Goal: Task Accomplishment & Management: Use online tool/utility

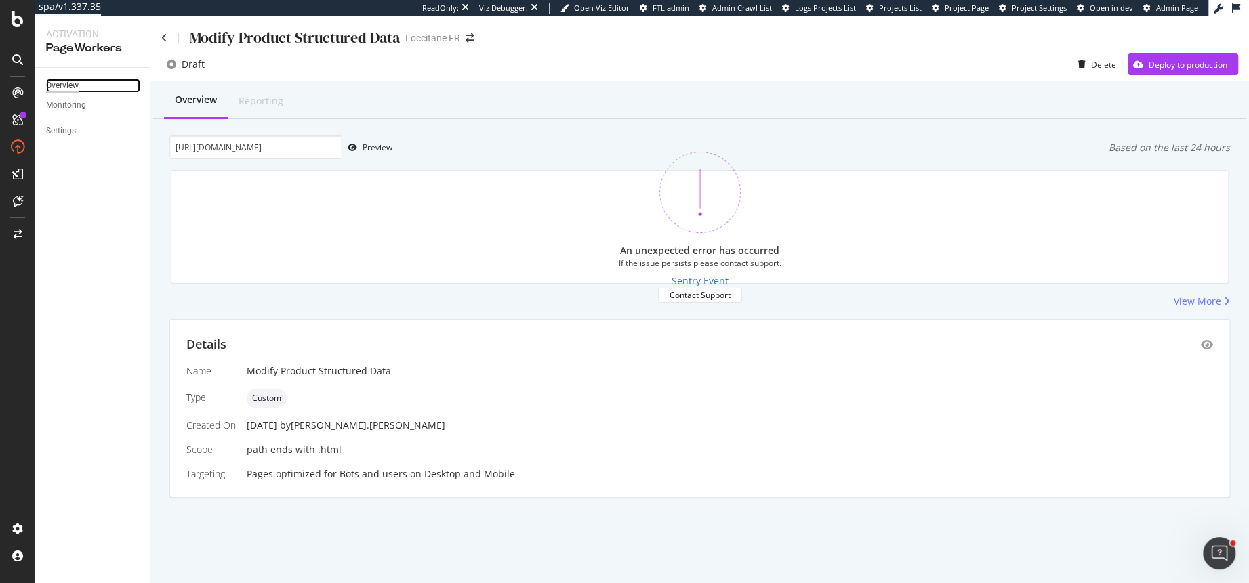
click at [79, 83] on div "Overview" at bounding box center [62, 86] width 33 height 14
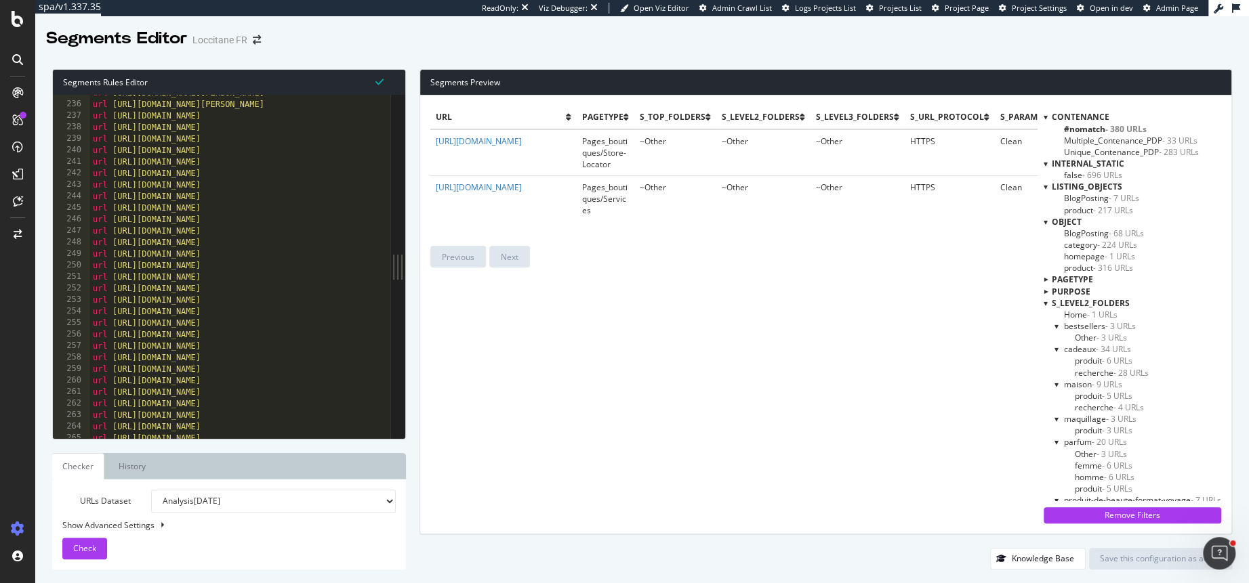
scroll to position [547, 0]
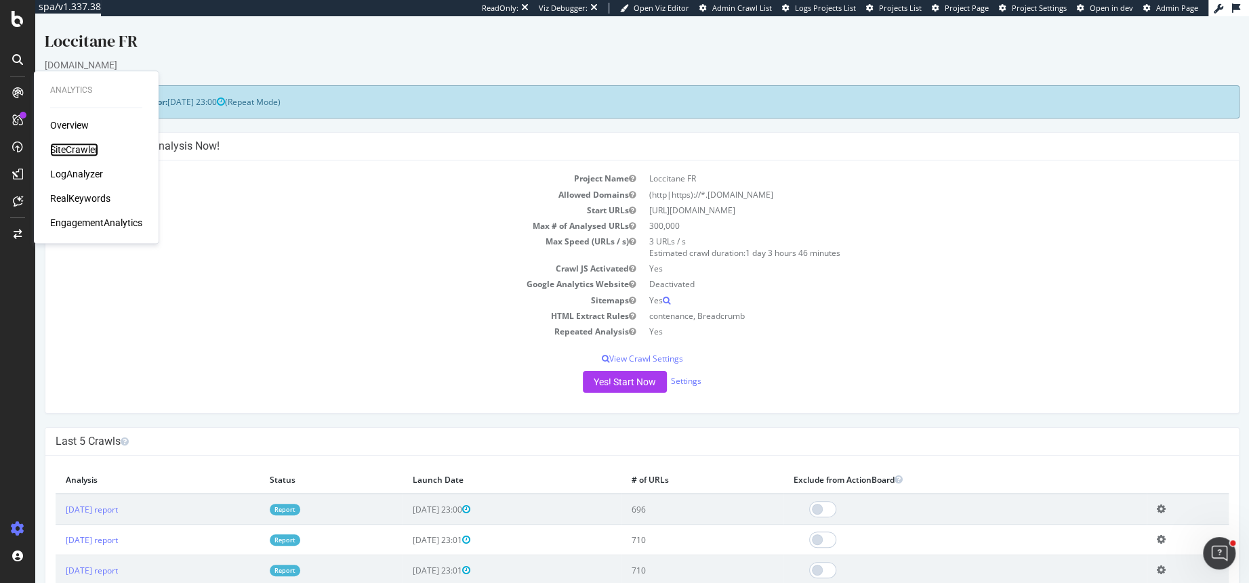
click at [79, 146] on div "SiteCrawler" at bounding box center [74, 150] width 48 height 14
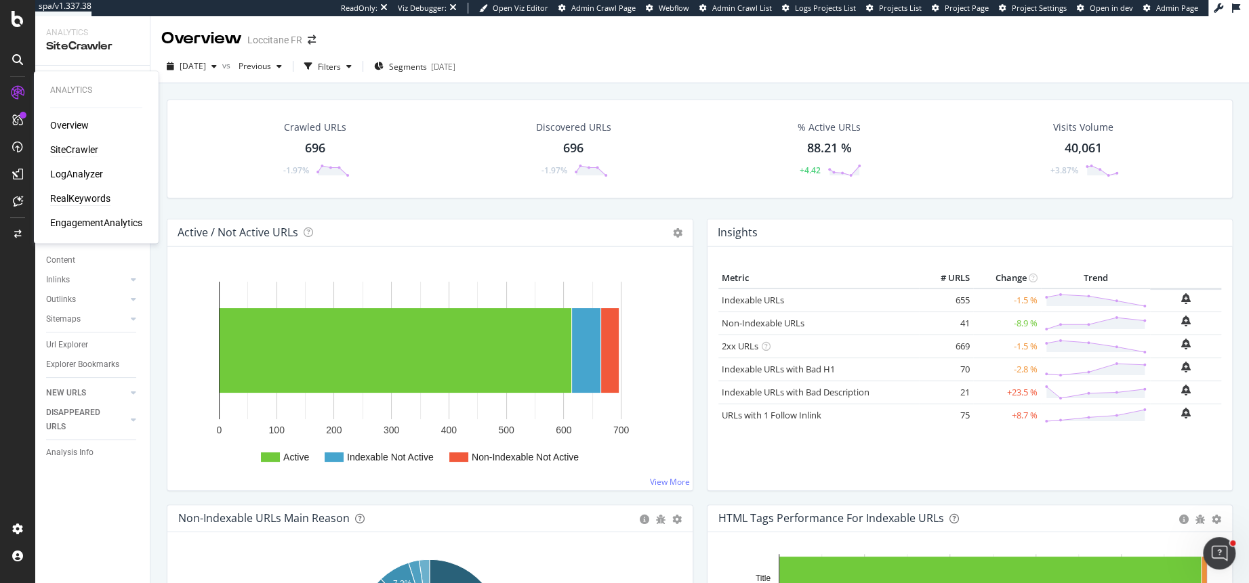
click at [85, 199] on div "RealKeywords" at bounding box center [80, 199] width 60 height 14
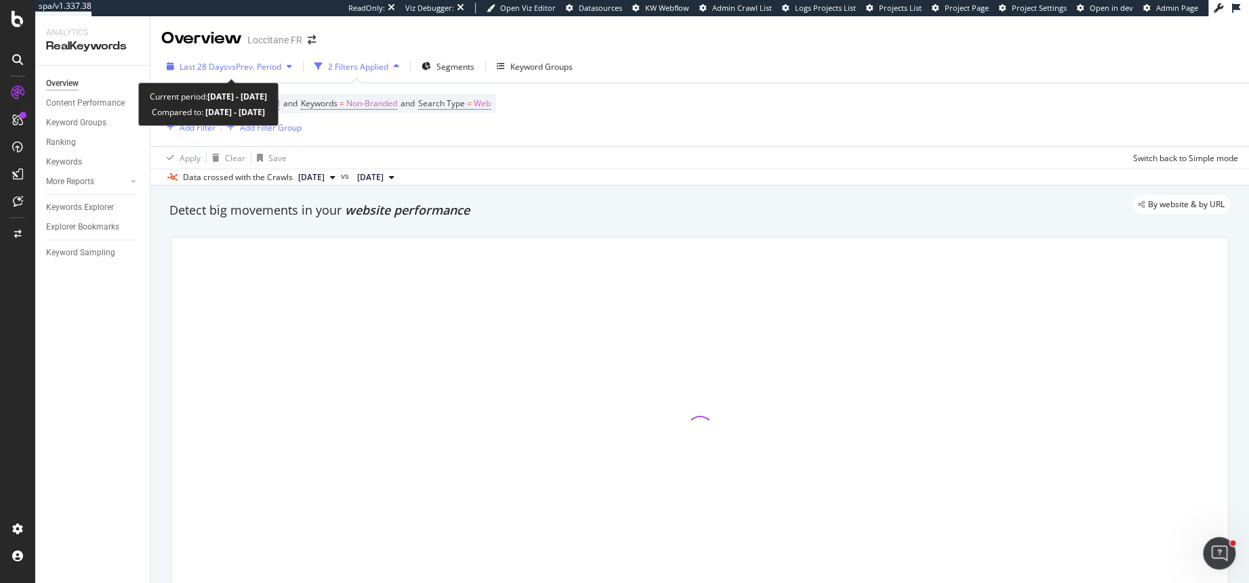
click at [251, 62] on span "vs Prev. Period" at bounding box center [255, 67] width 54 height 12
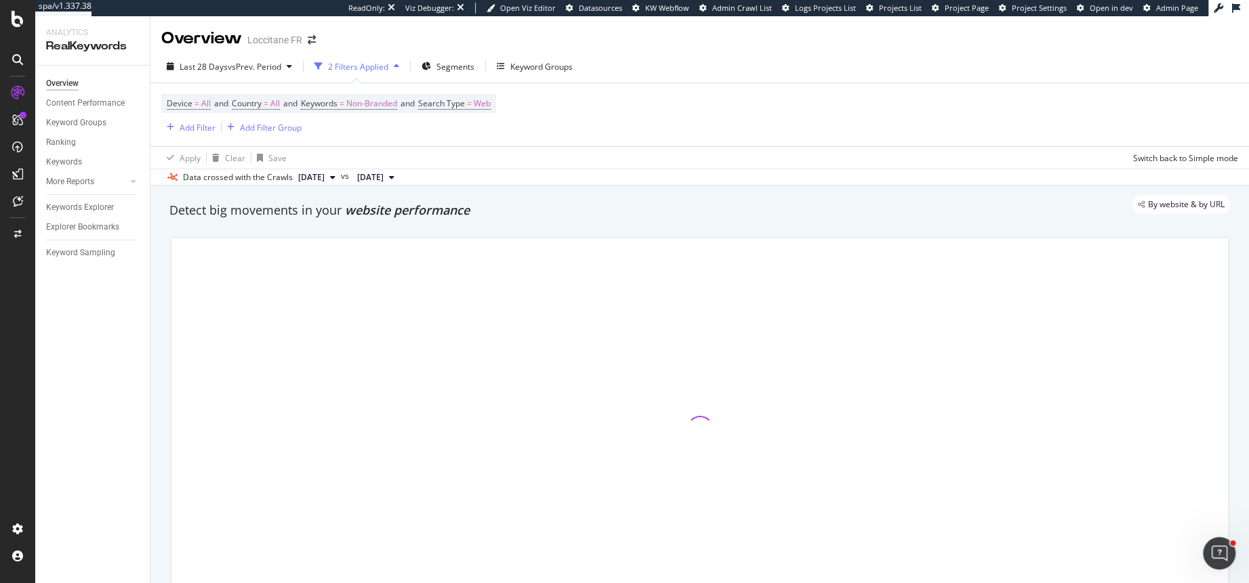
click at [531, 156] on div "Apply Clear Save Switch back to Simple mode" at bounding box center [699, 157] width 1098 height 22
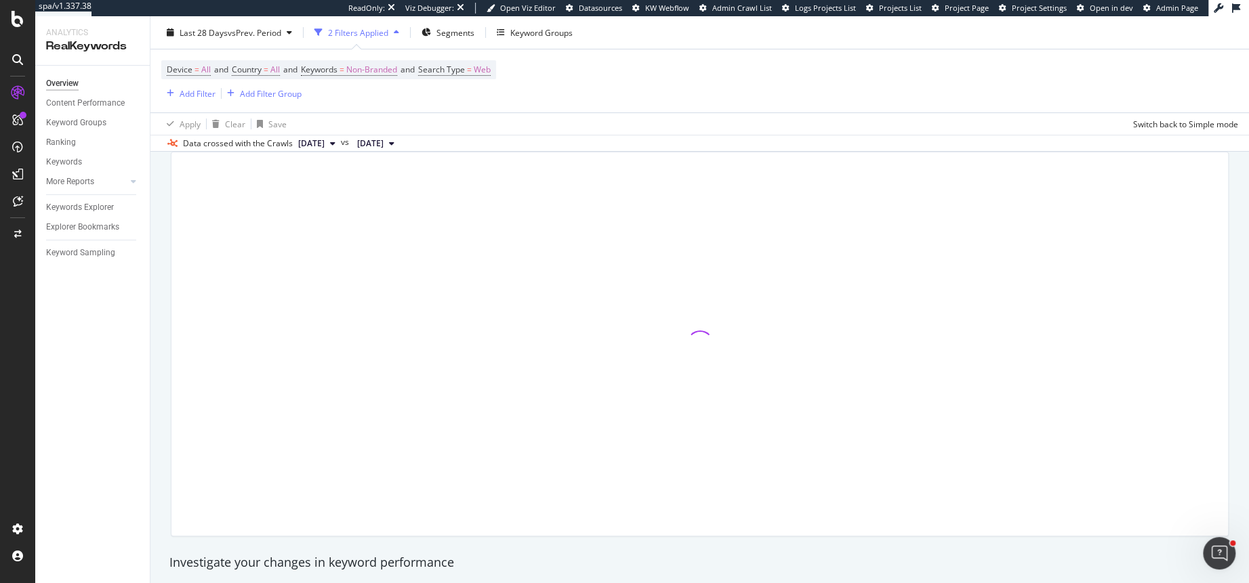
scroll to position [91, 0]
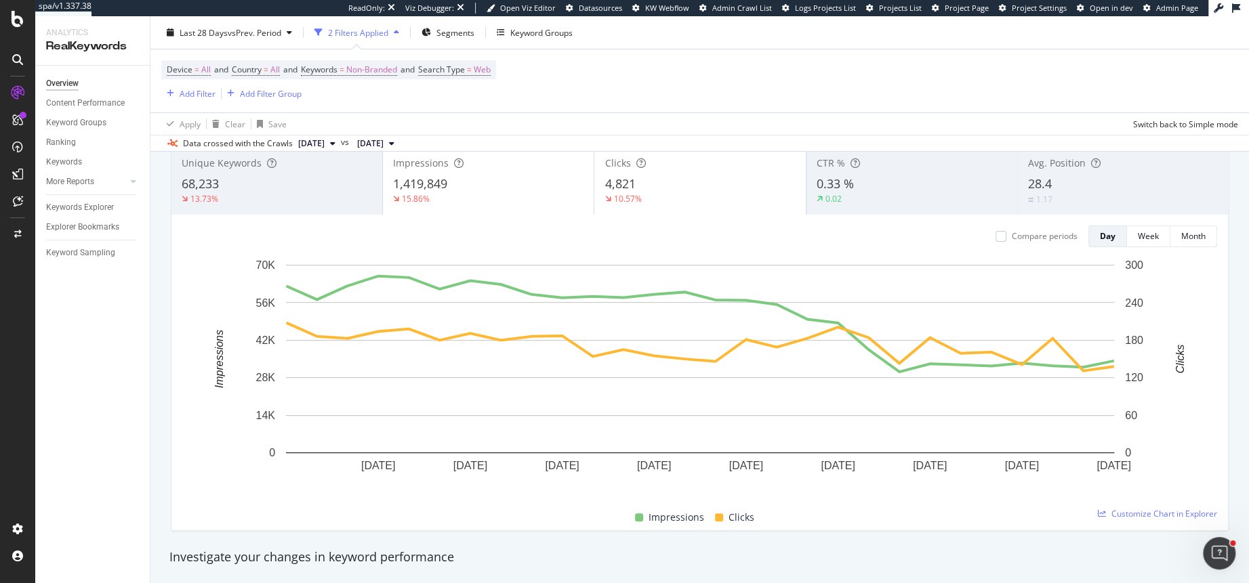
click at [480, 173] on div "Impressions 1,419,849 15.86%" at bounding box center [488, 180] width 211 height 61
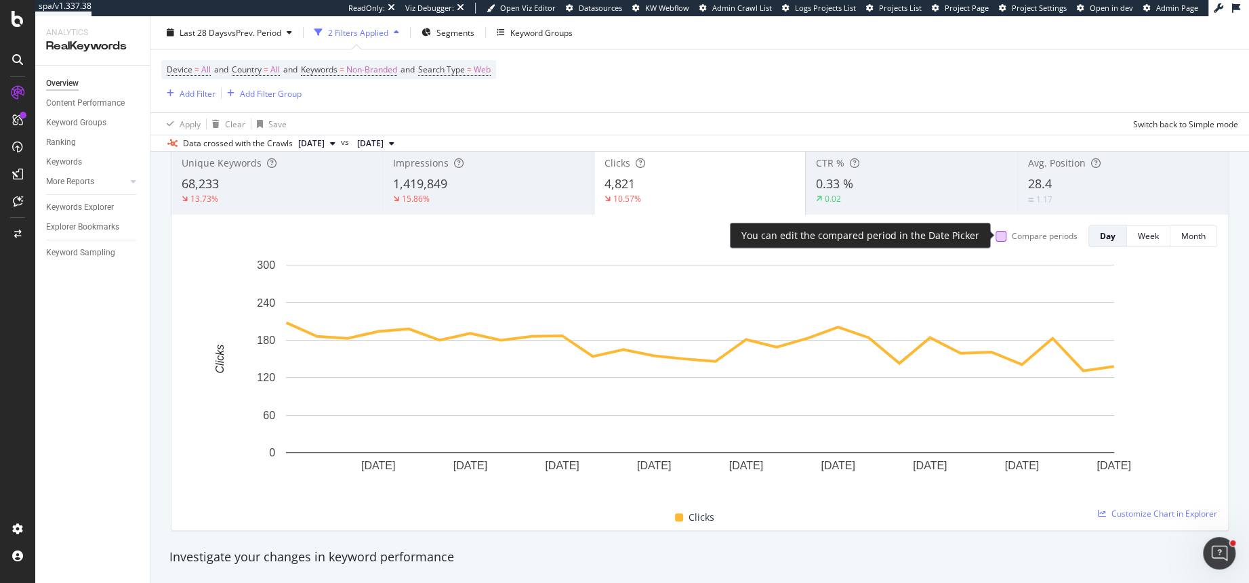
click at [1002, 236] on div at bounding box center [1000, 236] width 11 height 11
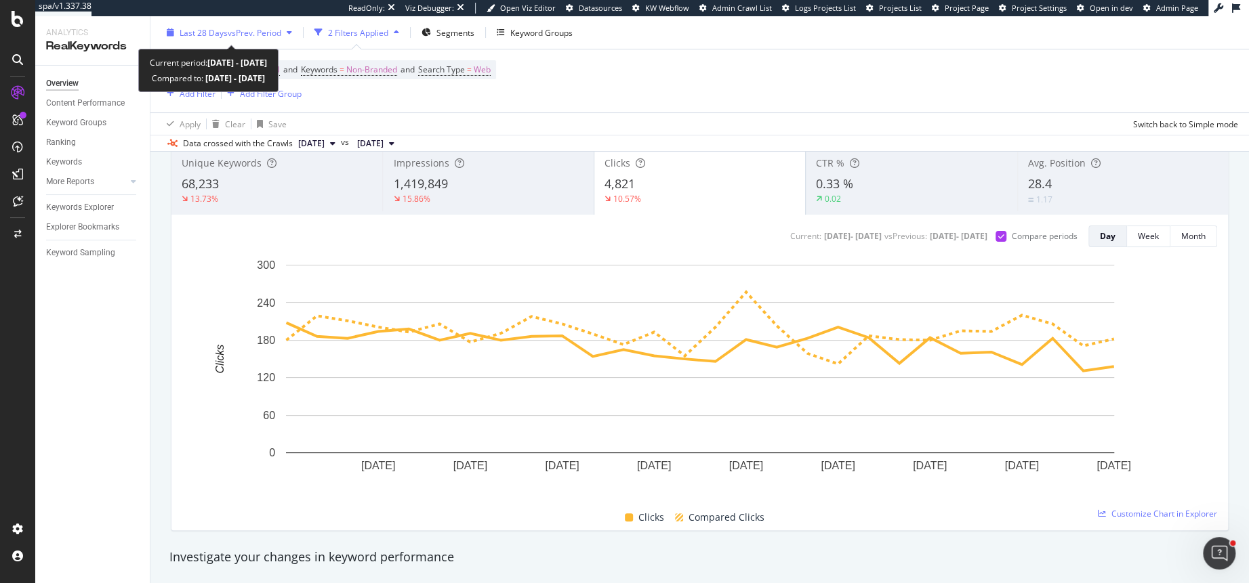
click at [268, 23] on div "Last 28 Days vs Prev. Period" at bounding box center [229, 32] width 136 height 20
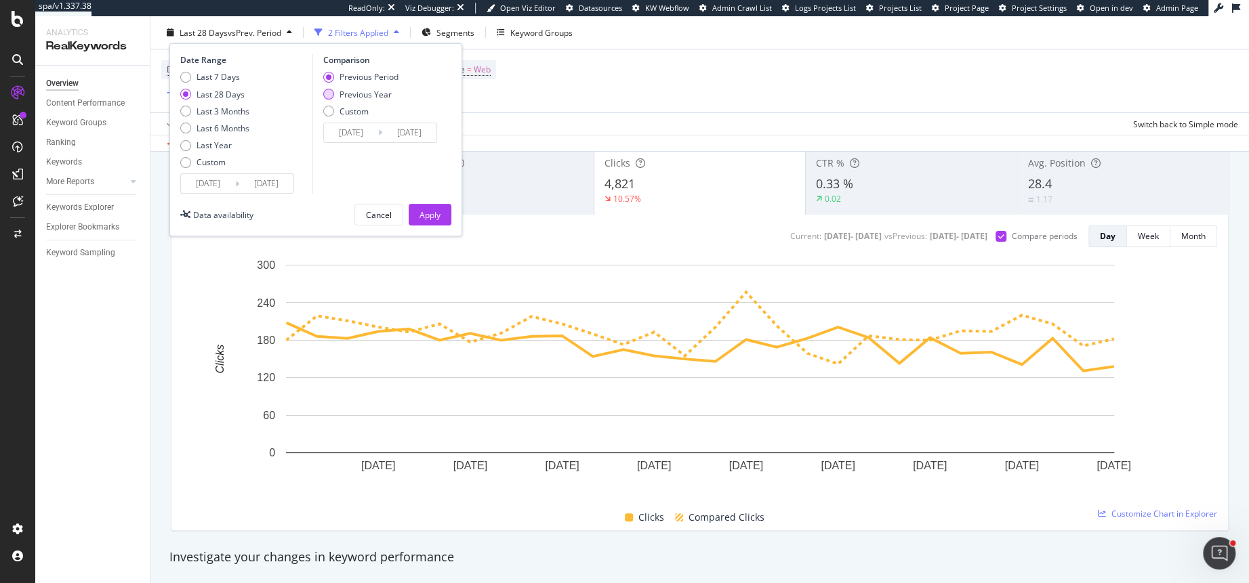
click at [330, 94] on div "Previous Year" at bounding box center [328, 94] width 11 height 11
type input "2024/08/25"
type input "2024/09/21"
click at [425, 212] on div "Apply" at bounding box center [429, 215] width 21 height 12
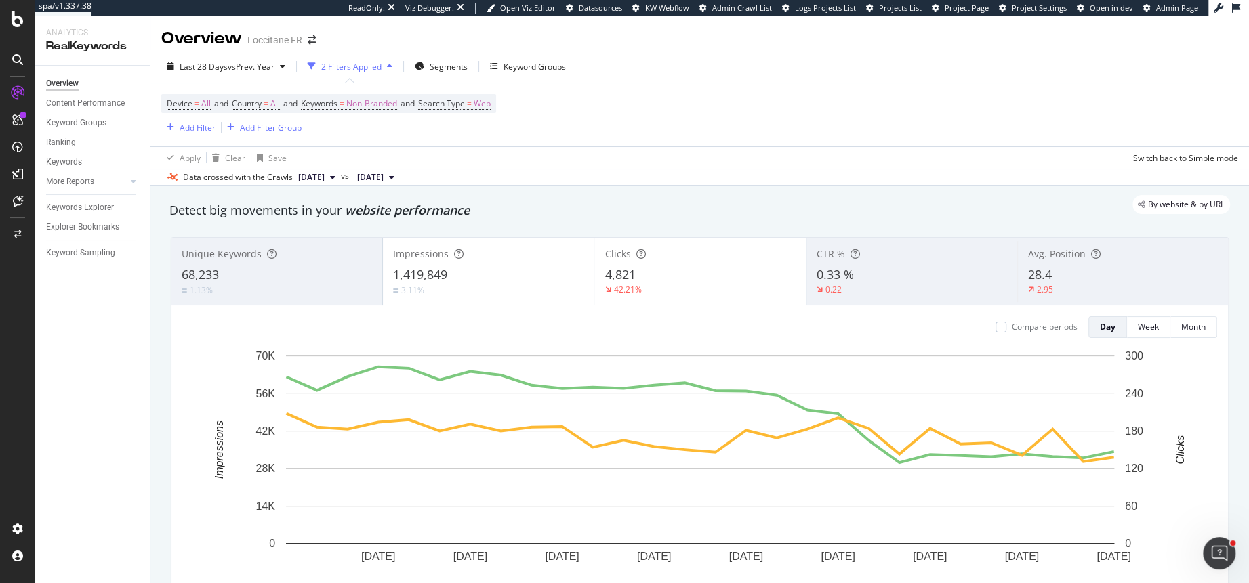
click at [512, 311] on div "Compare periods Day Week Month 27 Aug. 2025 30 Aug. 2025 2 Sep. 2025 5 Sep. 202…" at bounding box center [699, 464] width 1056 height 316
click at [493, 274] on div "1,419,849" at bounding box center [488, 275] width 190 height 18
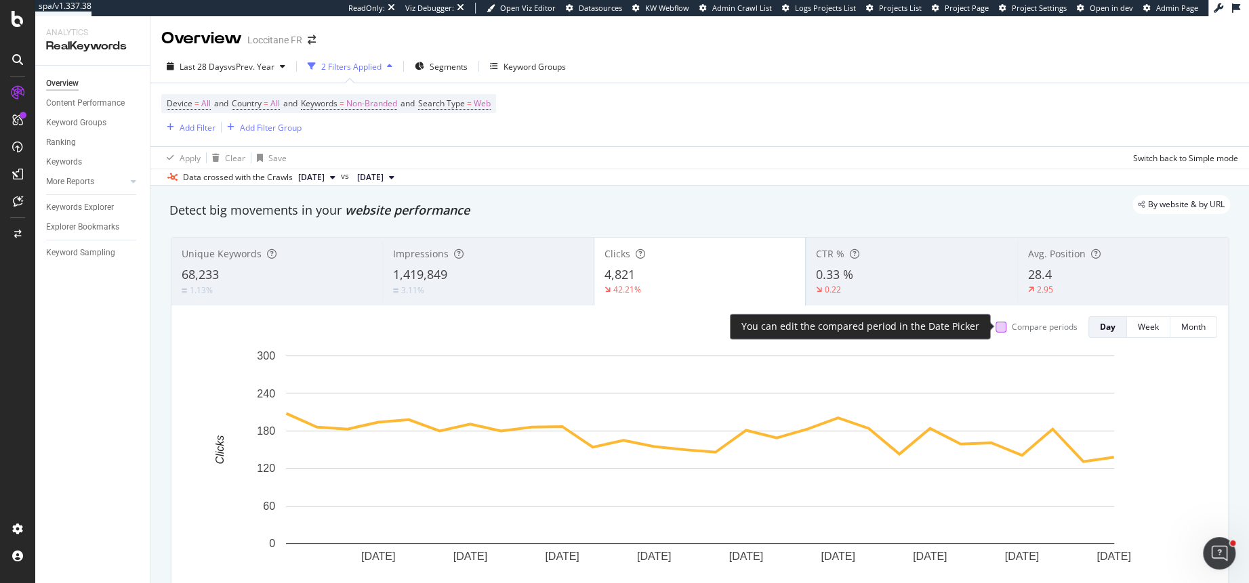
click at [999, 329] on div at bounding box center [1000, 327] width 11 height 11
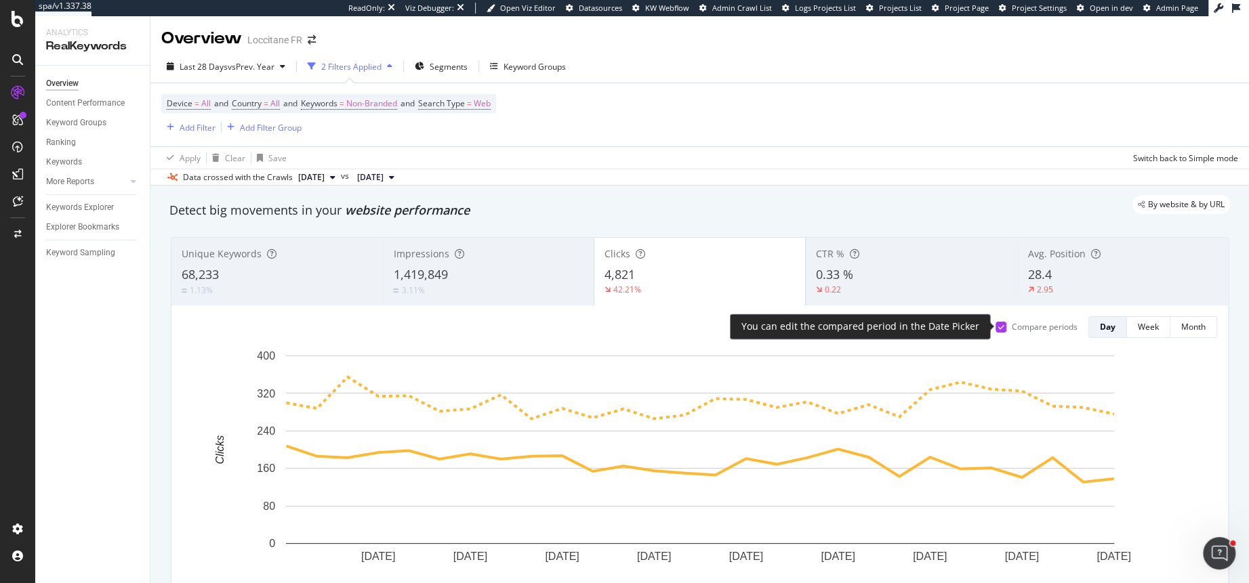
click at [1005, 328] on div at bounding box center [1000, 327] width 11 height 11
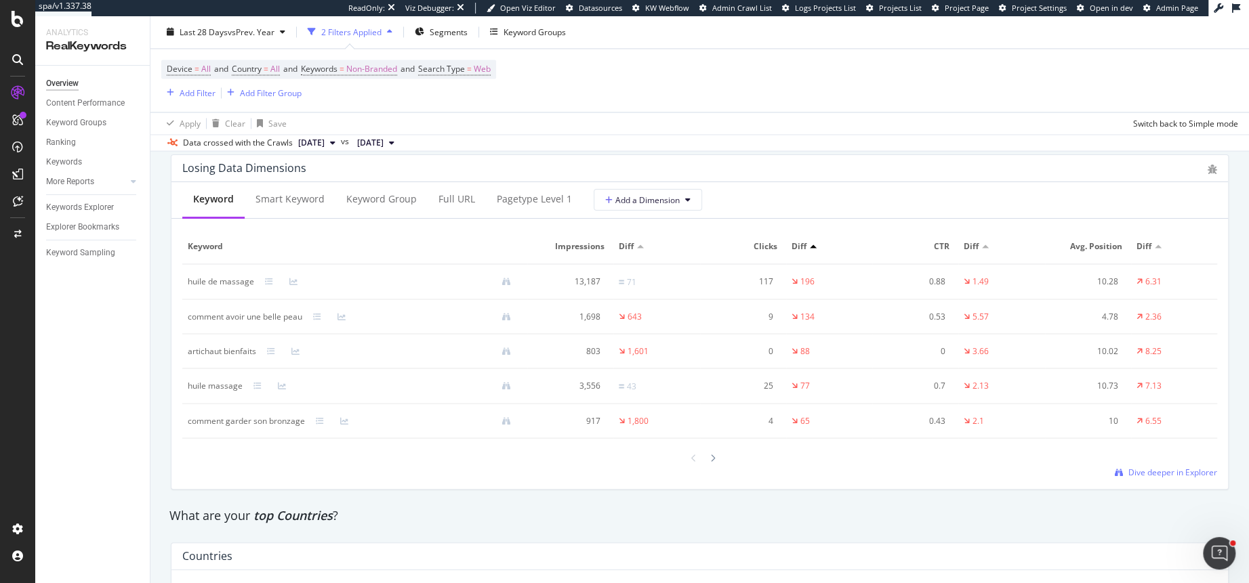
scroll to position [1630, 0]
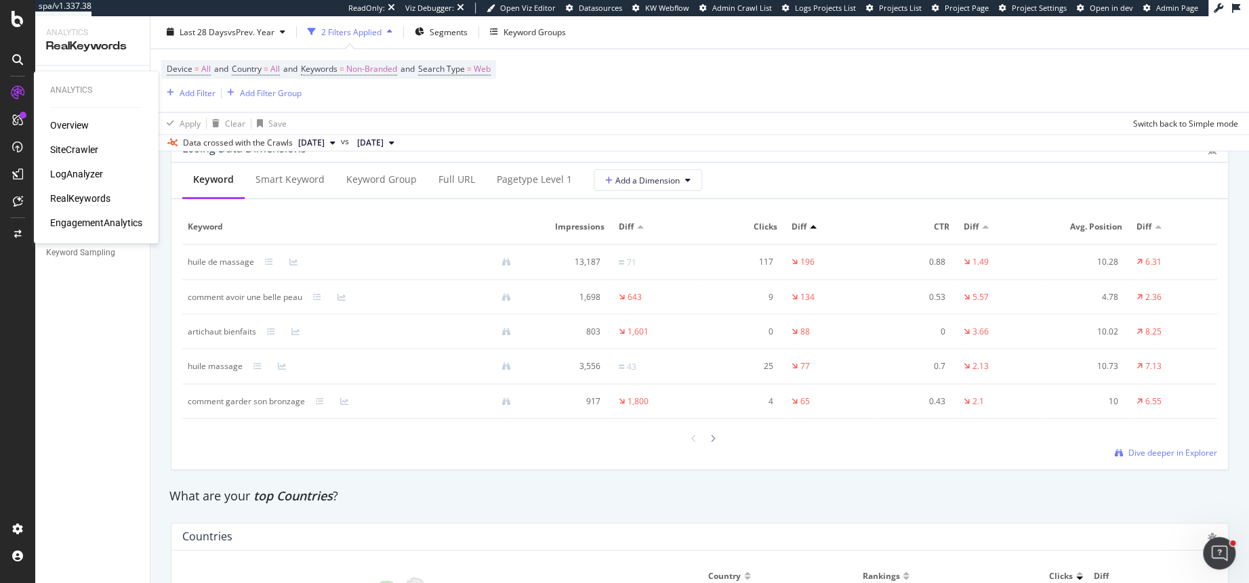
click at [71, 192] on div "RealKeywords" at bounding box center [80, 199] width 60 height 14
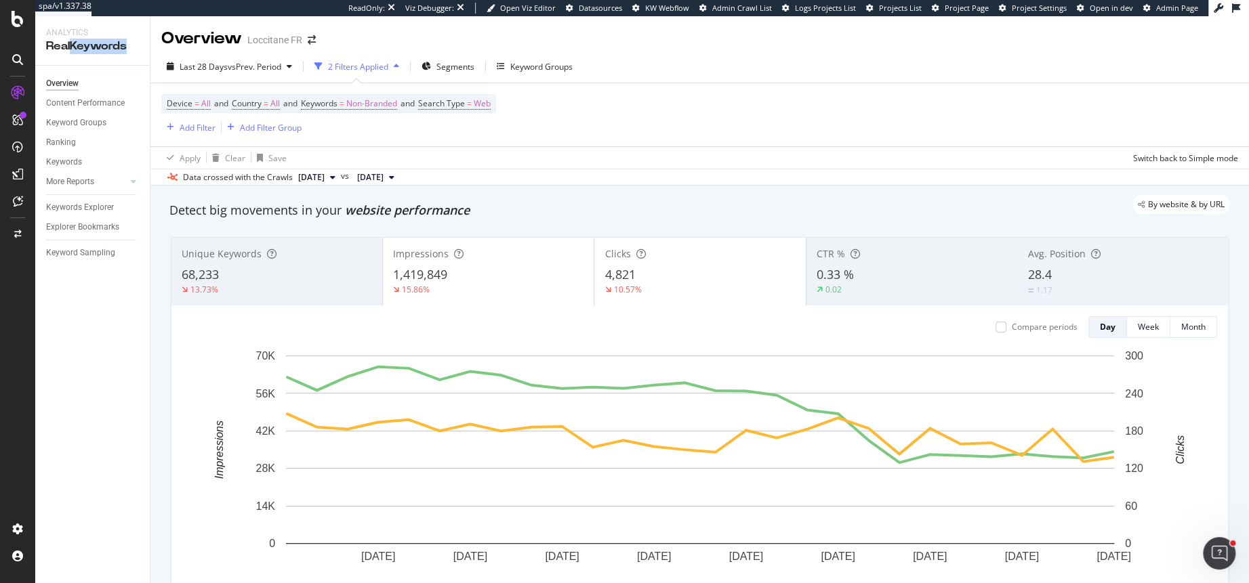
drag, startPoint x: 72, startPoint y: 45, endPoint x: 131, endPoint y: 47, distance: 59.6
click at [131, 47] on div "RealKeywords" at bounding box center [92, 47] width 93 height 16
click at [152, 84] on div "Device = All and Country = All and Keywords = Non-Branded and Search Type = Web…" at bounding box center [699, 126] width 1098 height 86
click at [73, 255] on div "PageWorkers" at bounding box center [78, 253] width 56 height 14
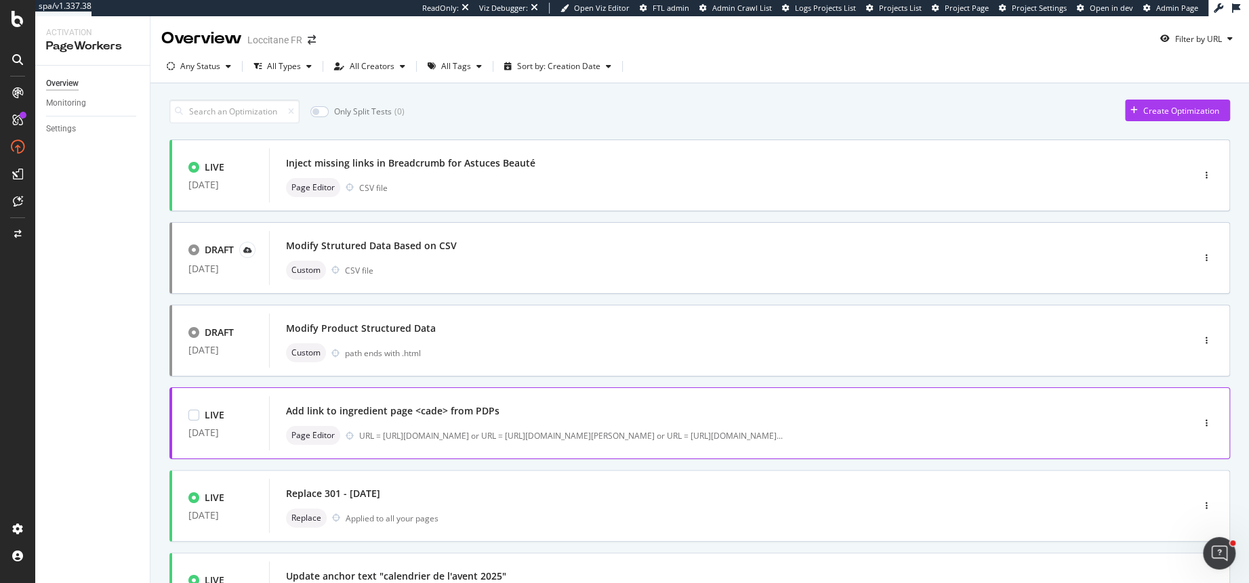
click at [426, 422] on div "Add link to ingredient page <cade> from PDPs Page Editor URL = https://fr.locci…" at bounding box center [710, 423] width 849 height 43
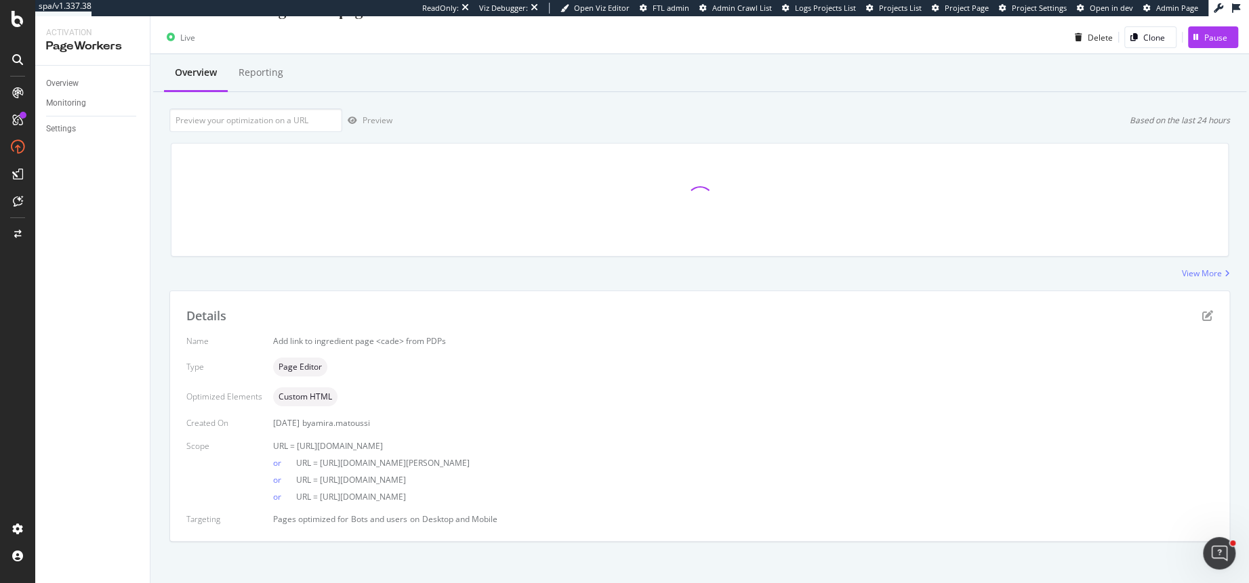
scroll to position [33, 0]
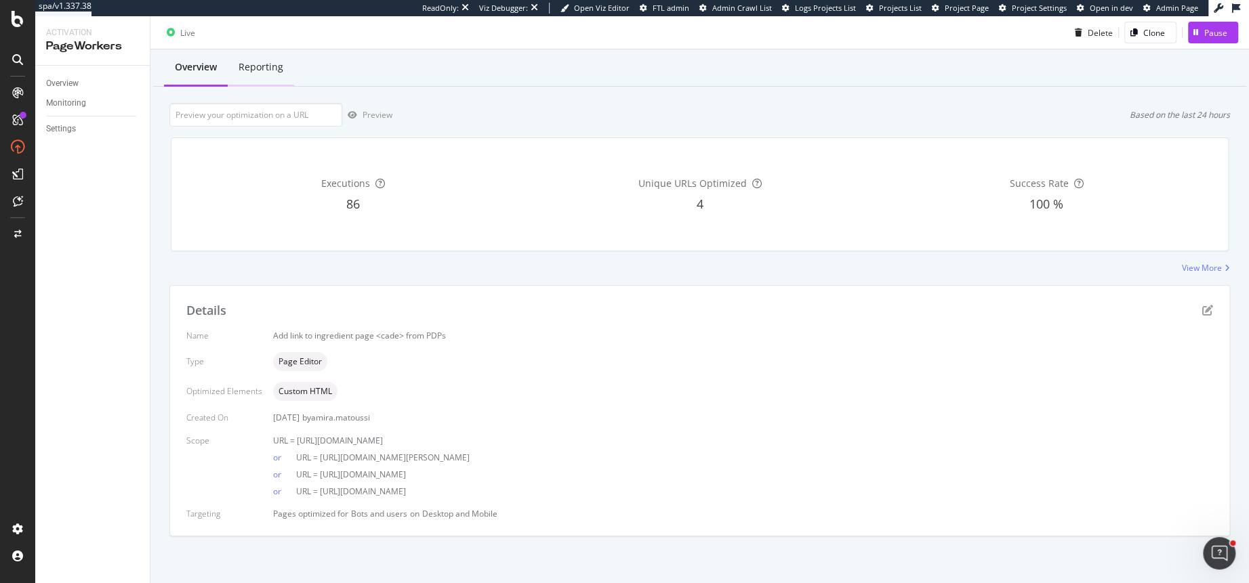
click at [264, 63] on div "Reporting" at bounding box center [261, 67] width 45 height 14
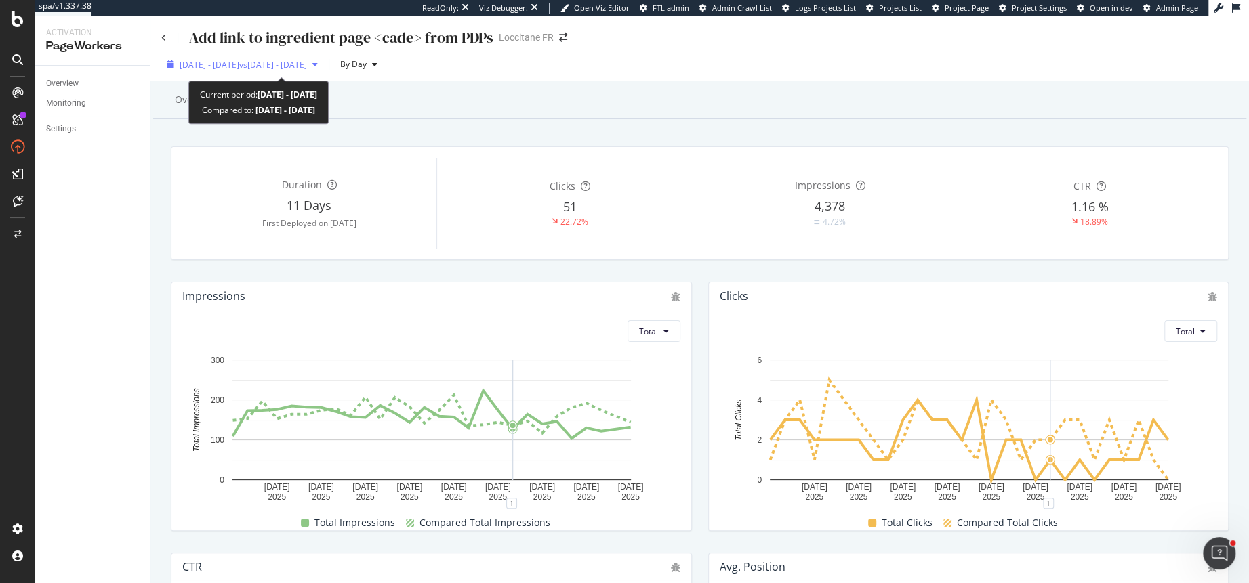
click at [306, 65] on span "vs 2025 Jul. 27th - Aug. 23rd" at bounding box center [273, 65] width 68 height 12
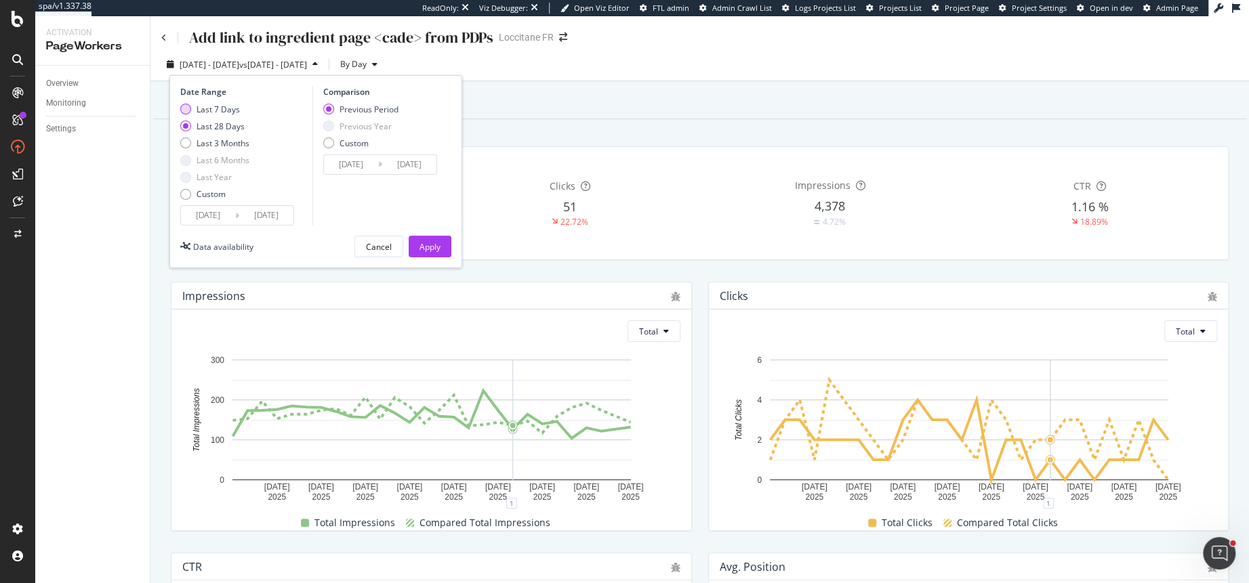
click at [189, 108] on div "Last 7 Days" at bounding box center [185, 109] width 11 height 11
type input "2025/09/14"
type input "2025/09/07"
type input "2025/09/13"
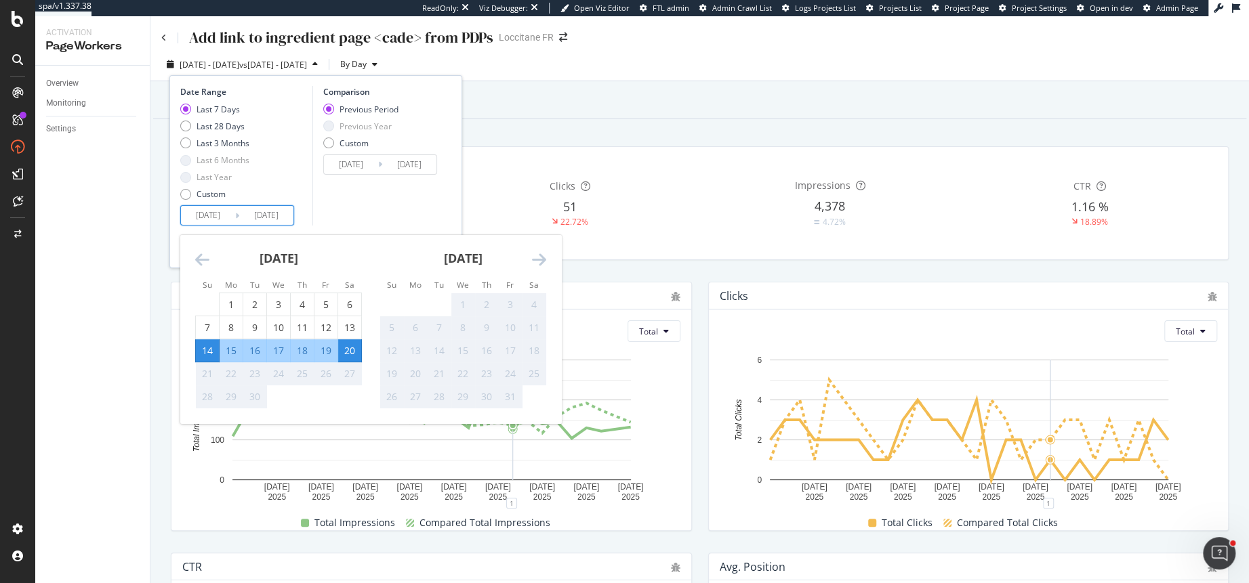
click at [209, 208] on input "2025/09/14" at bounding box center [208, 215] width 54 height 19
click at [292, 327] on div "11" at bounding box center [302, 328] width 23 height 14
type input "2025/09/11"
type input "2025/09/01"
type input "2025/09/10"
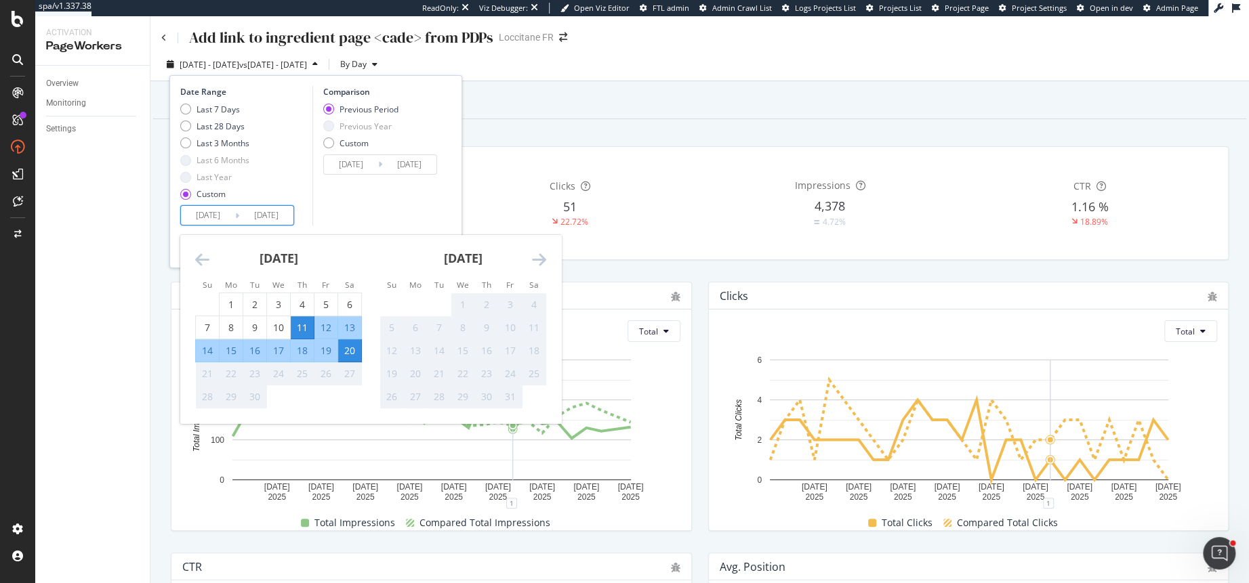
click at [380, 189] on div "Comparison Previous Period Previous Year Custom 2025/09/01 Navigate forward to …" at bounding box center [376, 156] width 129 height 140
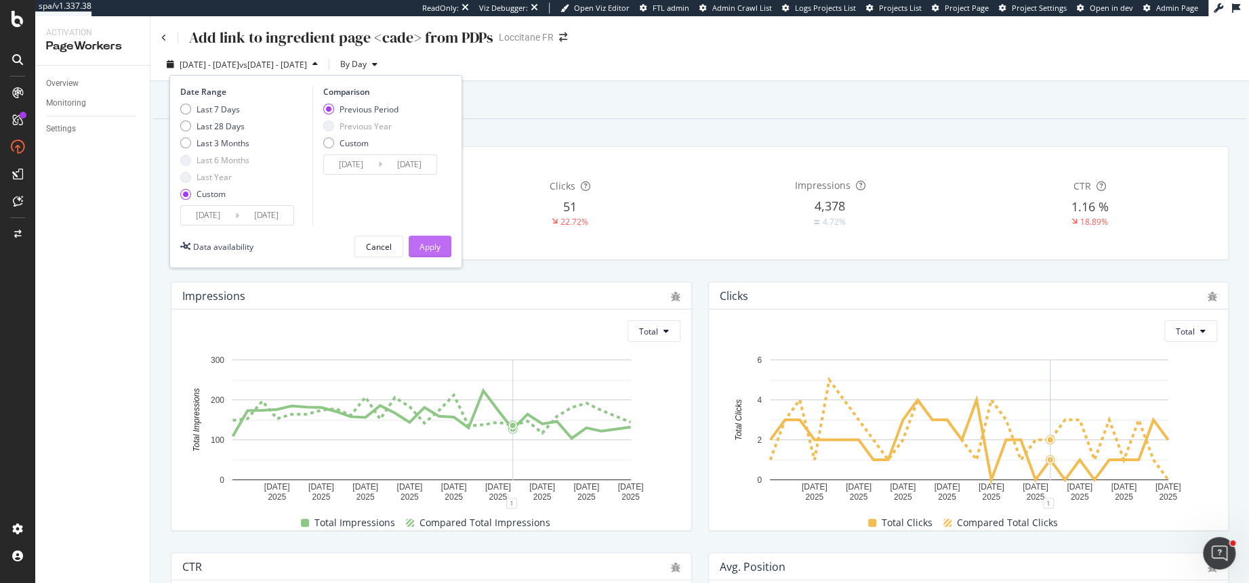
click at [427, 247] on div "Apply" at bounding box center [429, 247] width 21 height 12
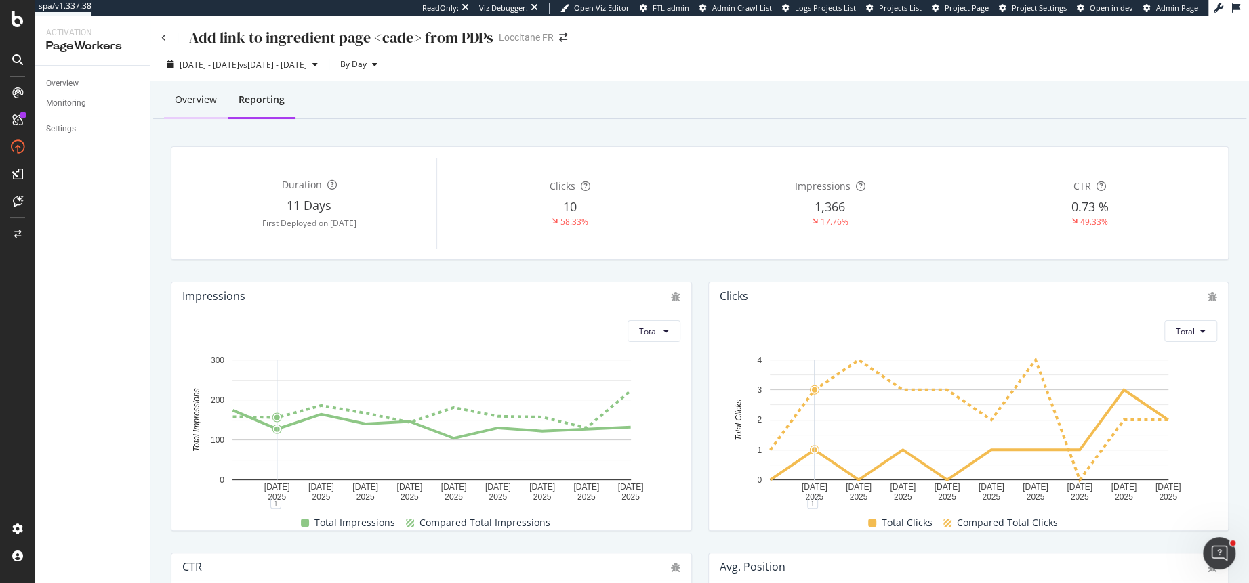
click at [186, 111] on div "Overview" at bounding box center [196, 100] width 64 height 37
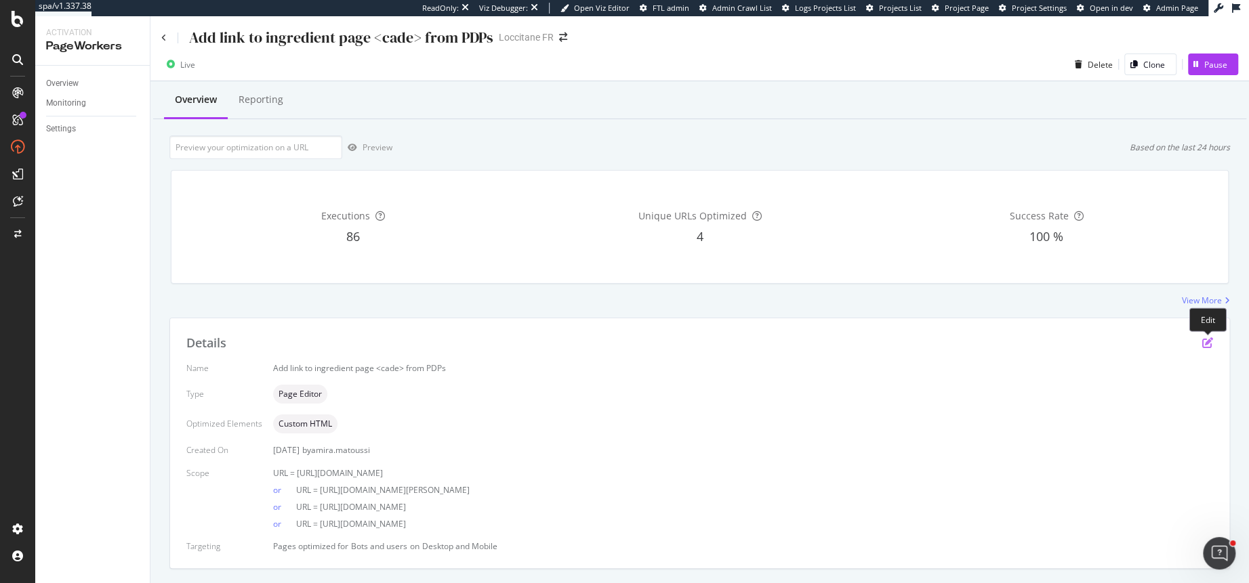
click at [1203, 340] on icon "pen-to-square" at bounding box center [1207, 342] width 11 height 11
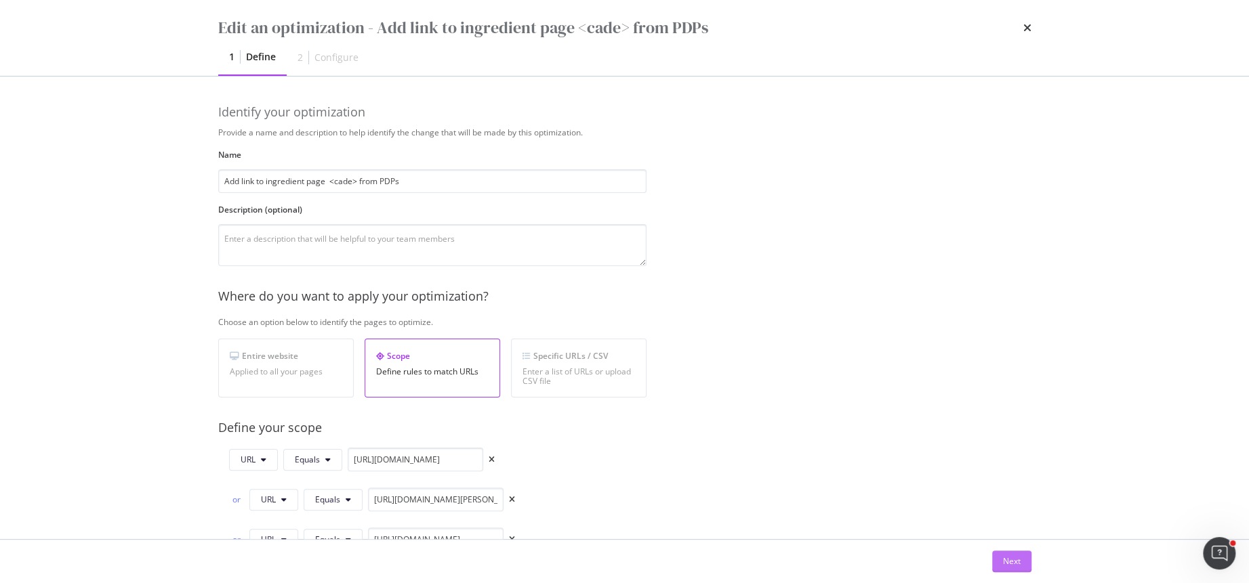
click at [1009, 554] on div "Next" at bounding box center [1012, 562] width 18 height 20
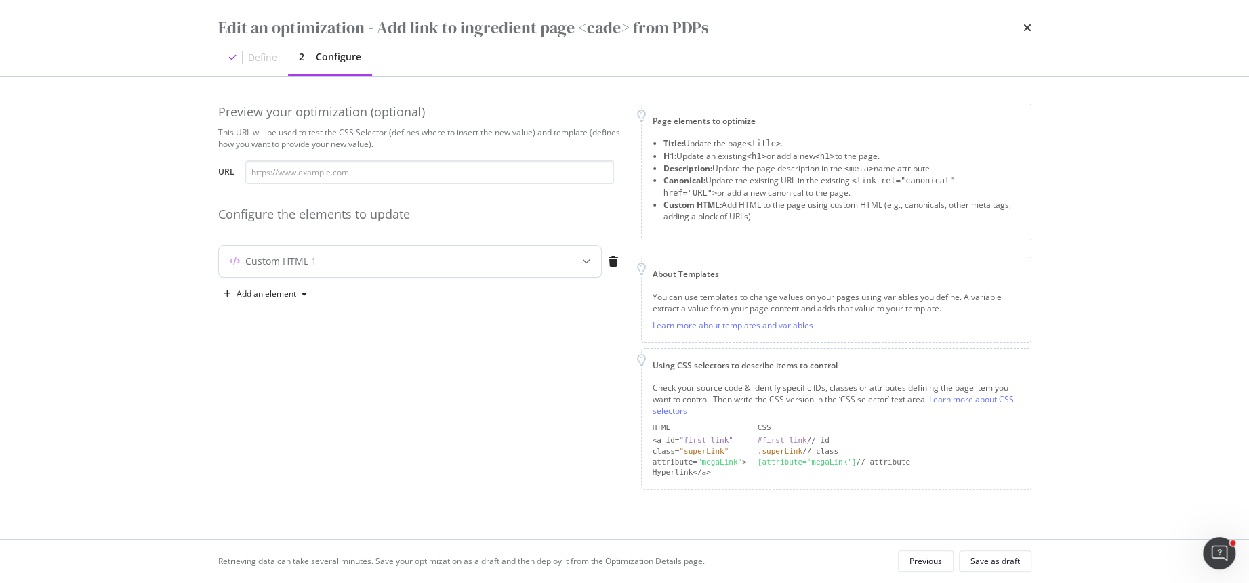
click at [497, 266] on div "Custom HTML 1" at bounding box center [383, 262] width 329 height 14
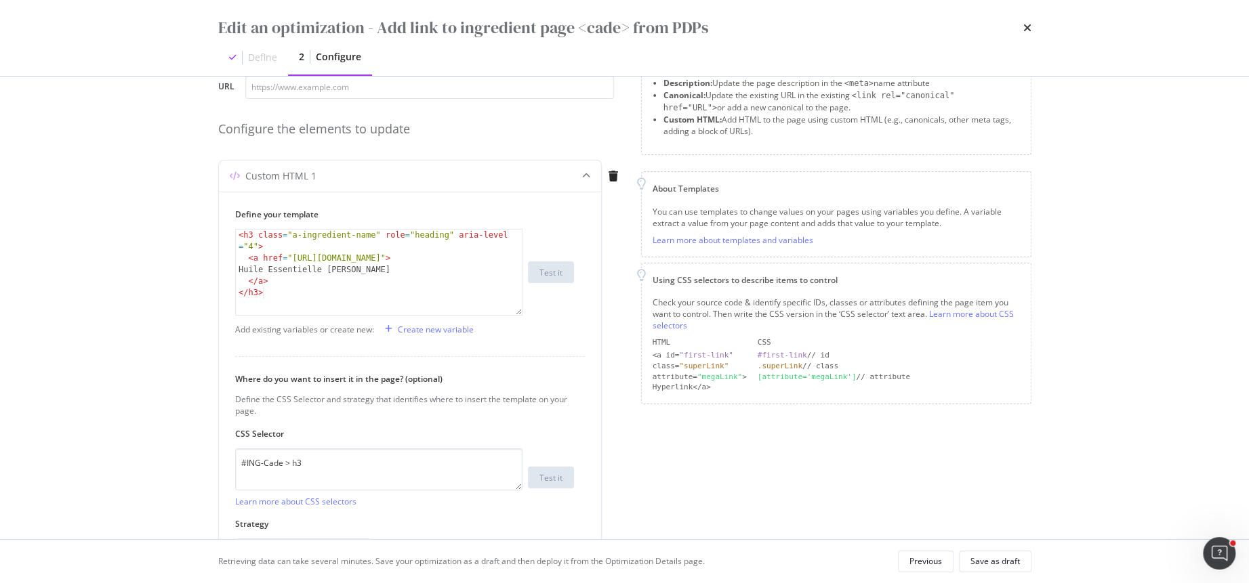
scroll to position [87, 0]
type textarea "<a href="https://fr.loccitane.com/ingredient-cade">"
drag, startPoint x: 487, startPoint y: 253, endPoint x: 291, endPoint y: 254, distance: 195.2
click at [291, 254] on div "< h3 class = "a-ingredient-name" role = "heading" aria-level = "4" > < a href =…" at bounding box center [379, 288] width 287 height 121
click at [1029, 31] on icon "times" at bounding box center [1027, 27] width 8 height 11
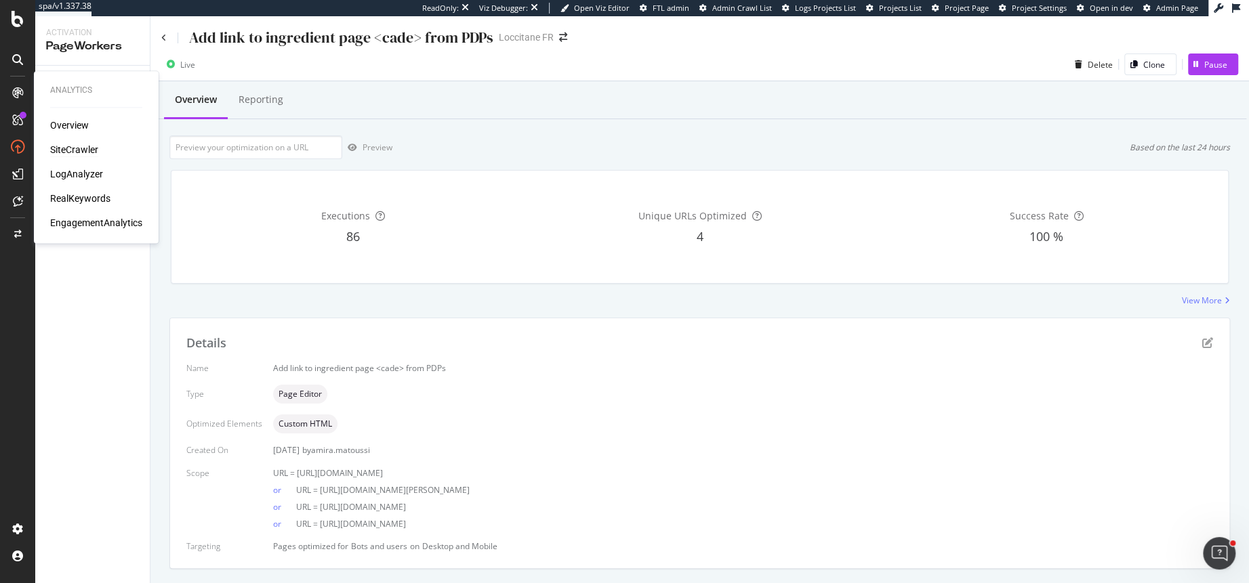
click at [64, 146] on div "SiteCrawler" at bounding box center [74, 150] width 48 height 14
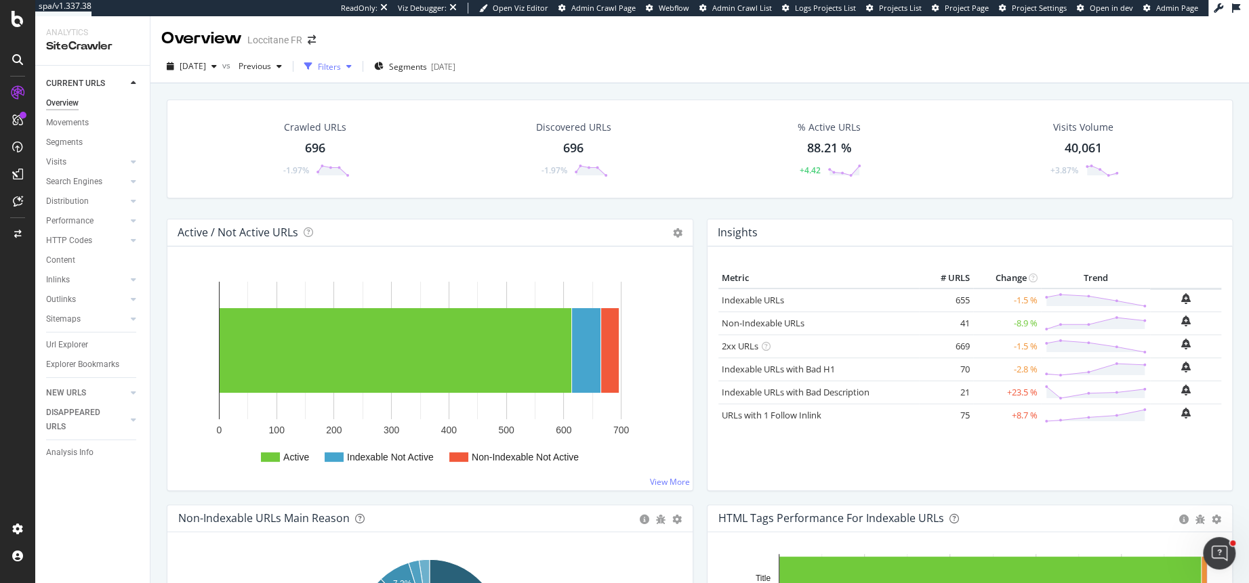
click at [341, 70] on div "Filters" at bounding box center [329, 67] width 23 height 12
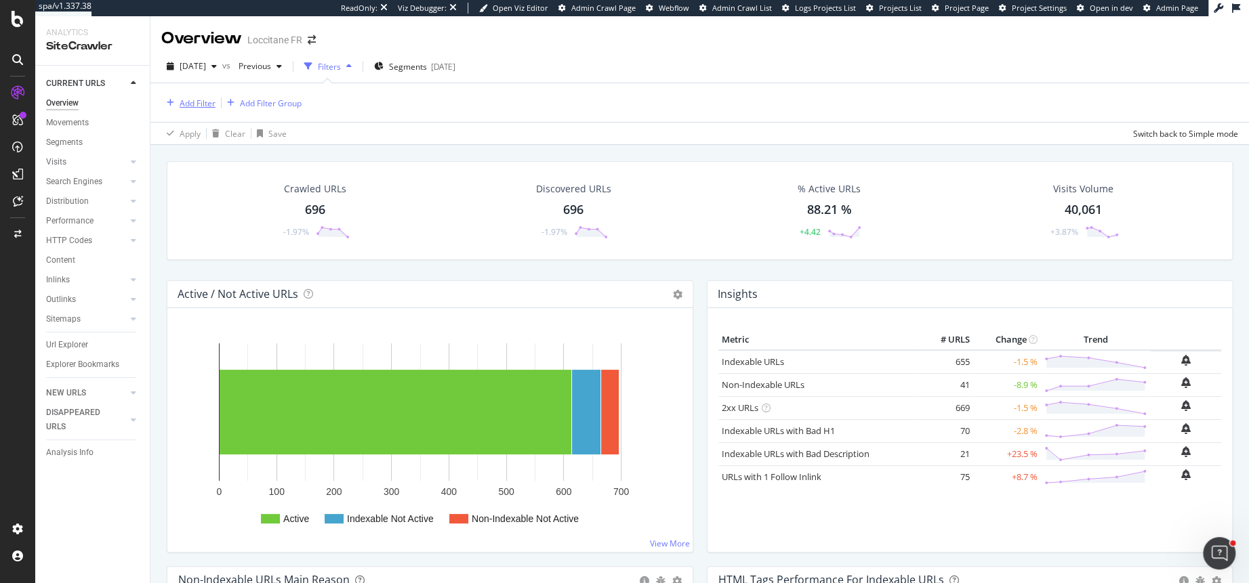
click at [186, 102] on div "Add Filter" at bounding box center [198, 104] width 36 height 12
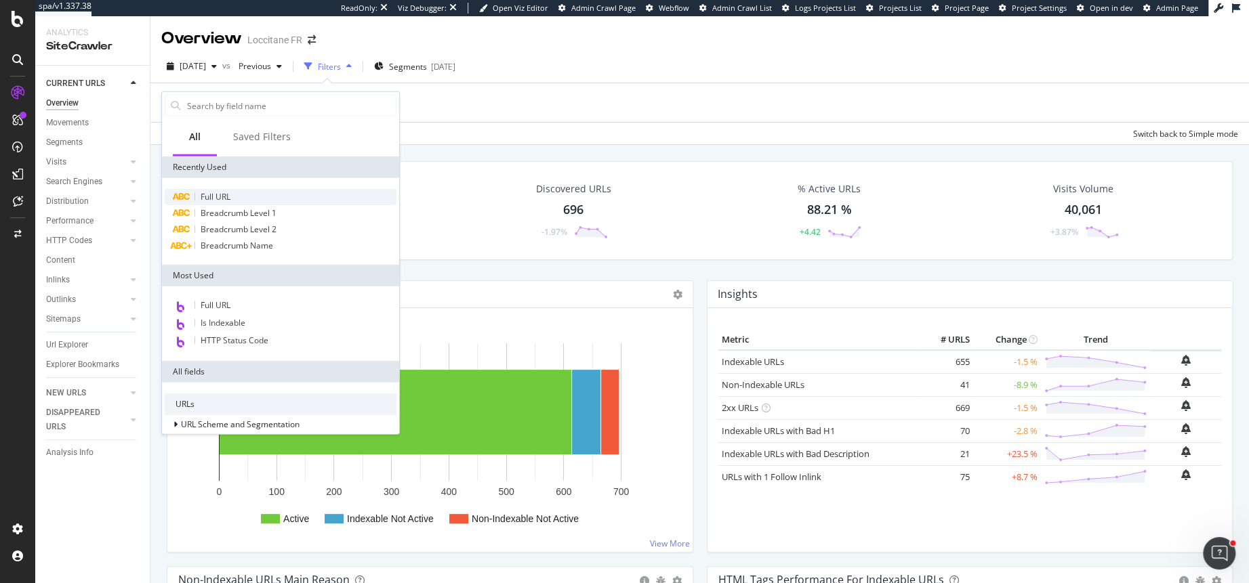
click at [226, 192] on span "Full URL" at bounding box center [216, 197] width 30 height 12
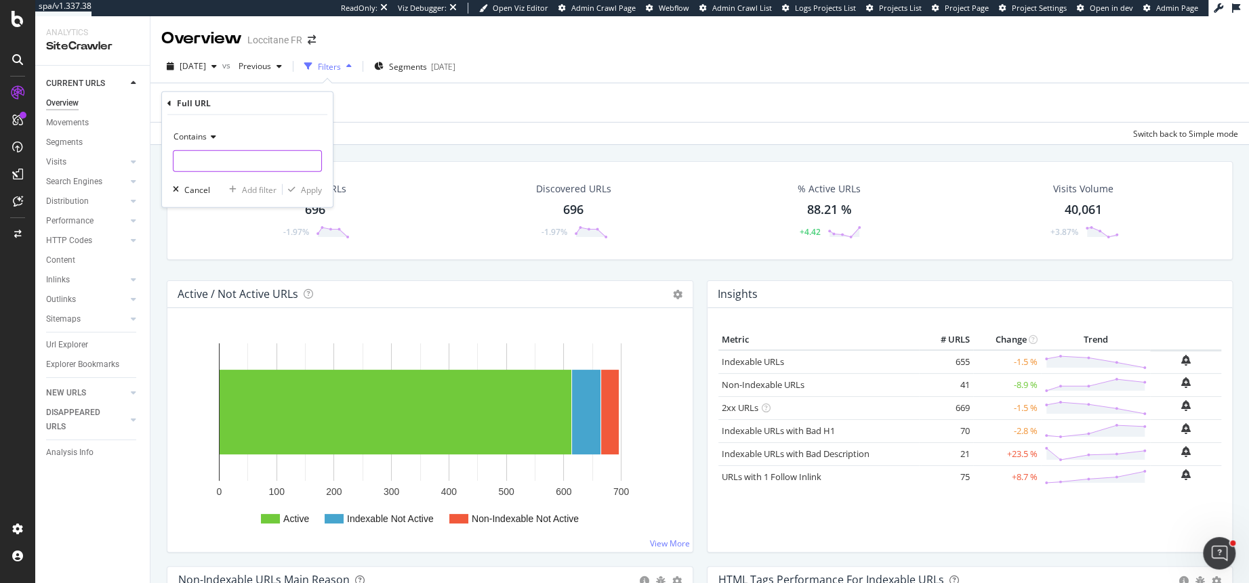
click at [211, 165] on input "text" at bounding box center [247, 161] width 148 height 22
paste input "https://fr.loccitane.com/ingredient-cade"
type input "https://fr.loccitane.com/ingredient-cade"
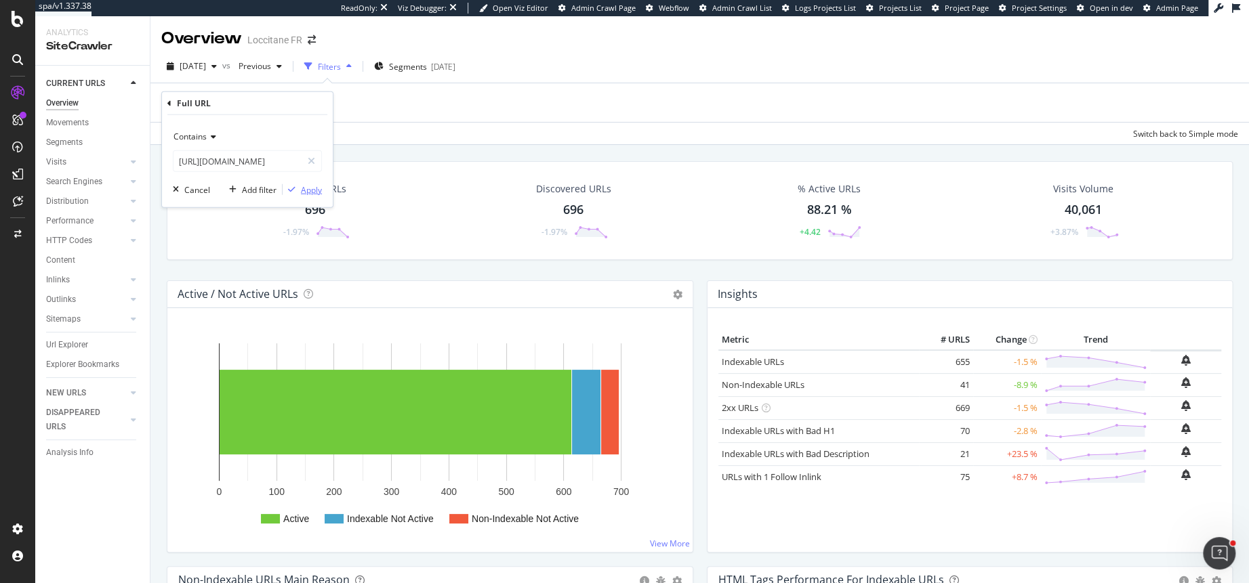
drag, startPoint x: 314, startPoint y: 186, endPoint x: 223, endPoint y: 142, distance: 100.9
click at [223, 142] on div "Contains https://fr.loccitane.com/ingredient-cade Cancel Add filter Apply" at bounding box center [247, 161] width 171 height 92
click at [200, 134] on span "Contains" at bounding box center [189, 137] width 33 height 12
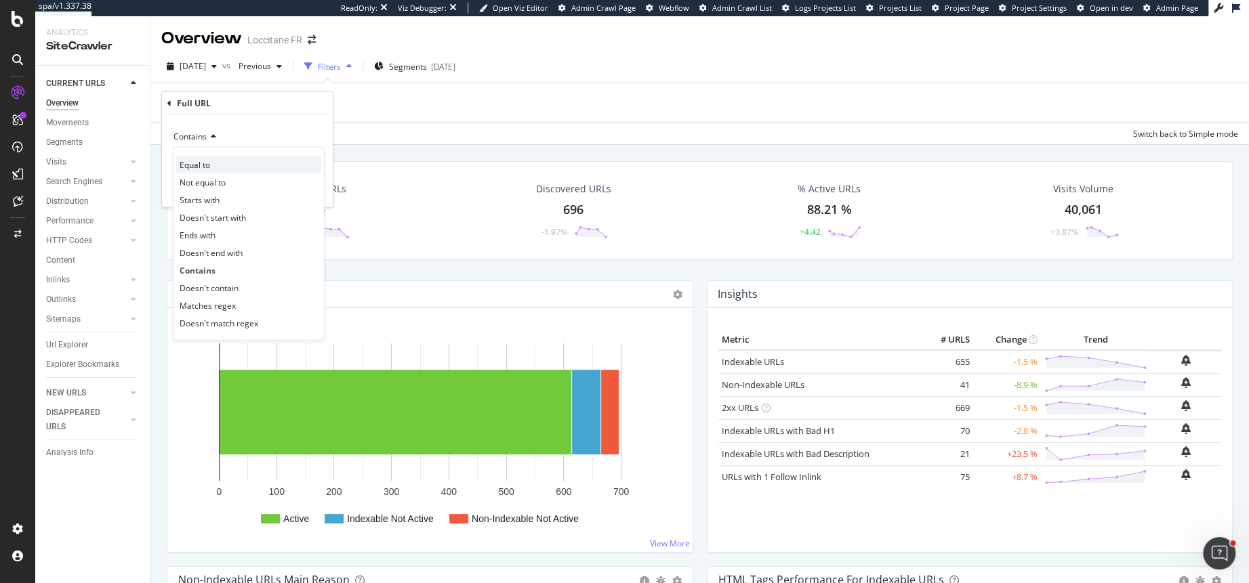
click at [220, 161] on div "Equal to" at bounding box center [248, 165] width 145 height 18
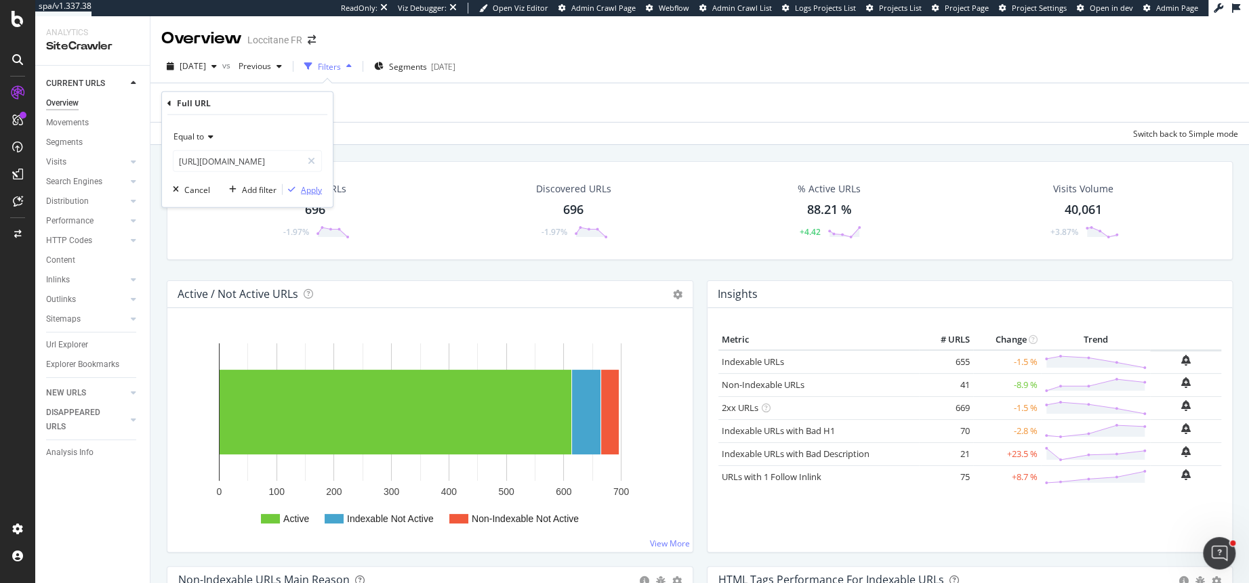
click at [310, 188] on div "Apply" at bounding box center [311, 190] width 21 height 12
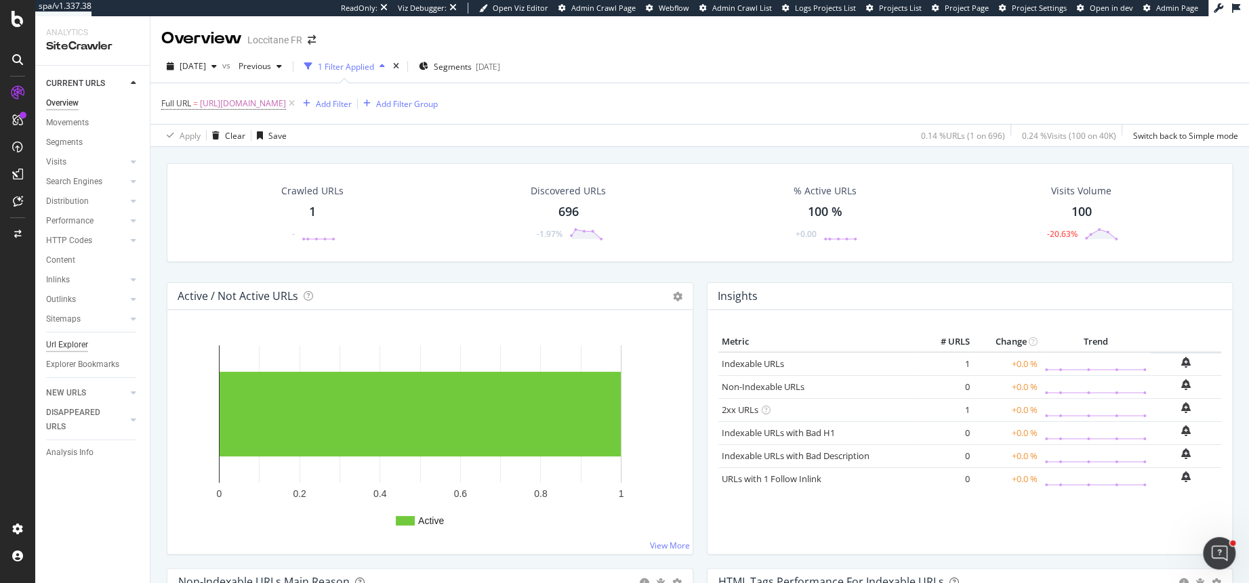
click at [70, 349] on div "Url Explorer" at bounding box center [67, 345] width 42 height 14
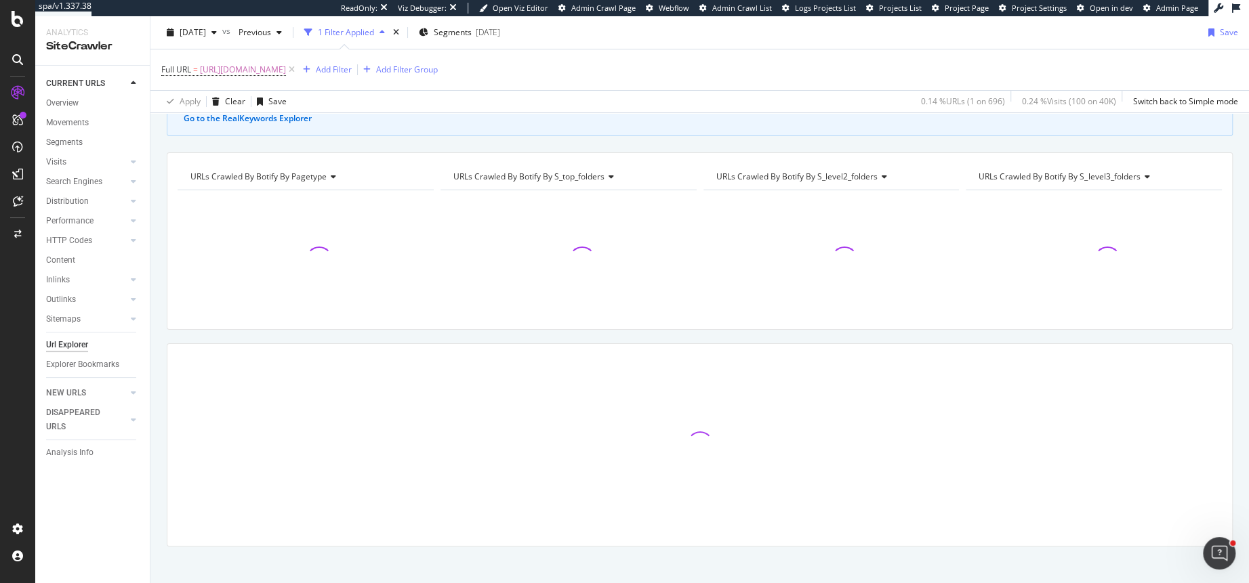
scroll to position [107, 0]
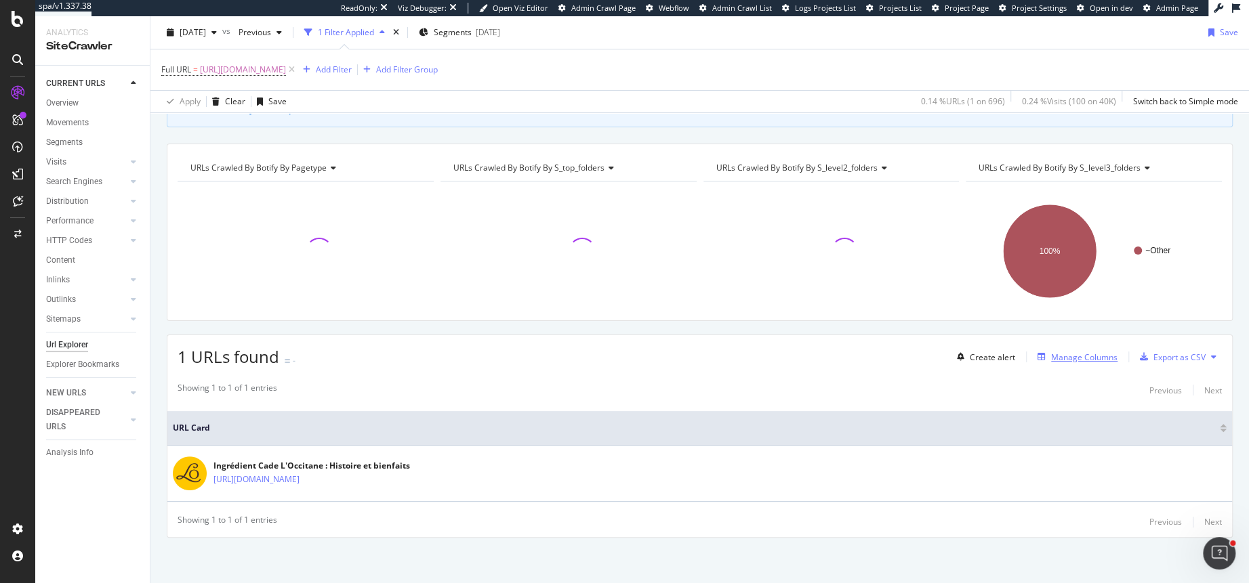
click at [1079, 354] on div "Manage Columns" at bounding box center [1084, 358] width 66 height 12
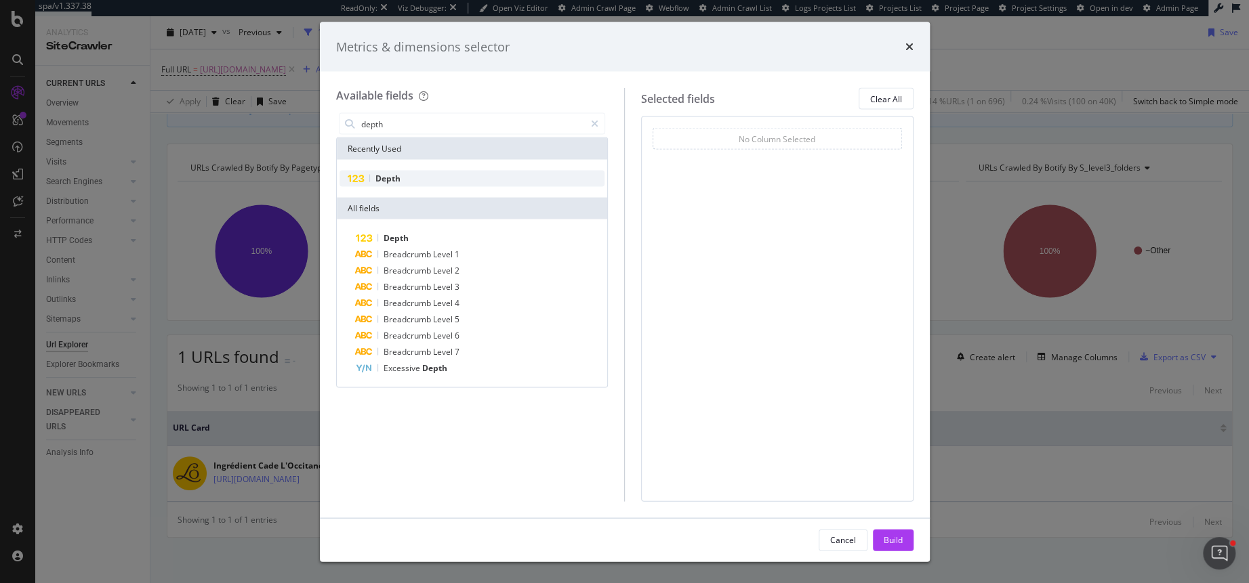
click at [421, 186] on div "Depth" at bounding box center [472, 179] width 266 height 16
click at [417, 180] on div "Depth" at bounding box center [472, 179] width 266 height 16
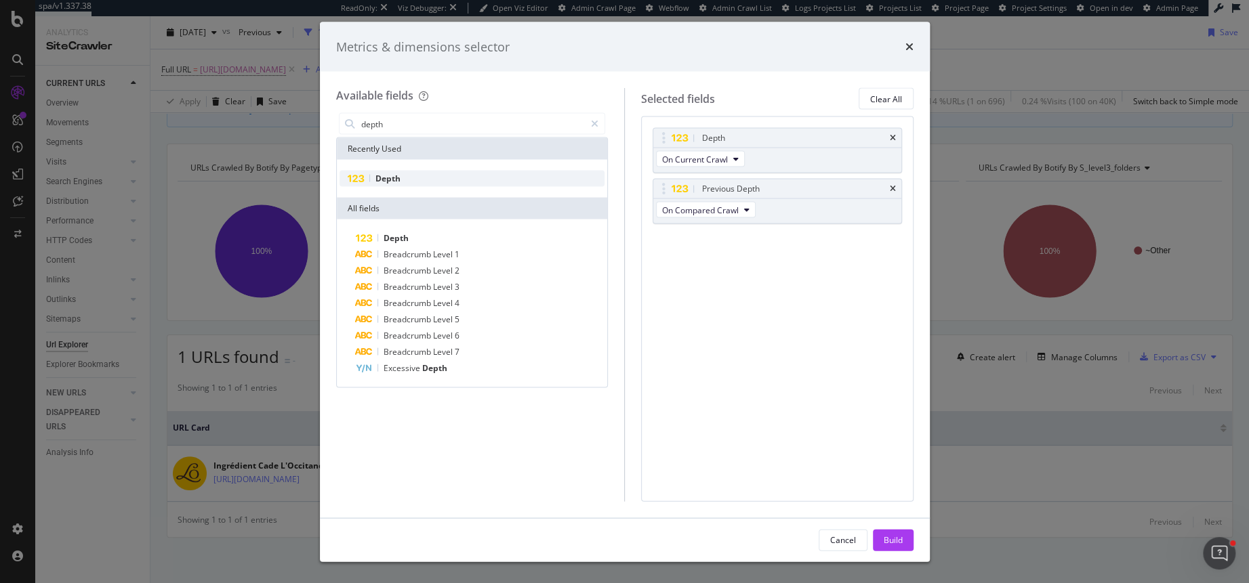
click at [417, 180] on div "Depth" at bounding box center [472, 179] width 266 height 16
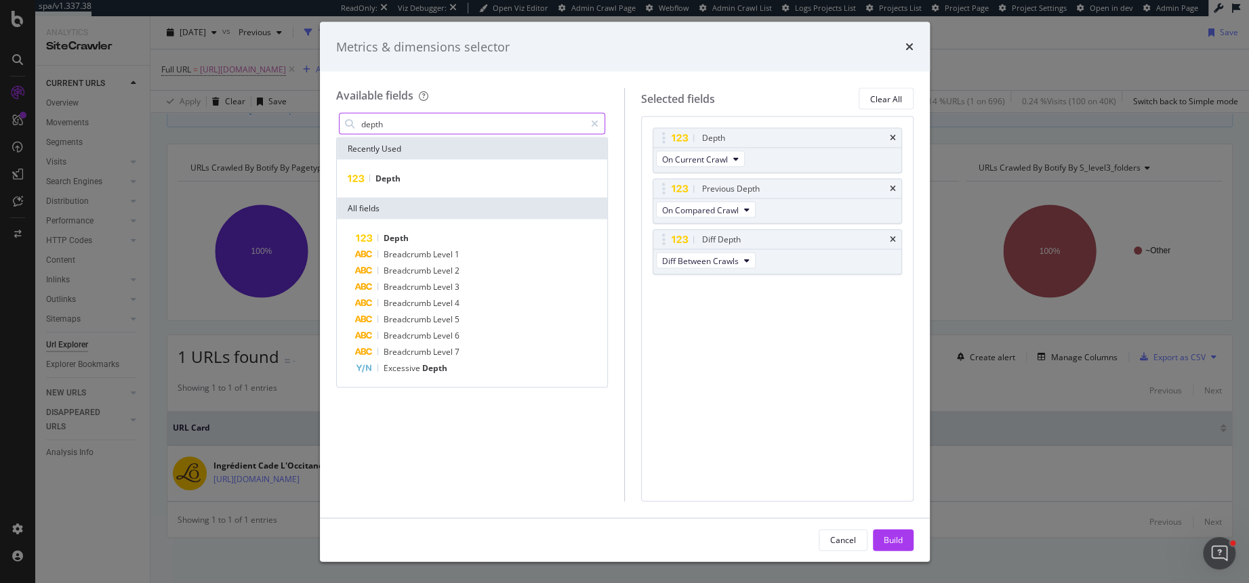
click at [448, 126] on input "depth" at bounding box center [473, 124] width 226 height 20
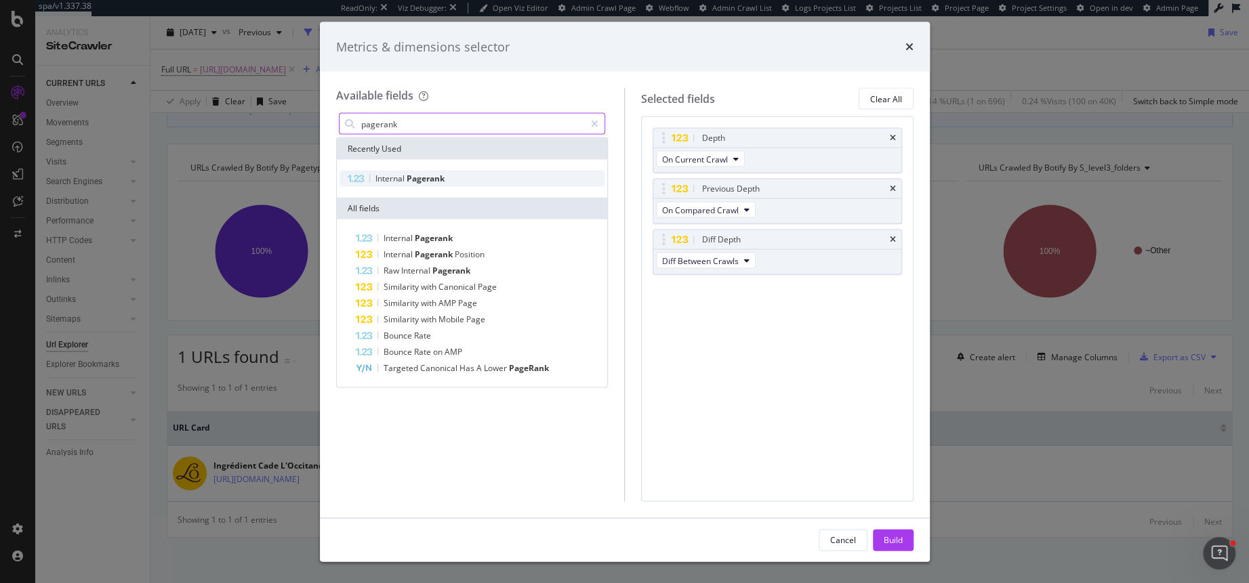
type input "pagerank"
click at [430, 181] on span "Pagerank" at bounding box center [426, 179] width 38 height 12
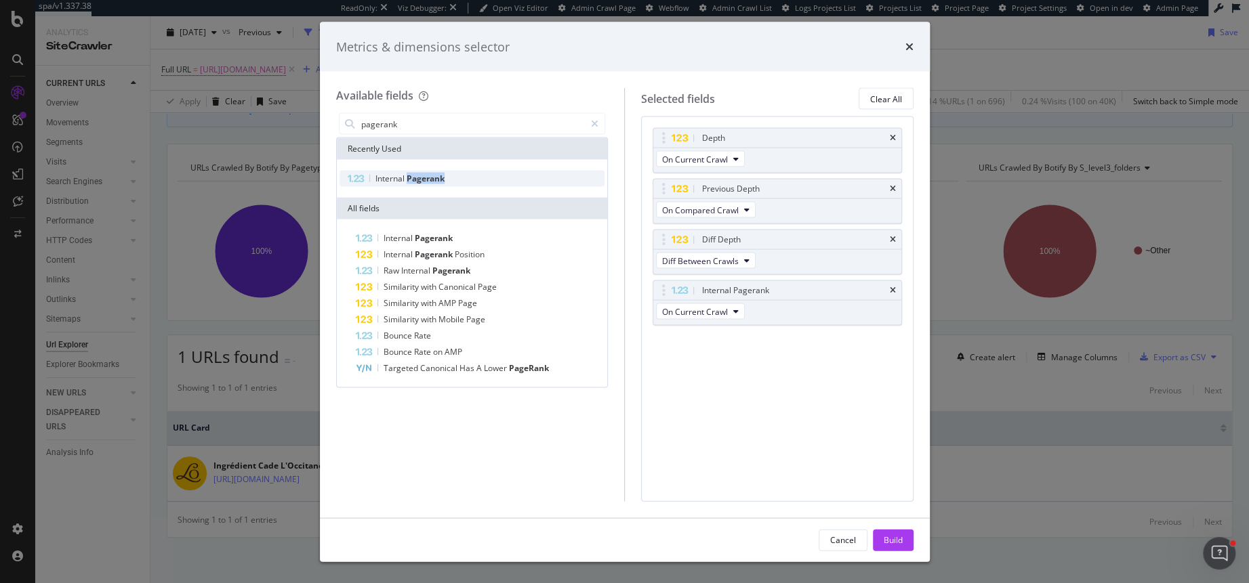
click at [430, 181] on span "Pagerank" at bounding box center [426, 179] width 38 height 12
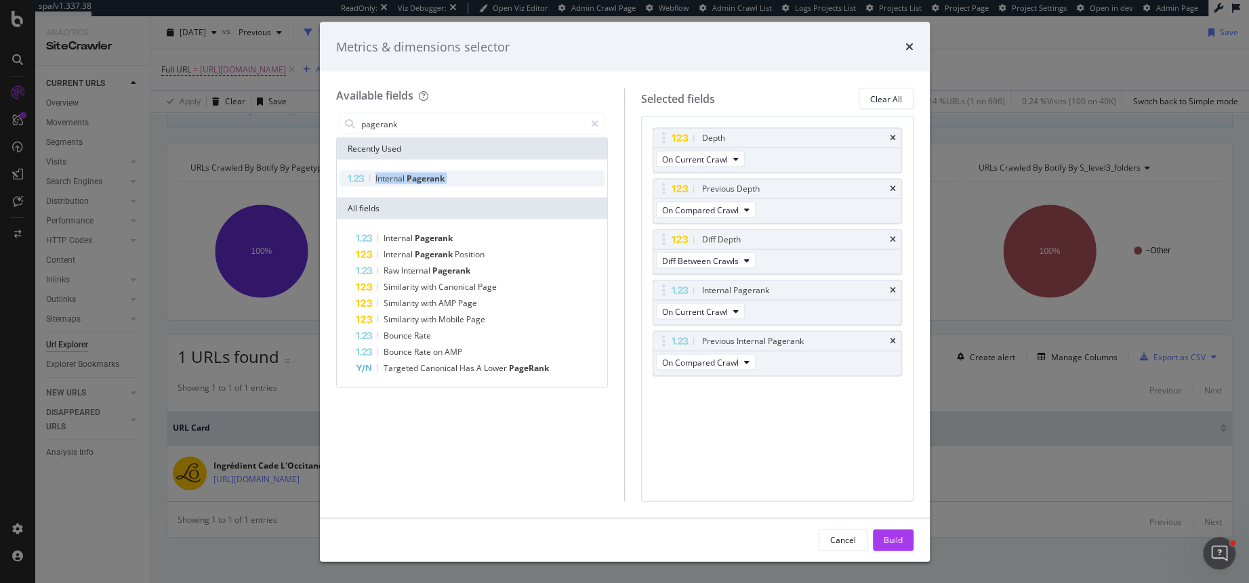
click at [430, 181] on span "Pagerank" at bounding box center [426, 179] width 38 height 12
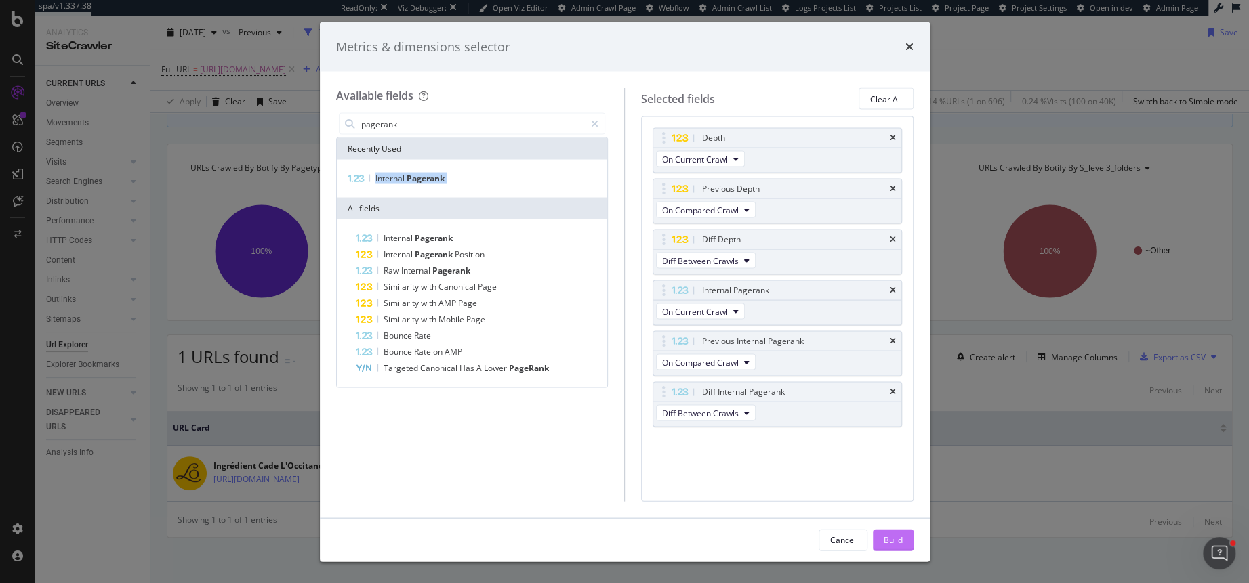
click at [894, 545] on div "Build" at bounding box center [893, 540] width 19 height 12
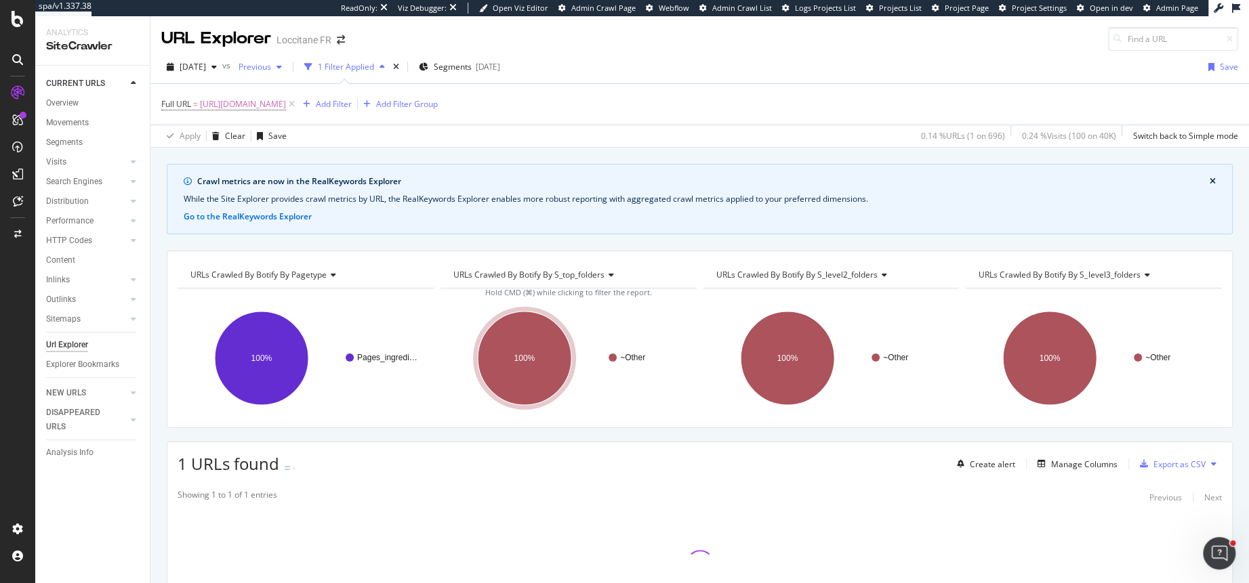
click at [271, 66] on span "Previous" at bounding box center [252, 67] width 38 height 12
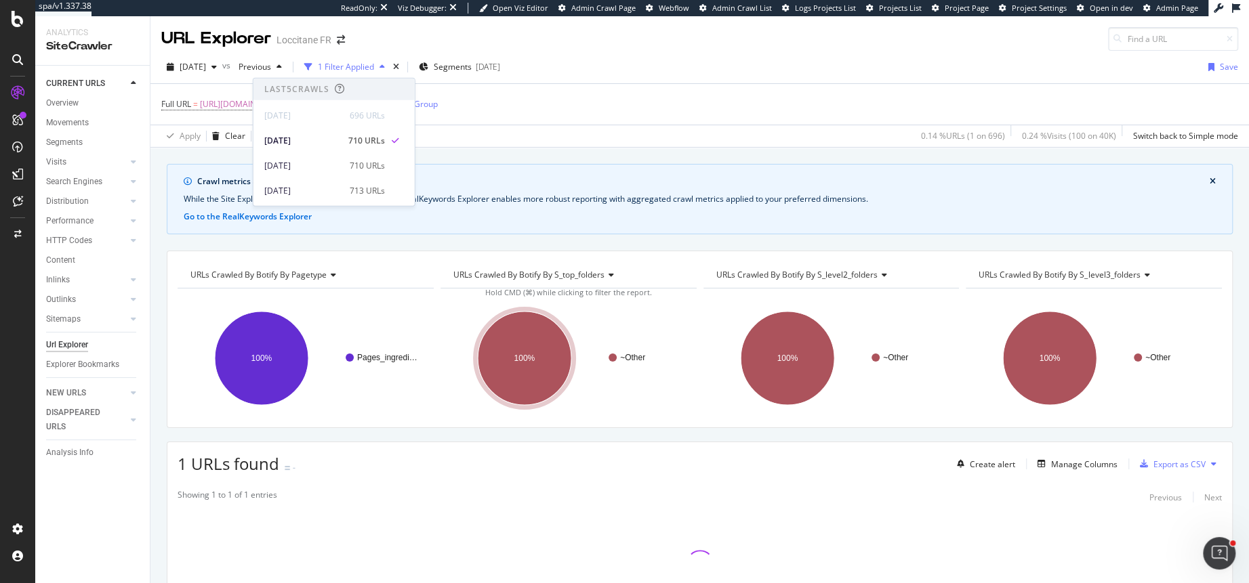
click at [548, 131] on div "Apply Clear Save 0.14 % URLs ( 1 on 696 ) 0.24 % Visits ( 100 on 40K ) Switch b…" at bounding box center [699, 136] width 1098 height 22
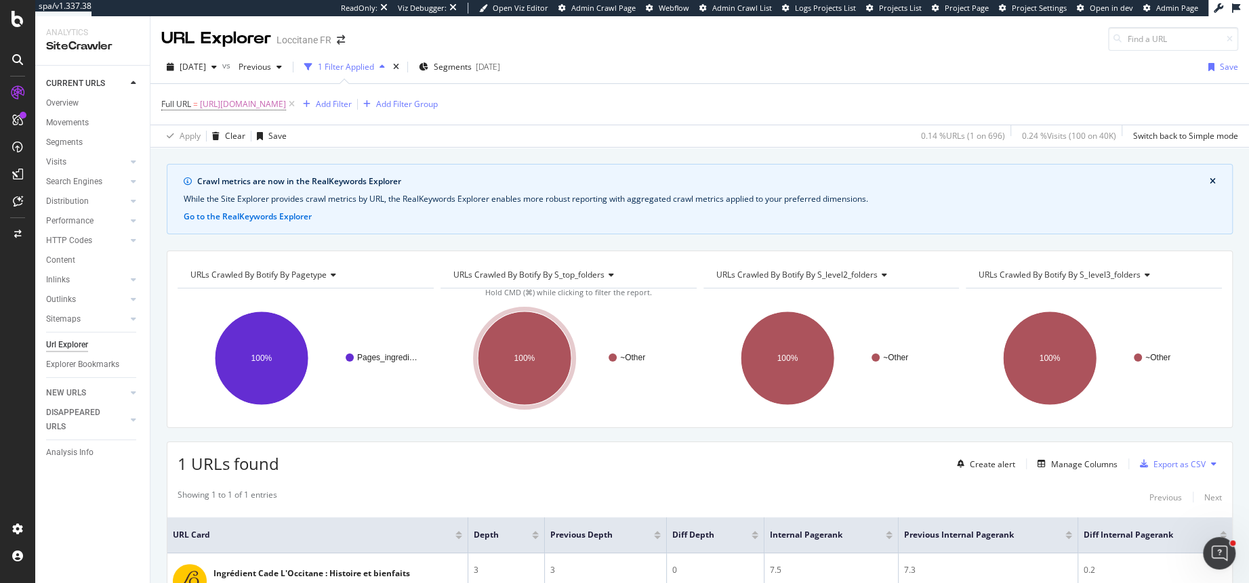
scroll to position [107, 0]
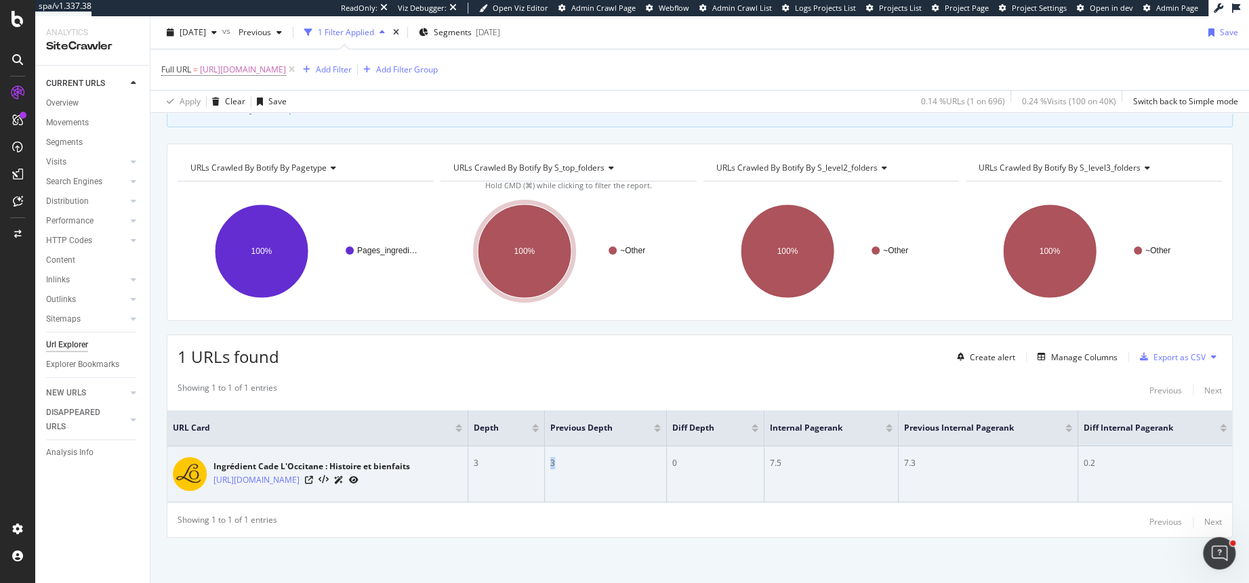
drag, startPoint x: 563, startPoint y: 461, endPoint x: 552, endPoint y: 461, distance: 11.5
click at [552, 461] on tr "Ingrédient Cade L'Occitane : Histoire et bienfaits https://fr.loccitane.com/ing…" at bounding box center [699, 475] width 1065 height 56
drag, startPoint x: 499, startPoint y: 461, endPoint x: 484, endPoint y: 461, distance: 14.2
click at [484, 461] on div "3" at bounding box center [507, 463] width 66 height 12
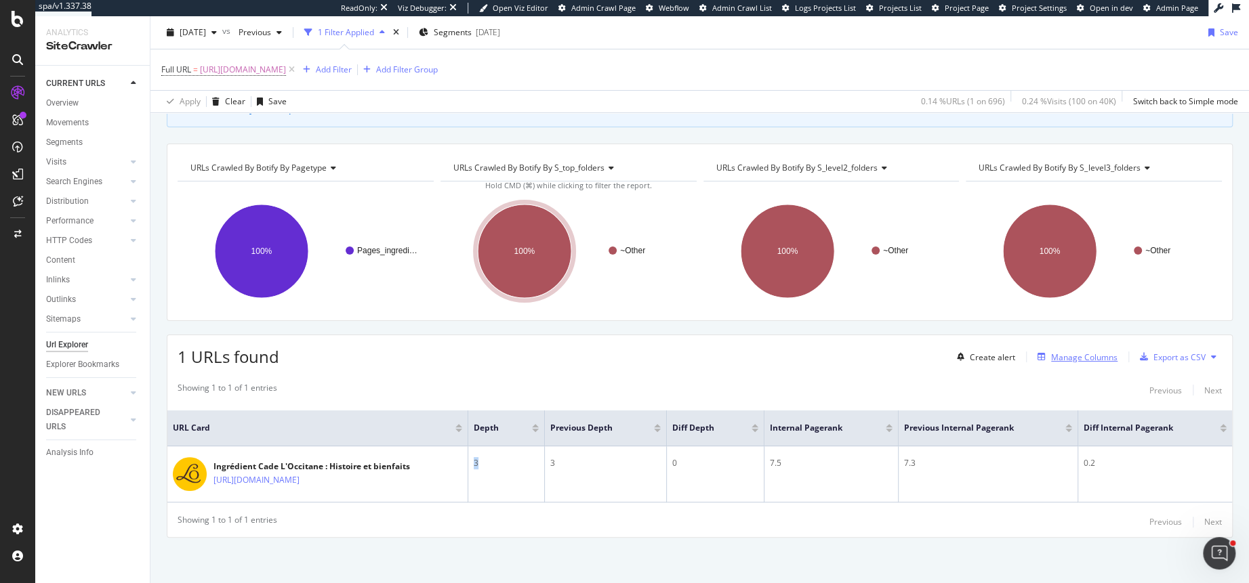
click at [1070, 354] on div "Manage Columns" at bounding box center [1084, 358] width 66 height 12
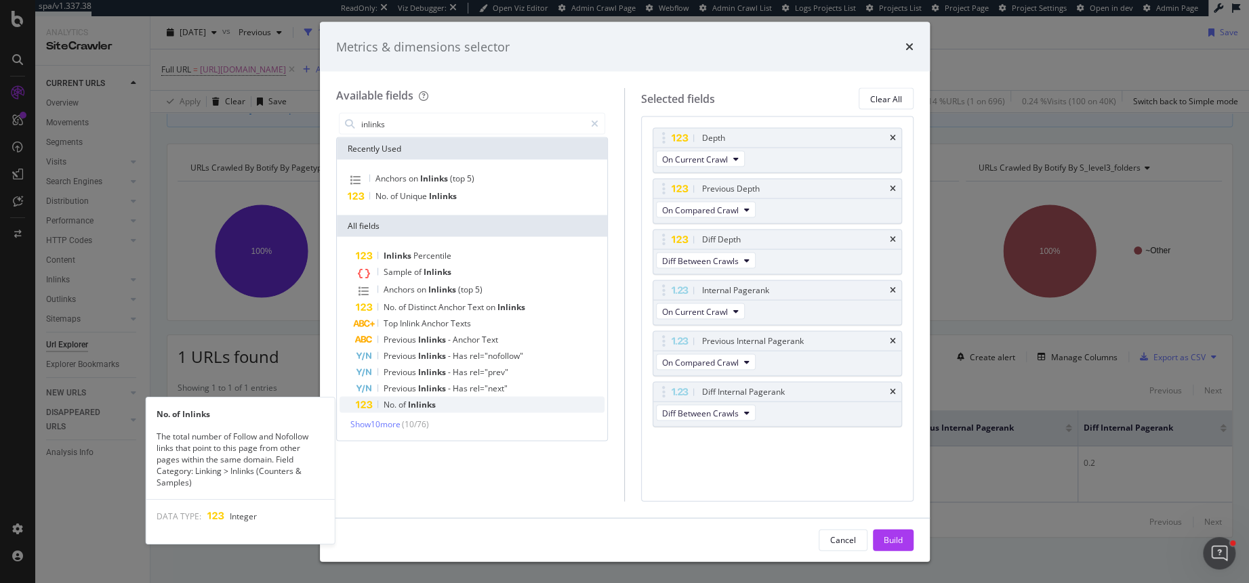
type input "inlinks"
click at [403, 402] on span "of" at bounding box center [402, 405] width 9 height 12
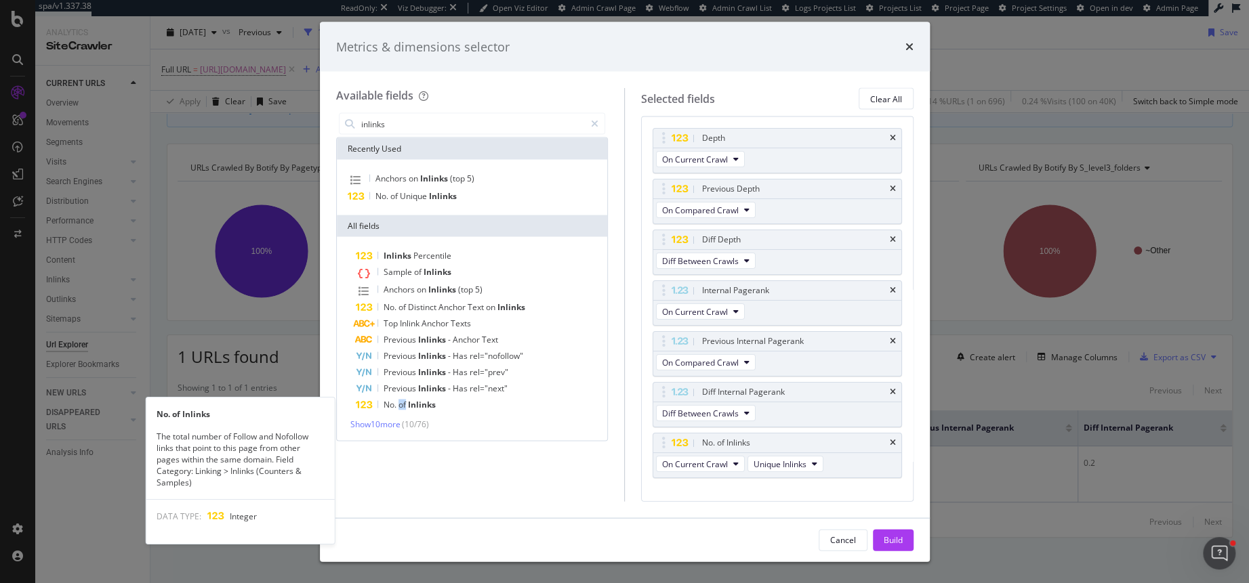
click at [403, 402] on span "of" at bounding box center [402, 405] width 9 height 12
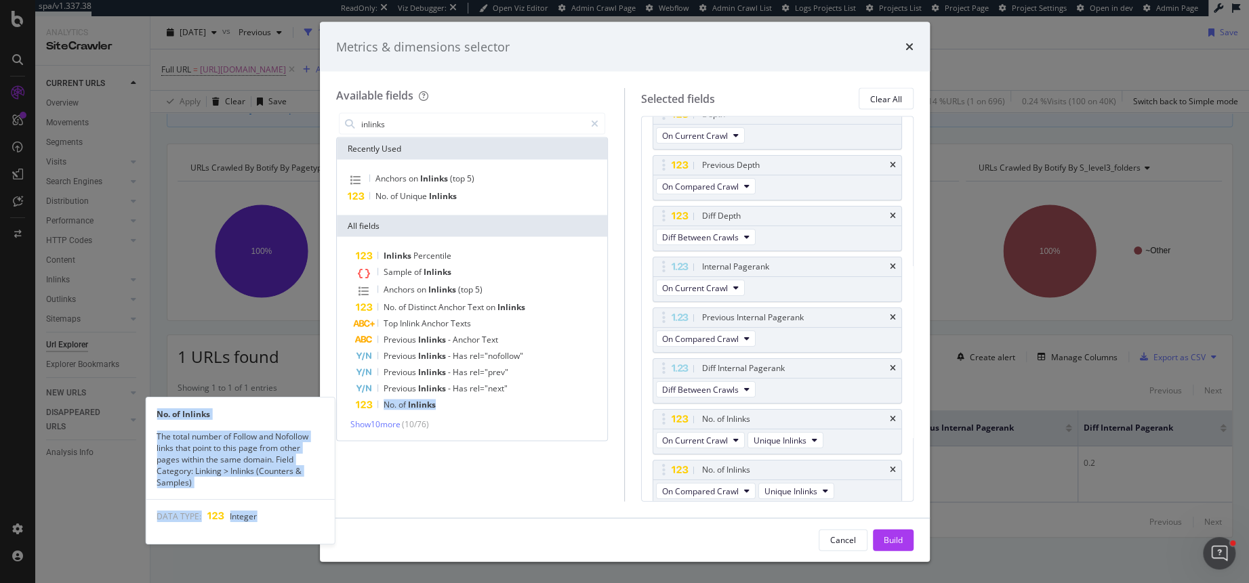
click at [403, 402] on span "of" at bounding box center [402, 405] width 9 height 12
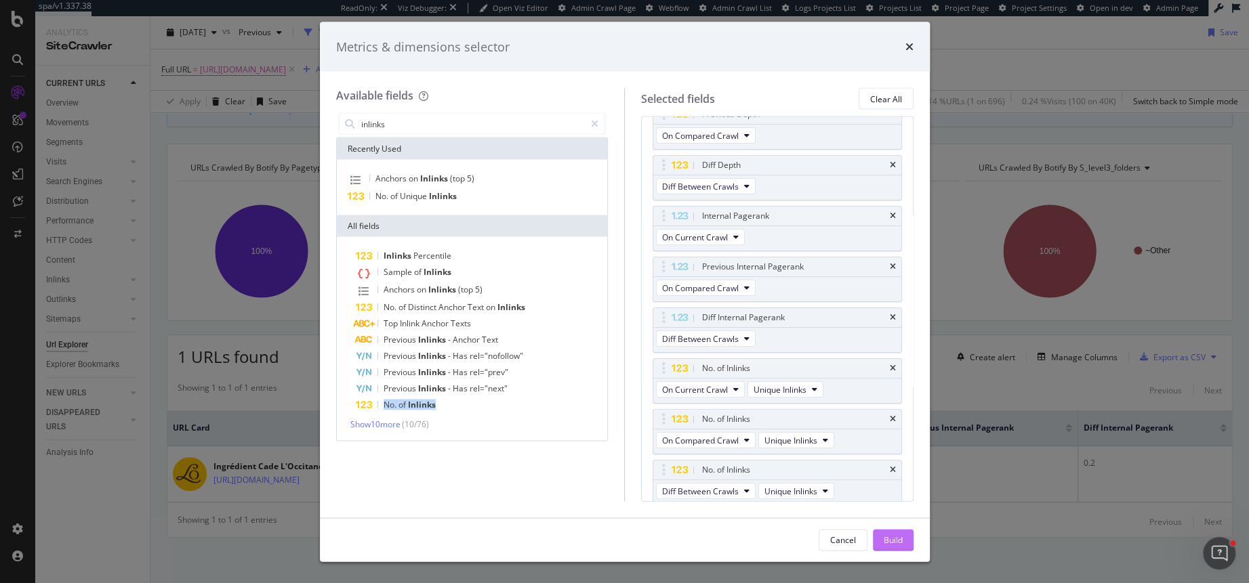
click at [890, 545] on div "Build" at bounding box center [893, 540] width 19 height 12
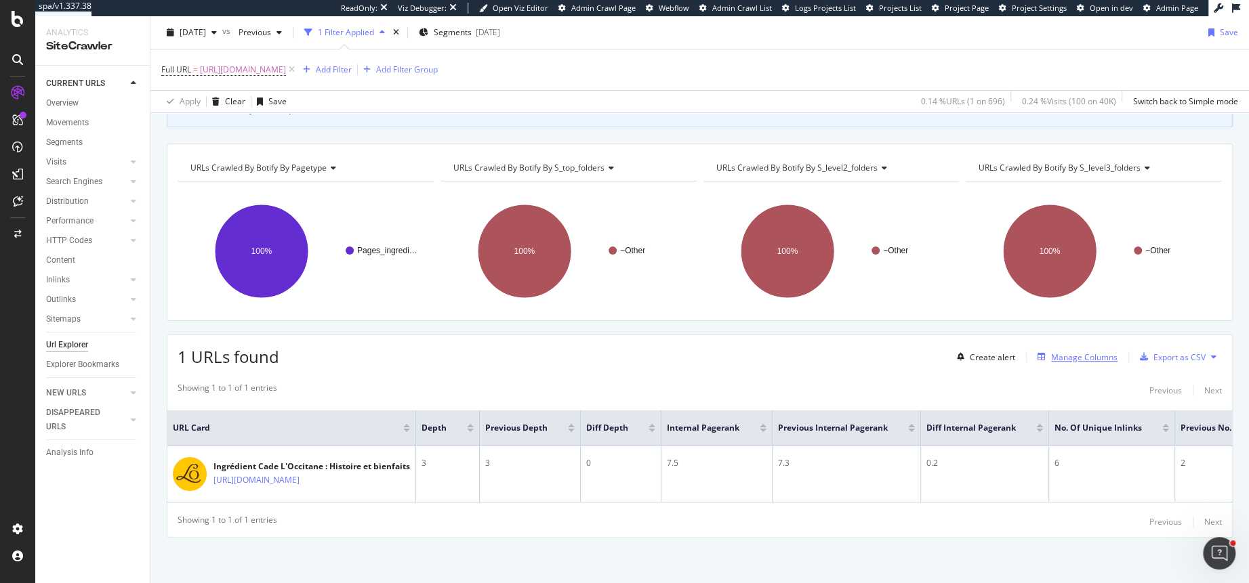
click at [1051, 358] on div "button" at bounding box center [1041, 357] width 19 height 8
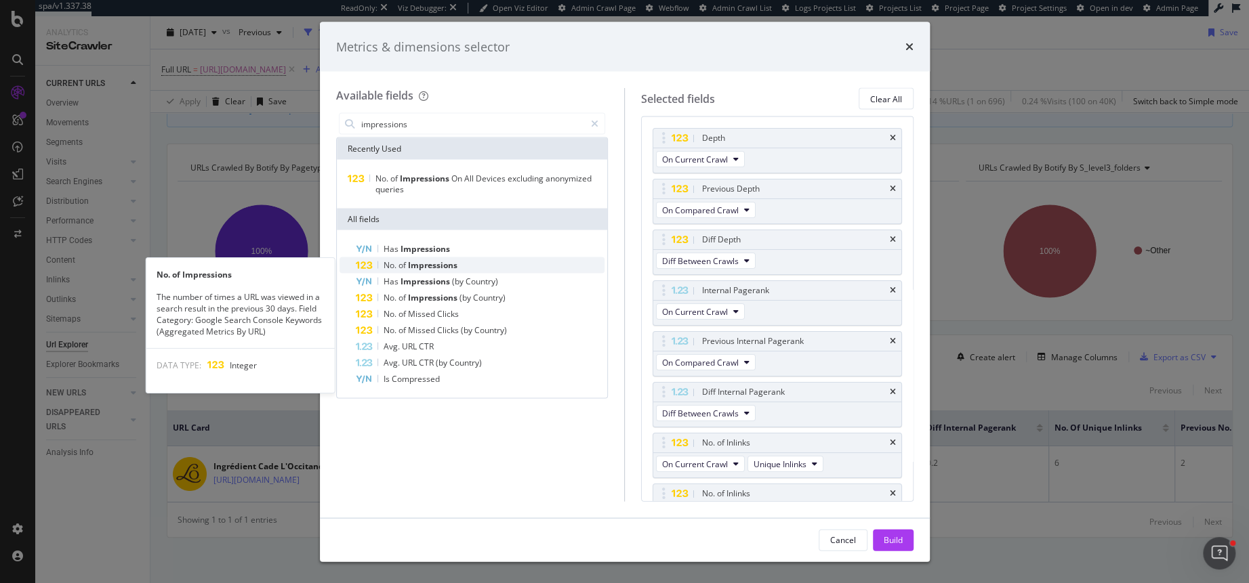
type input "impressions"
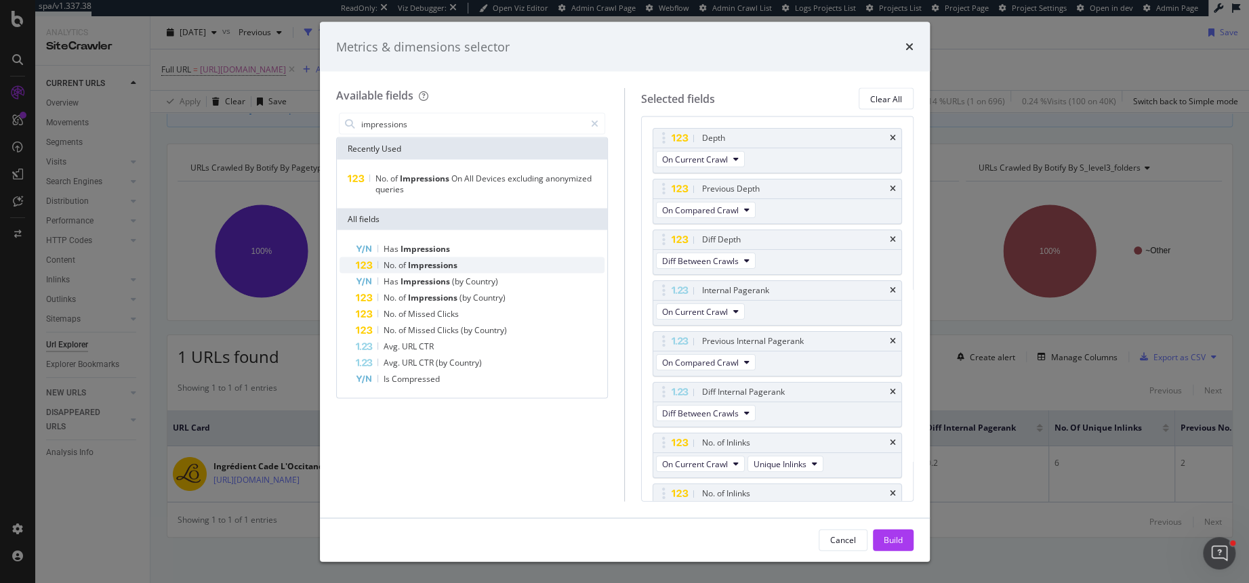
click at [390, 264] on span "No." at bounding box center [391, 266] width 15 height 12
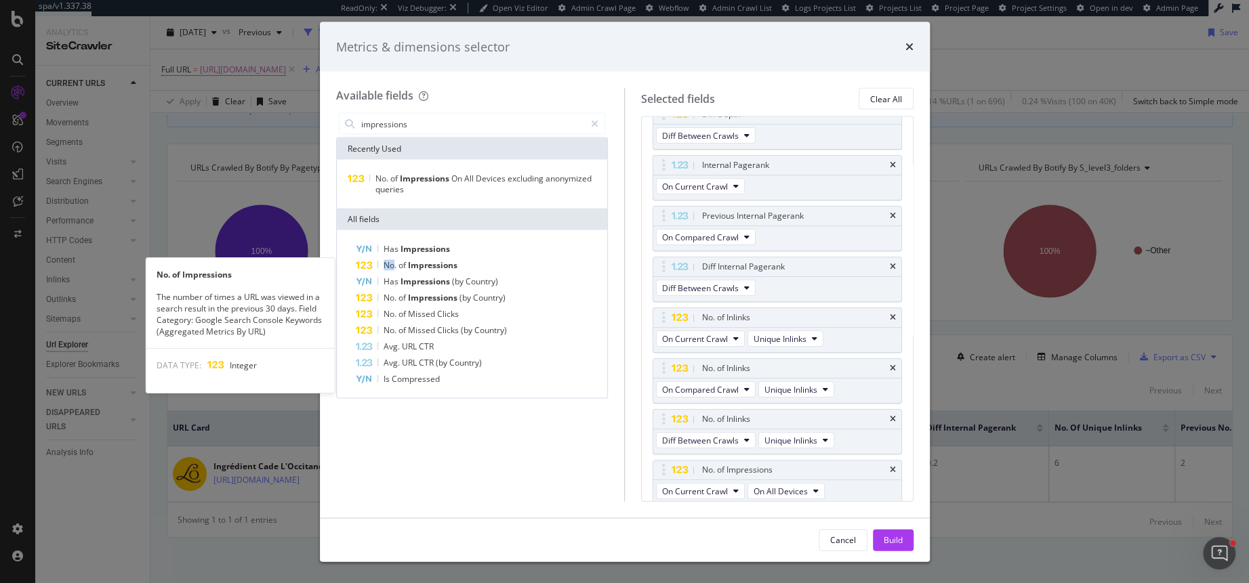
click at [390, 264] on span "No." at bounding box center [391, 266] width 15 height 12
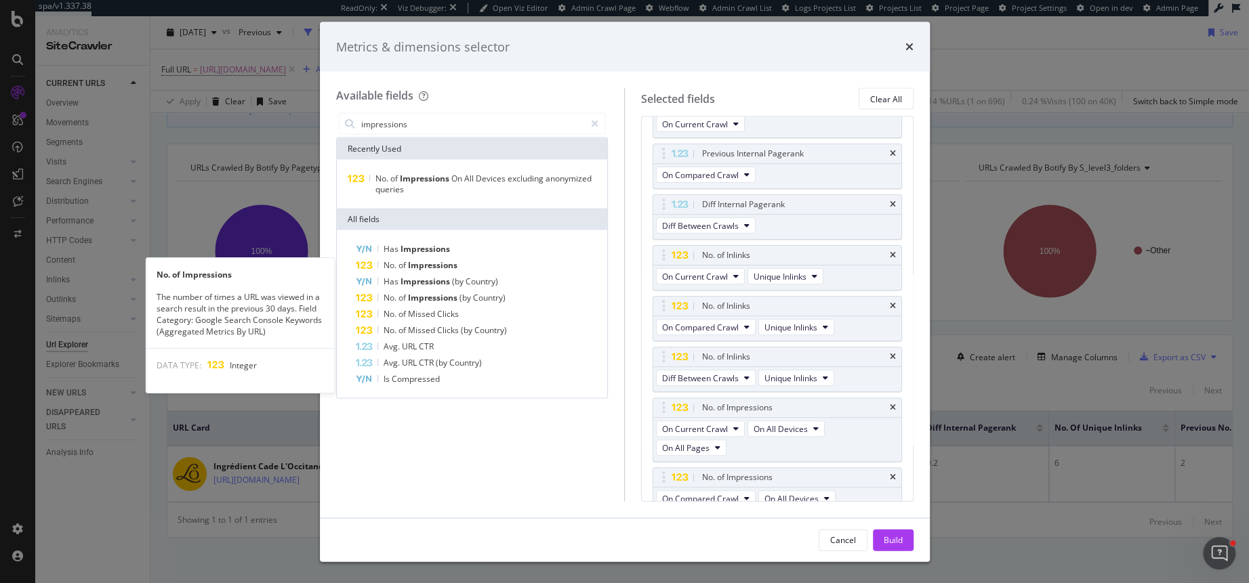
scroll to position [194, 0]
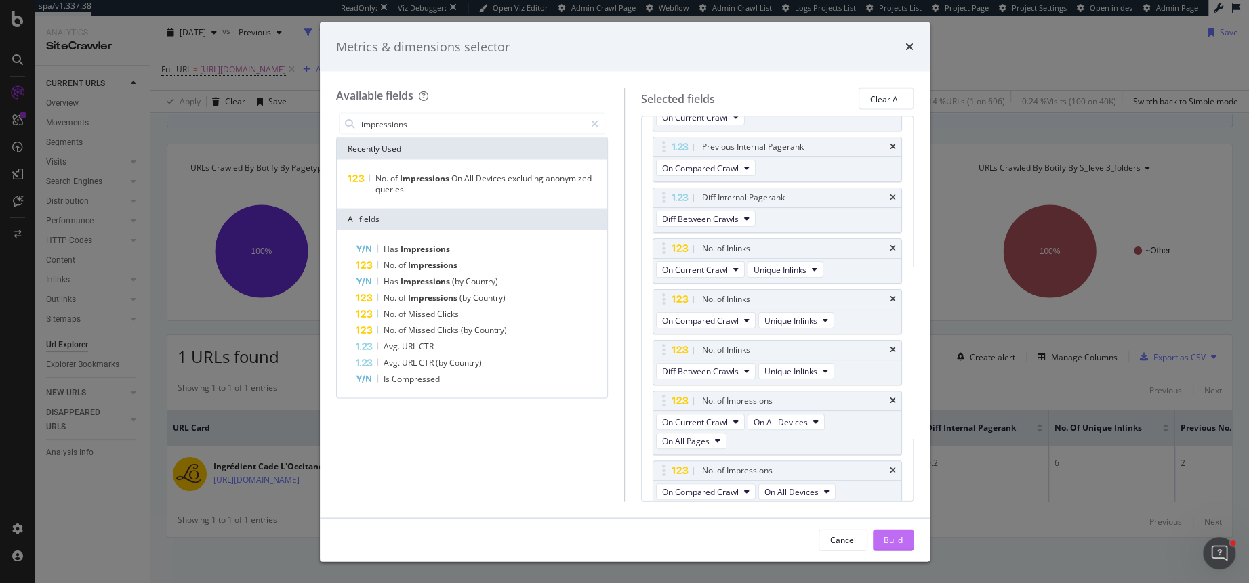
click at [892, 539] on div "Build" at bounding box center [893, 540] width 19 height 12
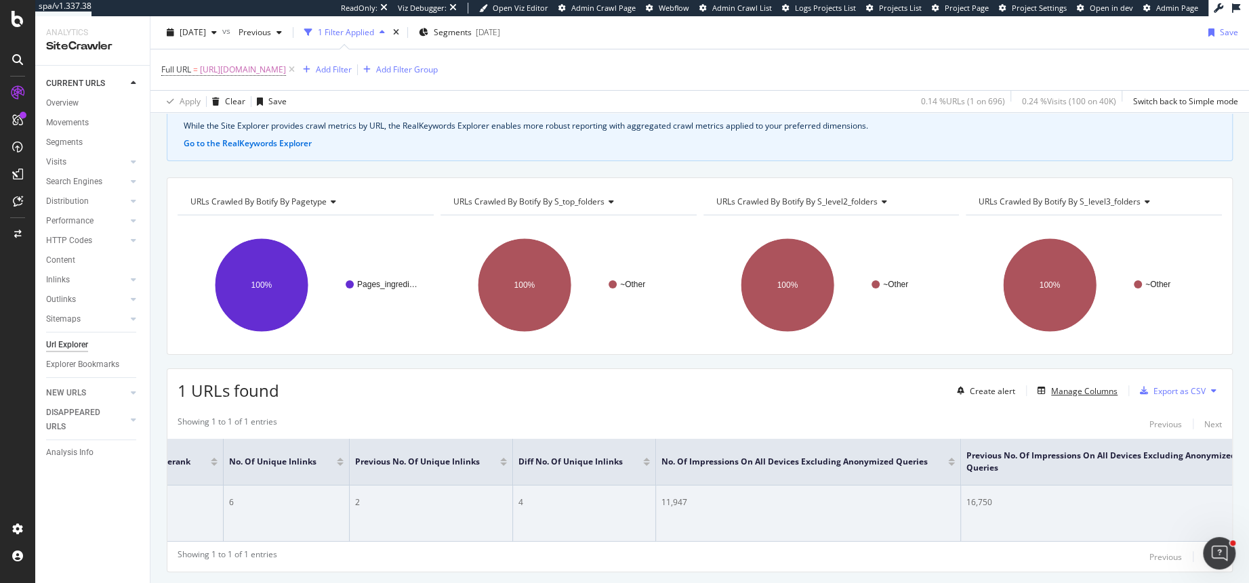
scroll to position [0, 894]
drag, startPoint x: 924, startPoint y: 496, endPoint x: 901, endPoint y: 496, distance: 22.4
click at [901, 497] on div "16,750" at bounding box center [1063, 503] width 328 height 12
drag, startPoint x: 596, startPoint y: 493, endPoint x: 629, endPoint y: 493, distance: 32.5
click at [629, 497] on div "11,947" at bounding box center [740, 503] width 293 height 12
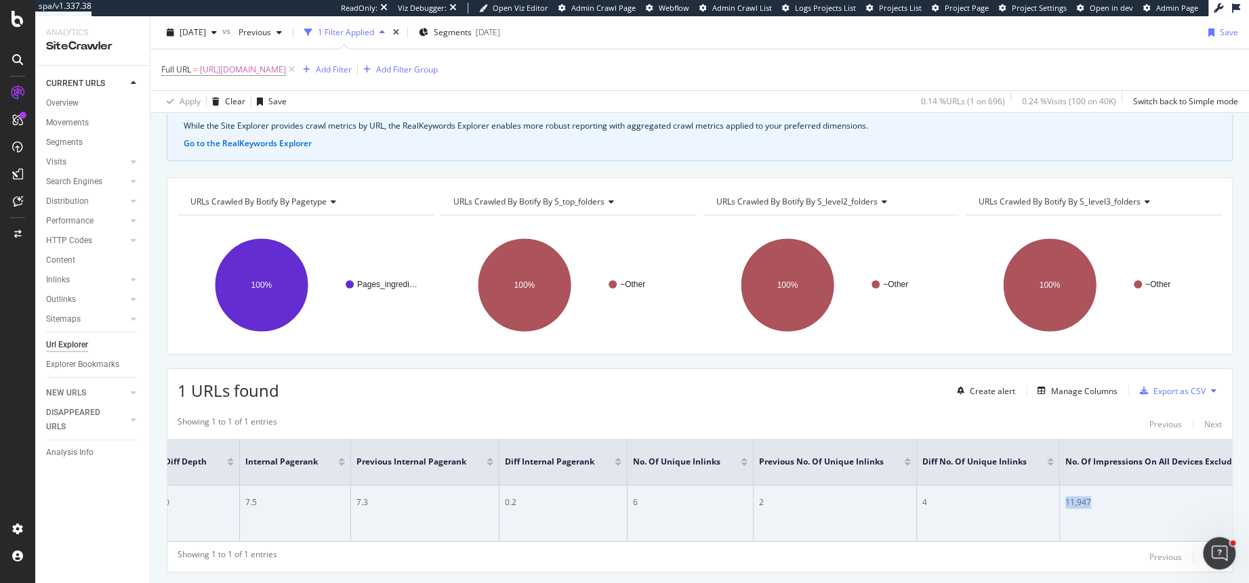
scroll to position [0, 367]
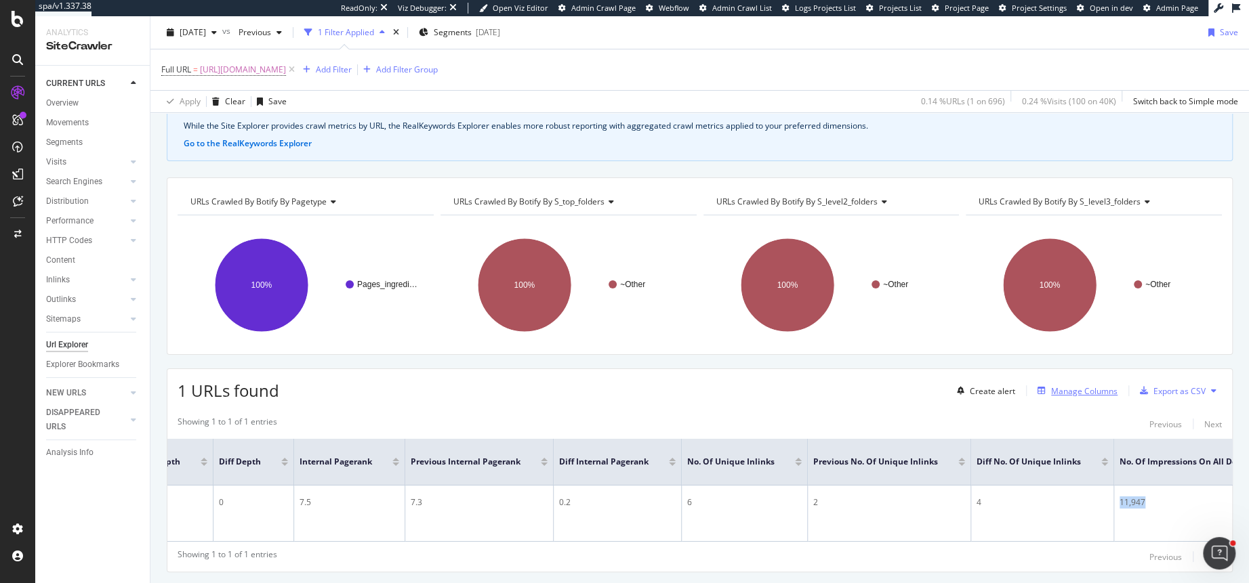
click at [1074, 390] on div "Manage Columns" at bounding box center [1084, 392] width 66 height 12
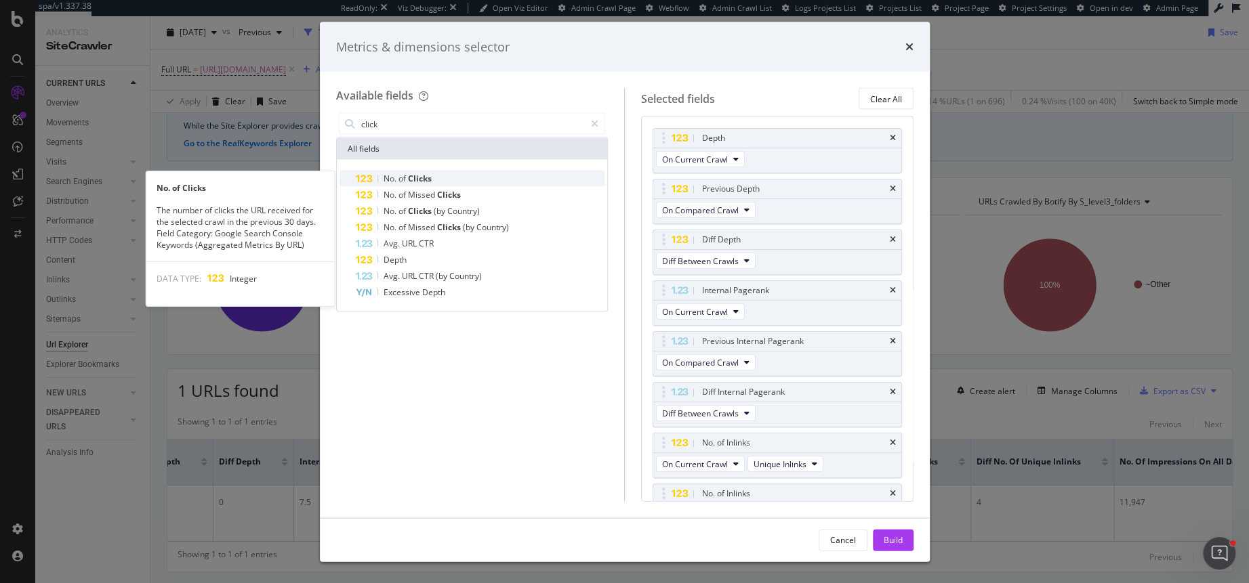
type input "click"
click at [407, 176] on span "of" at bounding box center [402, 179] width 9 height 12
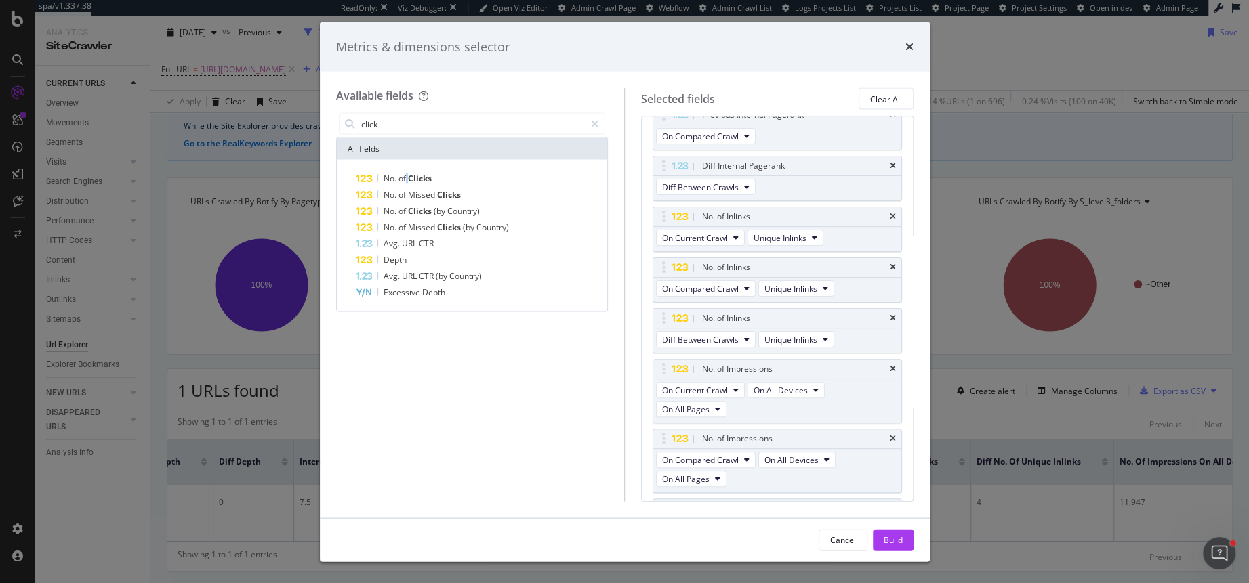
click at [407, 176] on span "of" at bounding box center [402, 179] width 9 height 12
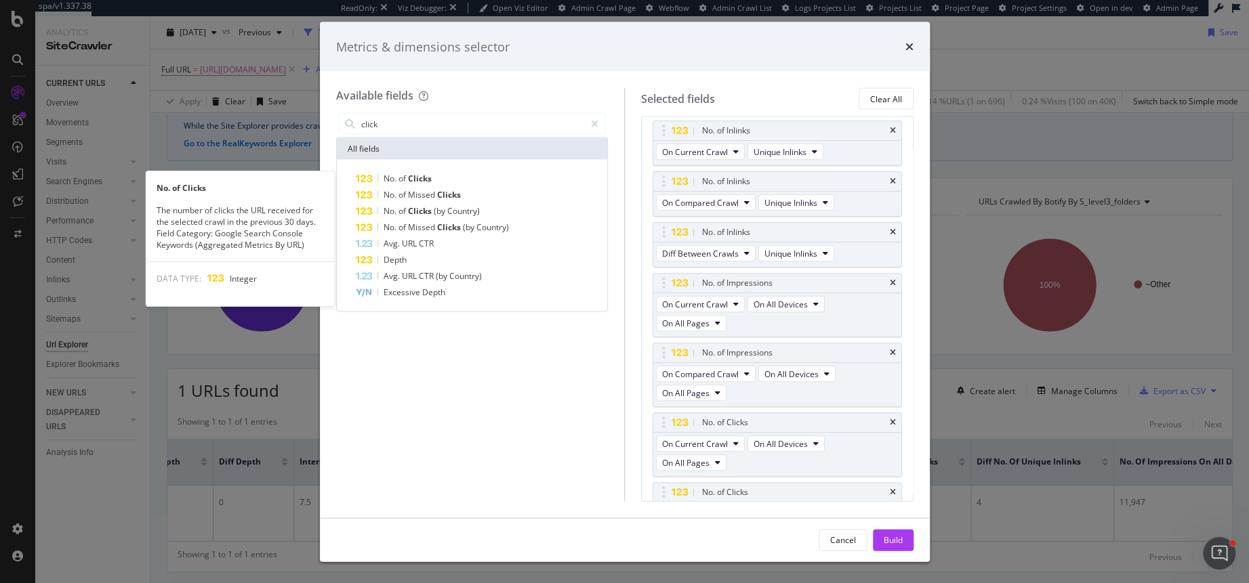
scroll to position [314, 0]
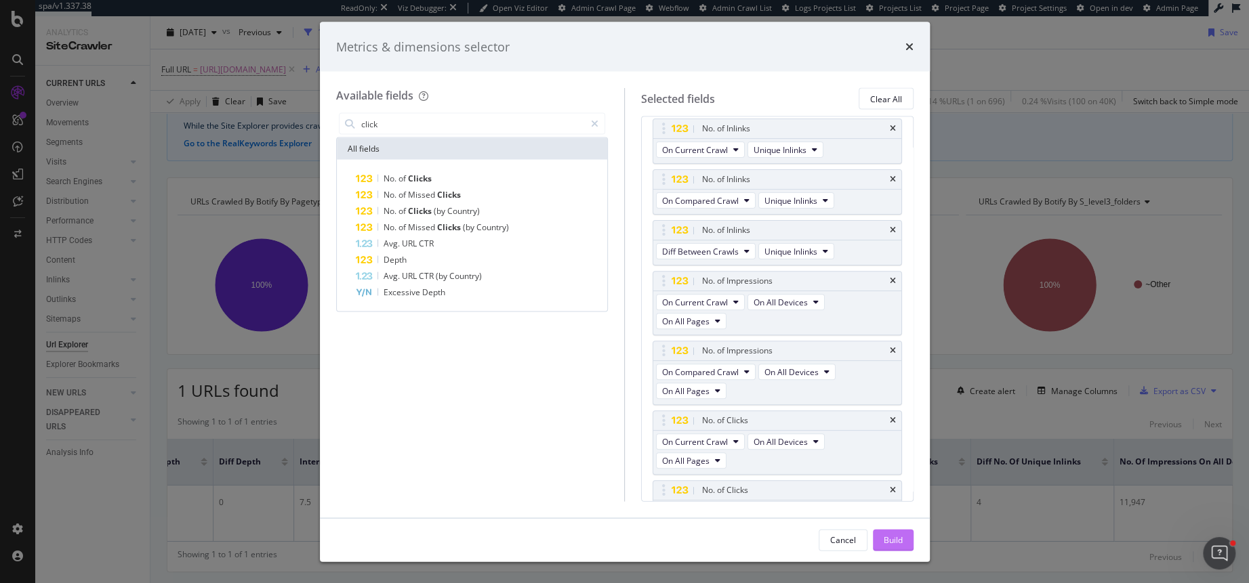
click at [895, 536] on div "Build" at bounding box center [893, 540] width 19 height 12
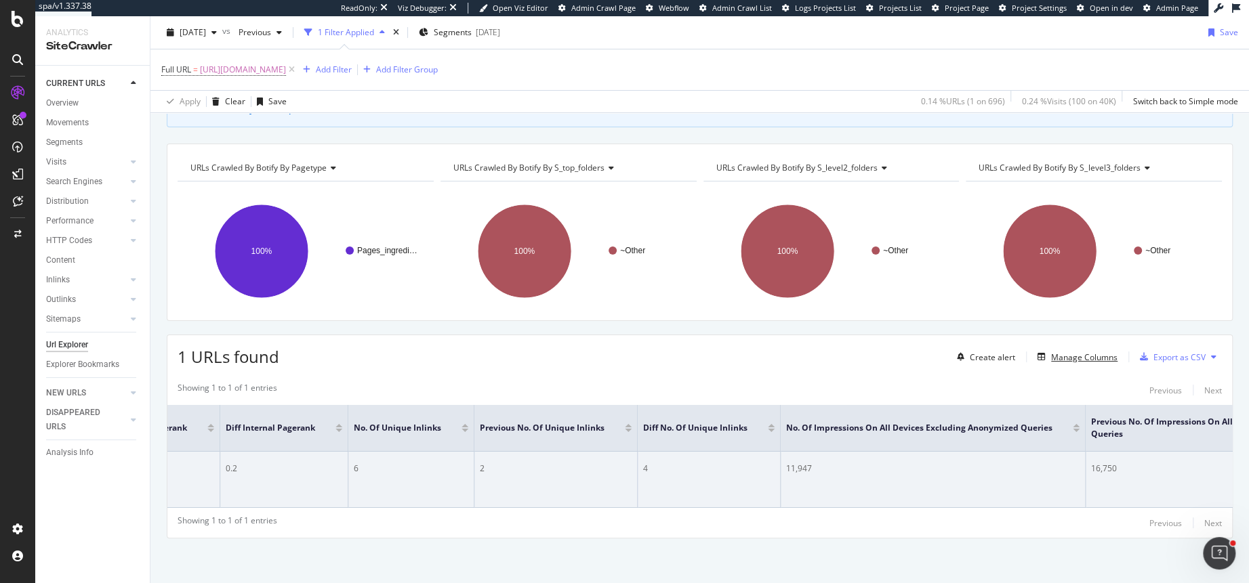
scroll to position [0, 1484]
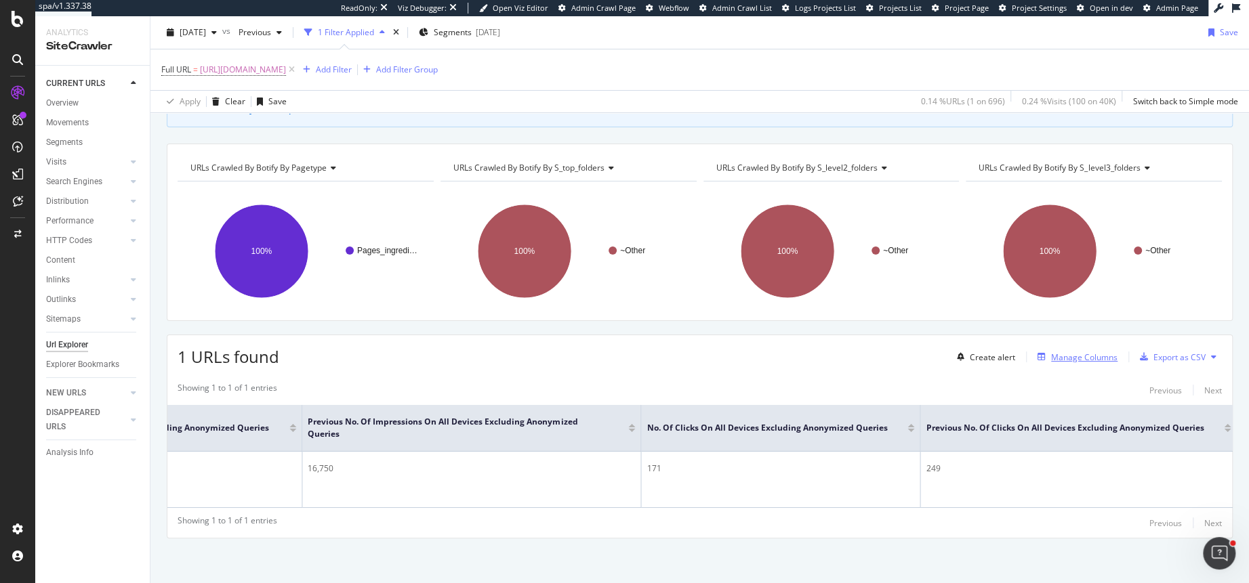
click at [1077, 354] on div "Manage Columns" at bounding box center [1084, 358] width 66 height 12
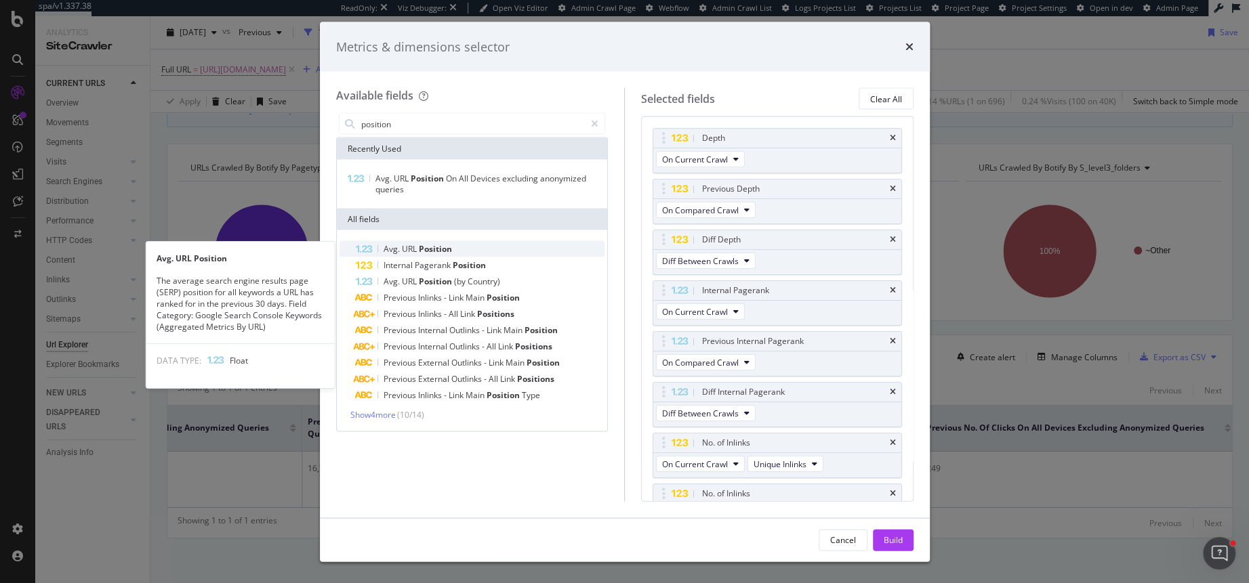
type input "position"
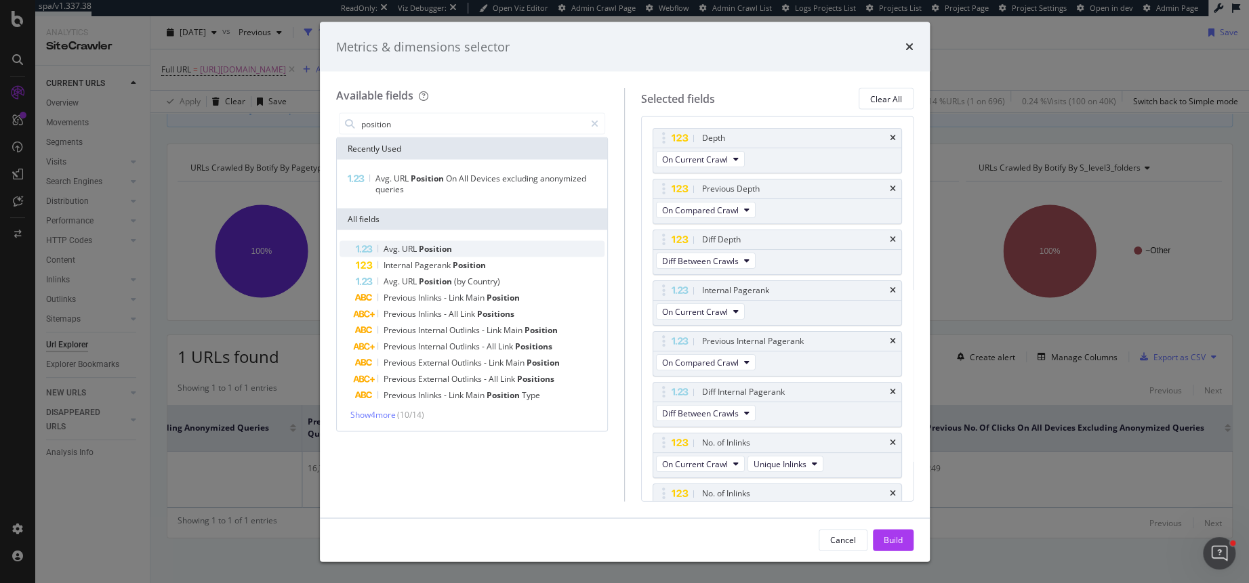
click at [458, 247] on div "Avg. URL Position" at bounding box center [480, 249] width 249 height 16
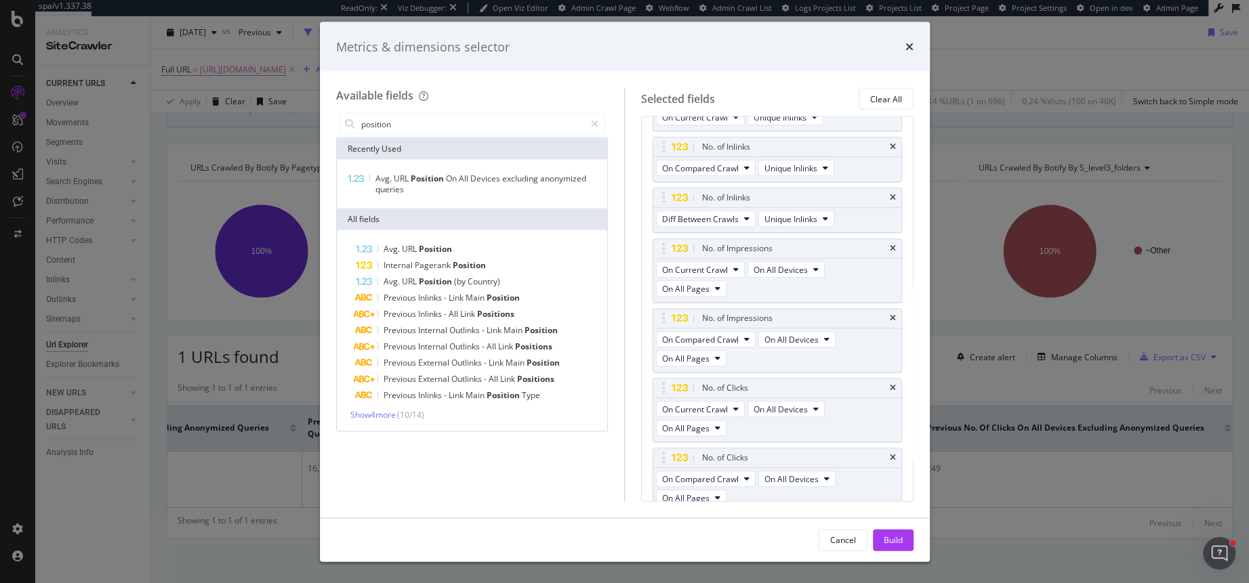
click at [458, 247] on div "Avg. URL Position" at bounding box center [480, 249] width 249 height 16
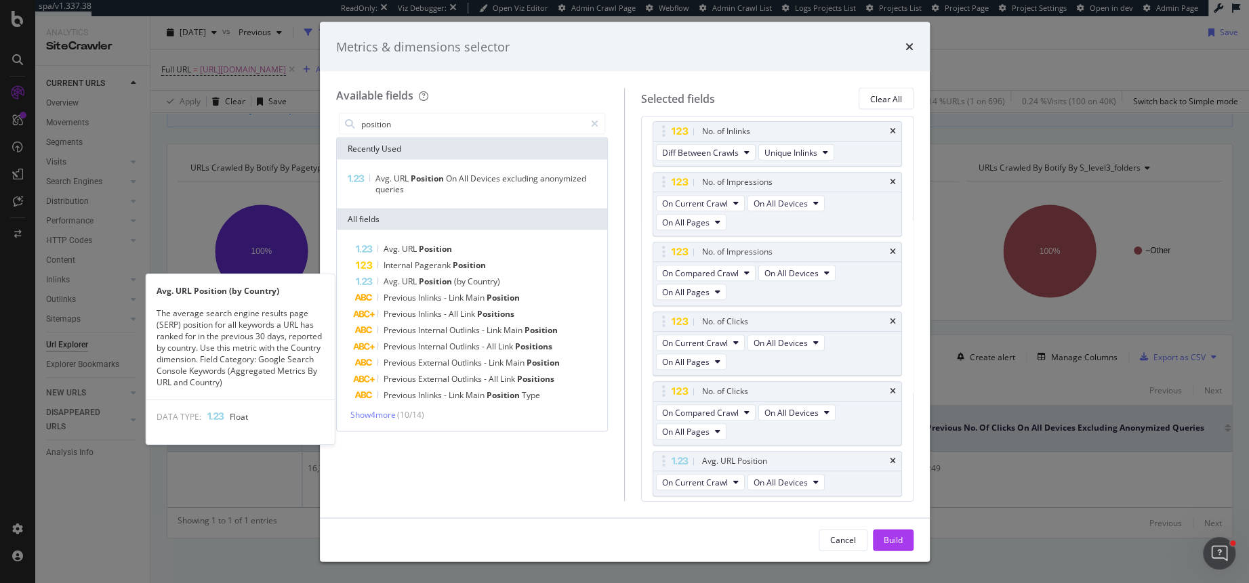
scroll to position [415, 0]
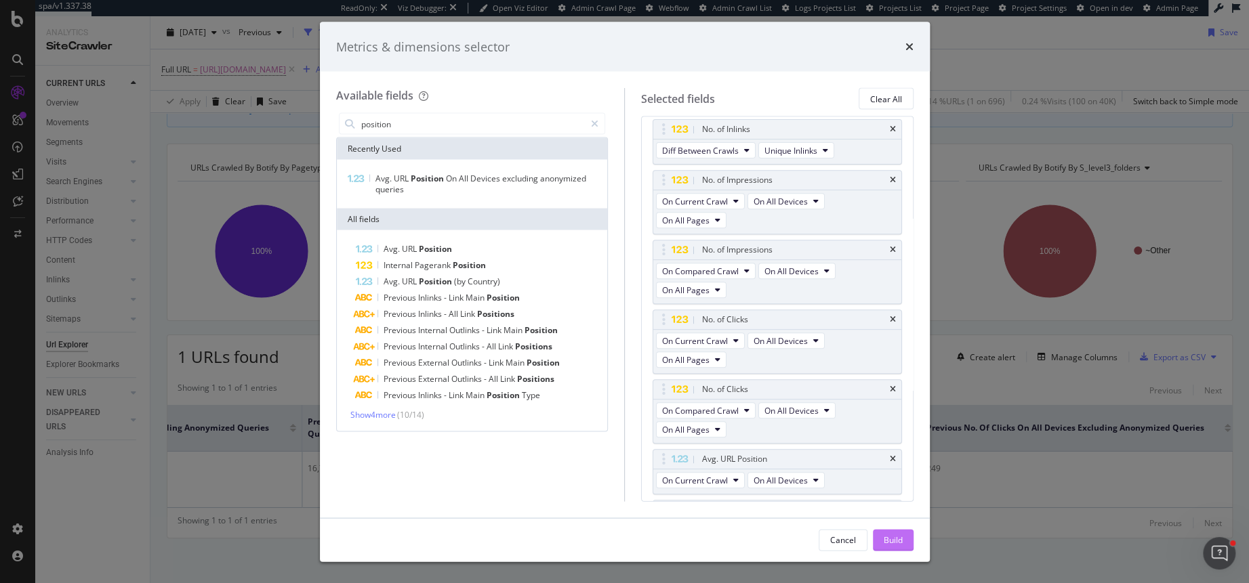
click at [893, 536] on div "Build" at bounding box center [893, 540] width 19 height 12
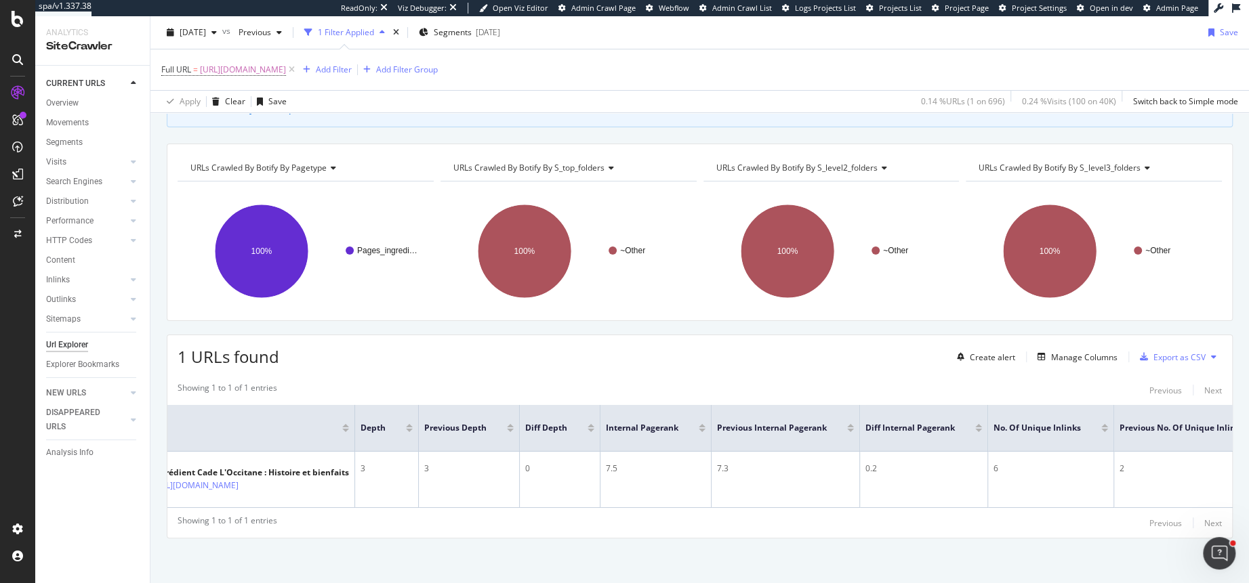
scroll to position [0, 148]
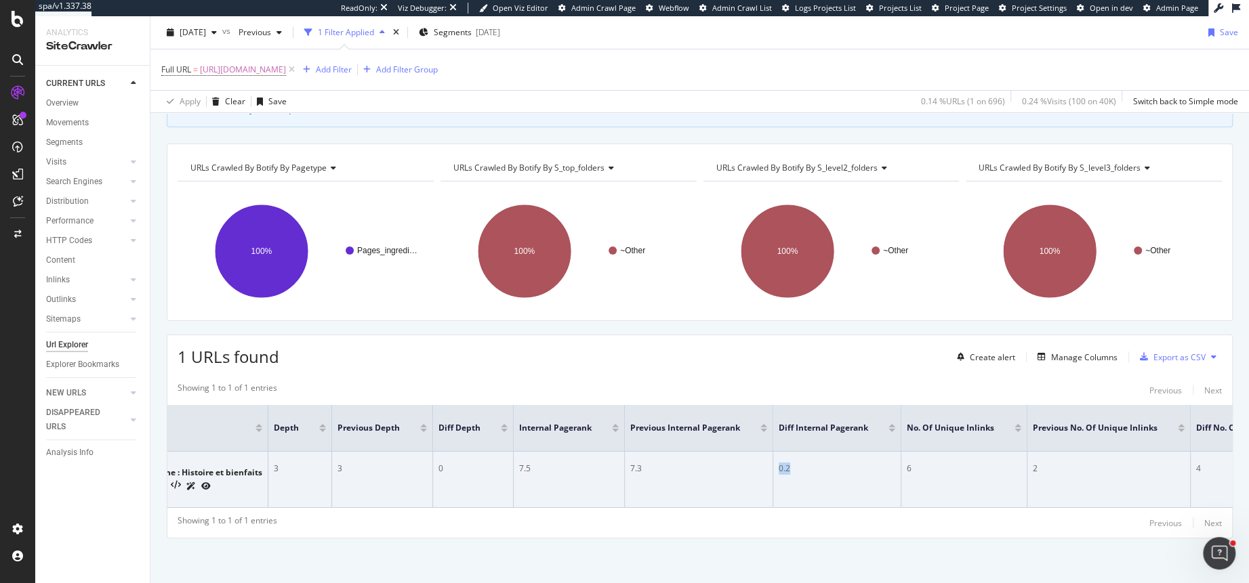
drag, startPoint x: 802, startPoint y: 468, endPoint x: 783, endPoint y: 468, distance: 19.0
click at [783, 468] on td "0.2" at bounding box center [837, 480] width 128 height 56
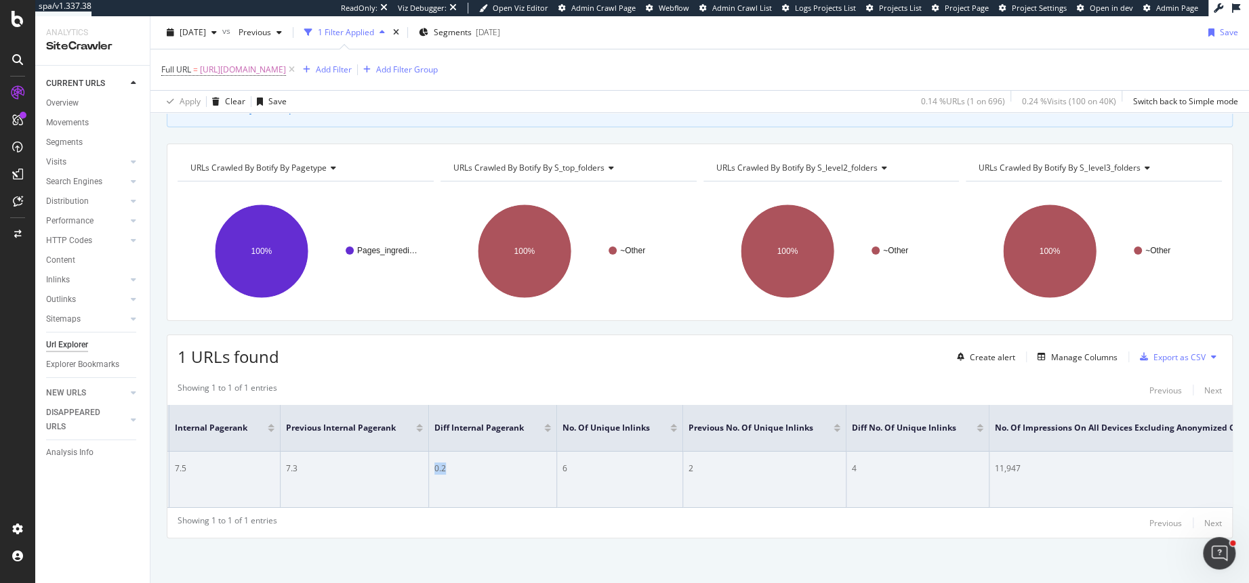
scroll to position [0, 538]
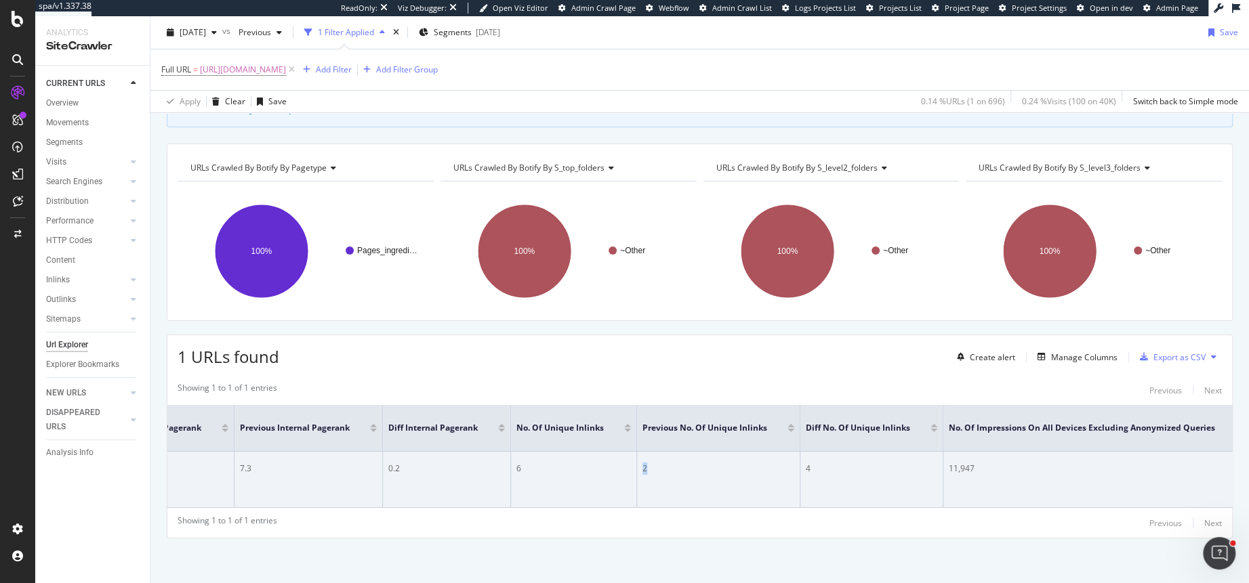
drag, startPoint x: 647, startPoint y: 468, endPoint x: 659, endPoint y: 468, distance: 12.2
click at [659, 468] on td "2" at bounding box center [718, 480] width 163 height 56
drag, startPoint x: 531, startPoint y: 468, endPoint x: 519, endPoint y: 468, distance: 12.2
click at [519, 468] on tr "Ingrédient Cade L'Occitane : Histoire et bienfaits https://fr.loccitane.com/ing…" at bounding box center [1222, 480] width 3186 height 56
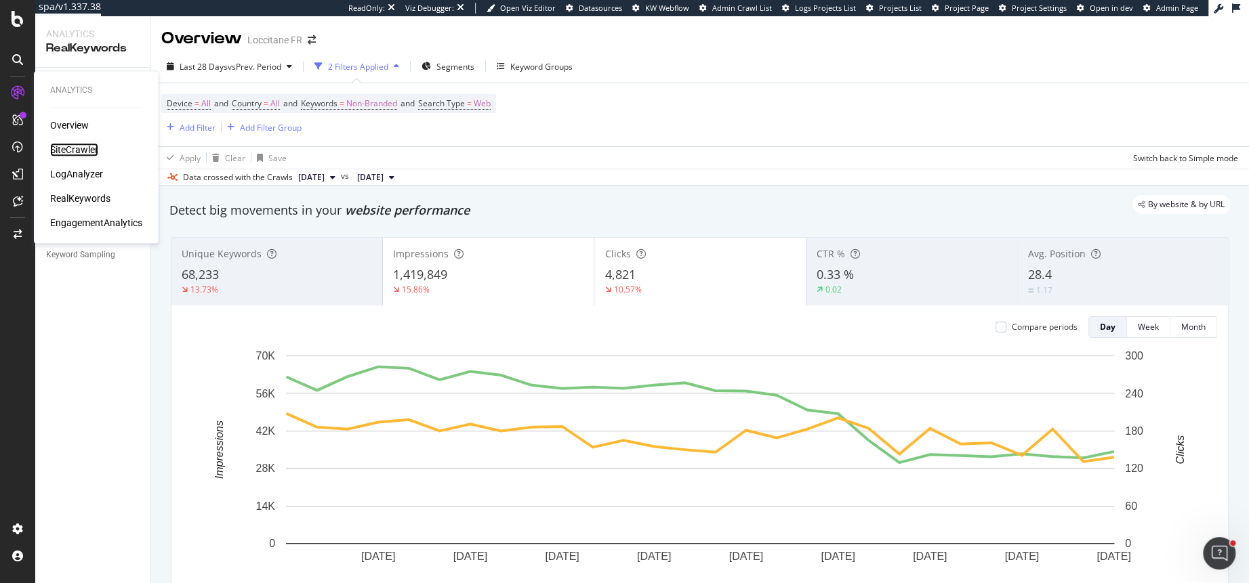
click at [85, 146] on div "SiteCrawler" at bounding box center [74, 150] width 48 height 14
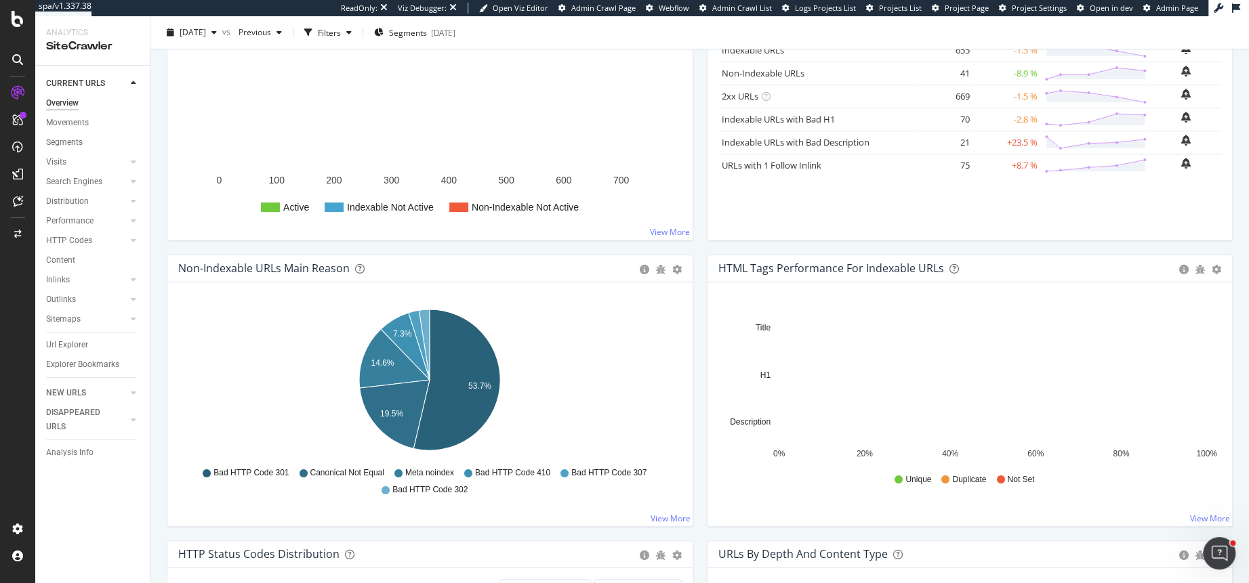
scroll to position [270, 0]
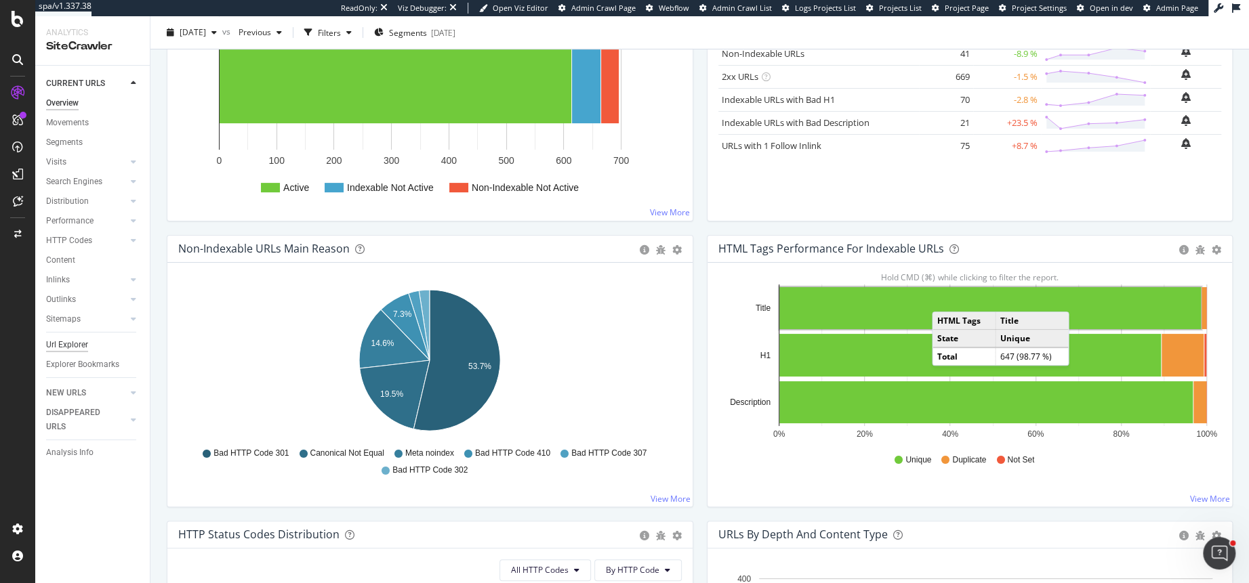
click at [67, 348] on div "Url Explorer" at bounding box center [67, 345] width 42 height 14
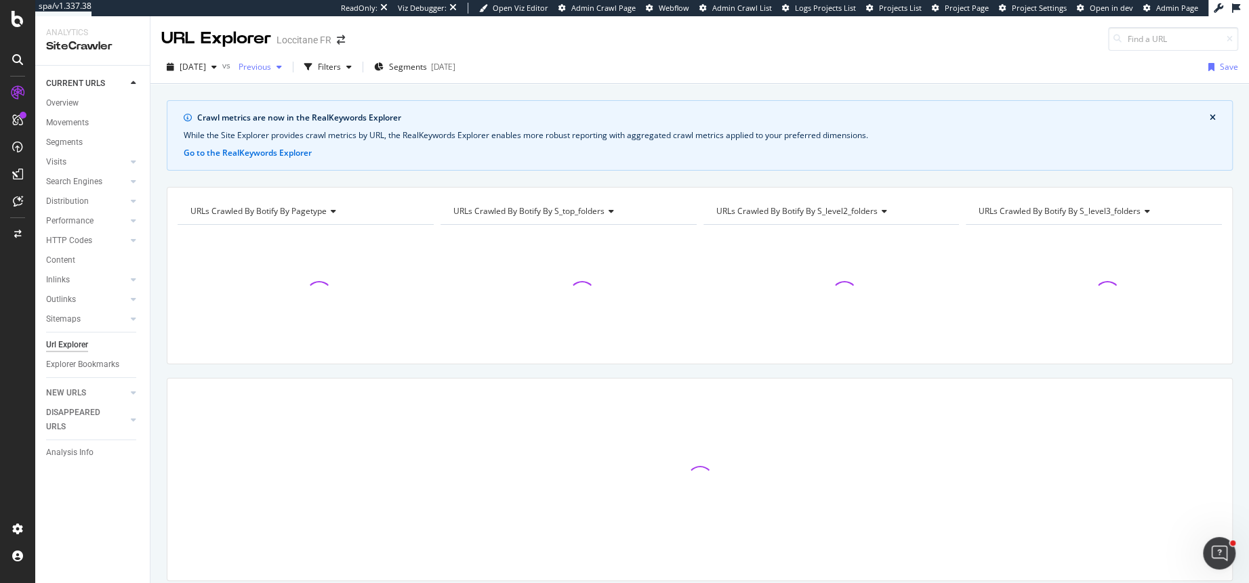
click at [271, 68] on span "Previous" at bounding box center [252, 67] width 38 height 12
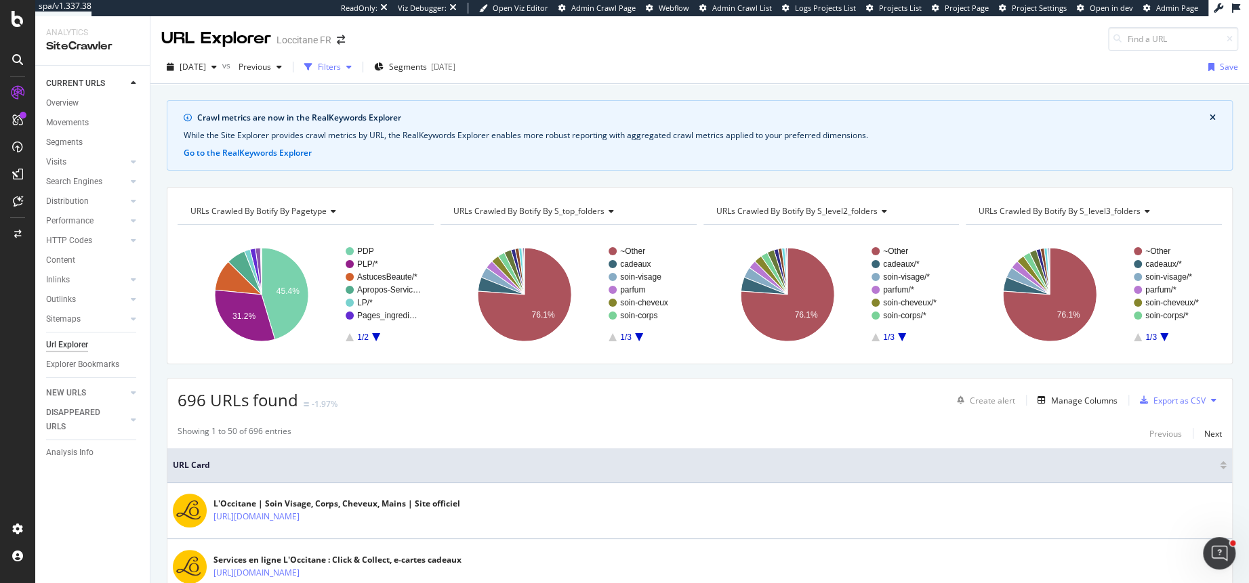
click at [357, 63] on div "button" at bounding box center [349, 67] width 16 height 8
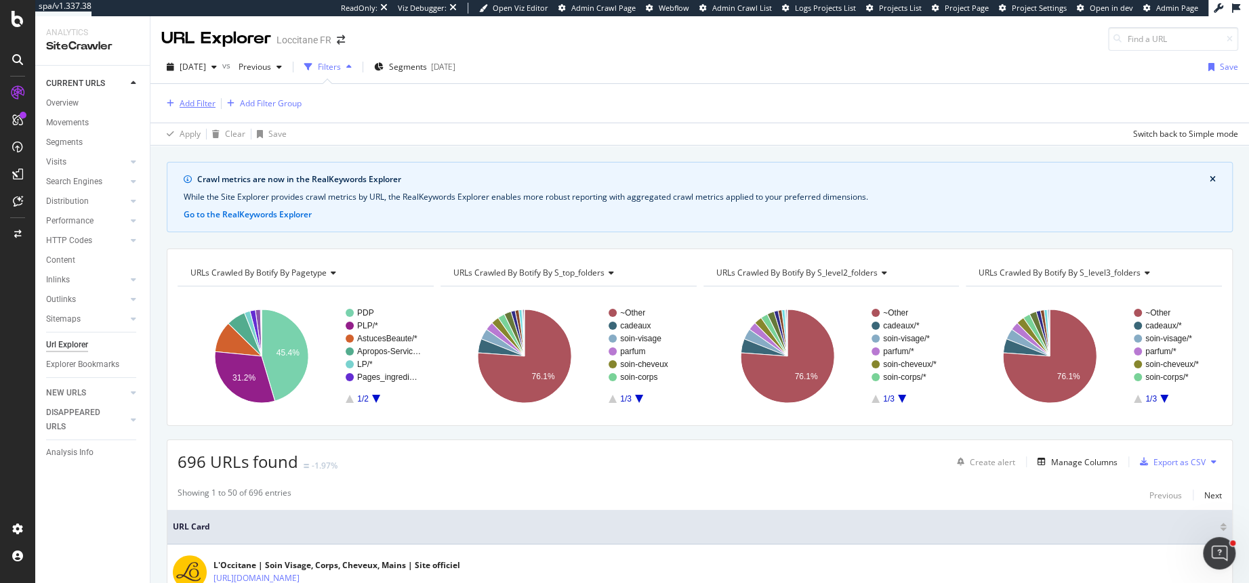
click at [202, 106] on div "Add Filter" at bounding box center [198, 104] width 36 height 12
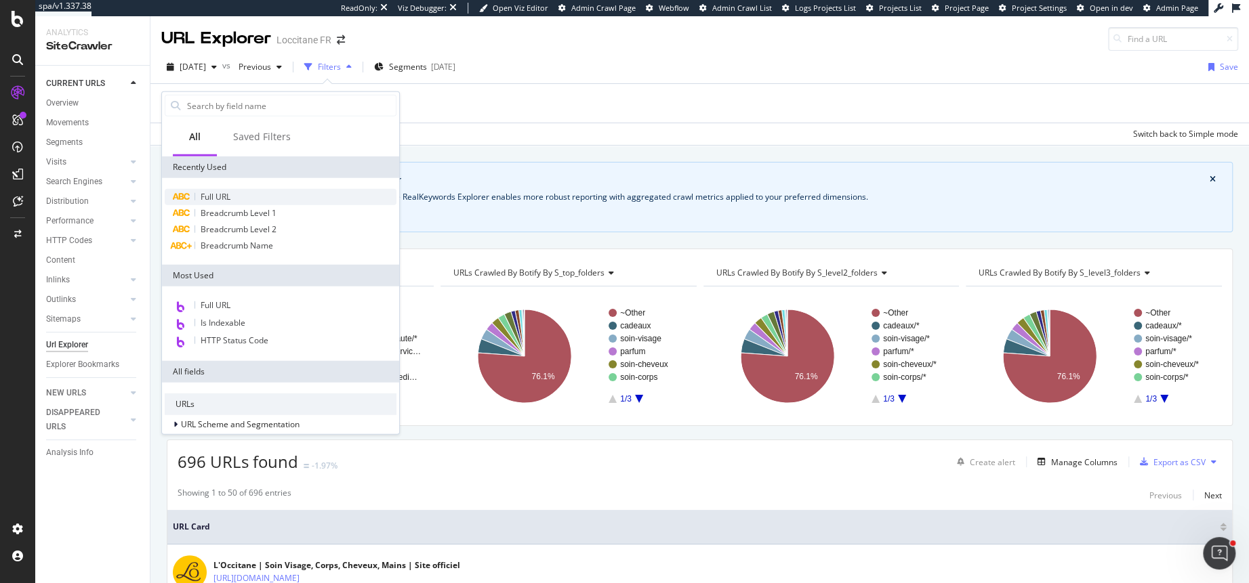
click at [239, 200] on div "Full URL" at bounding box center [281, 197] width 232 height 16
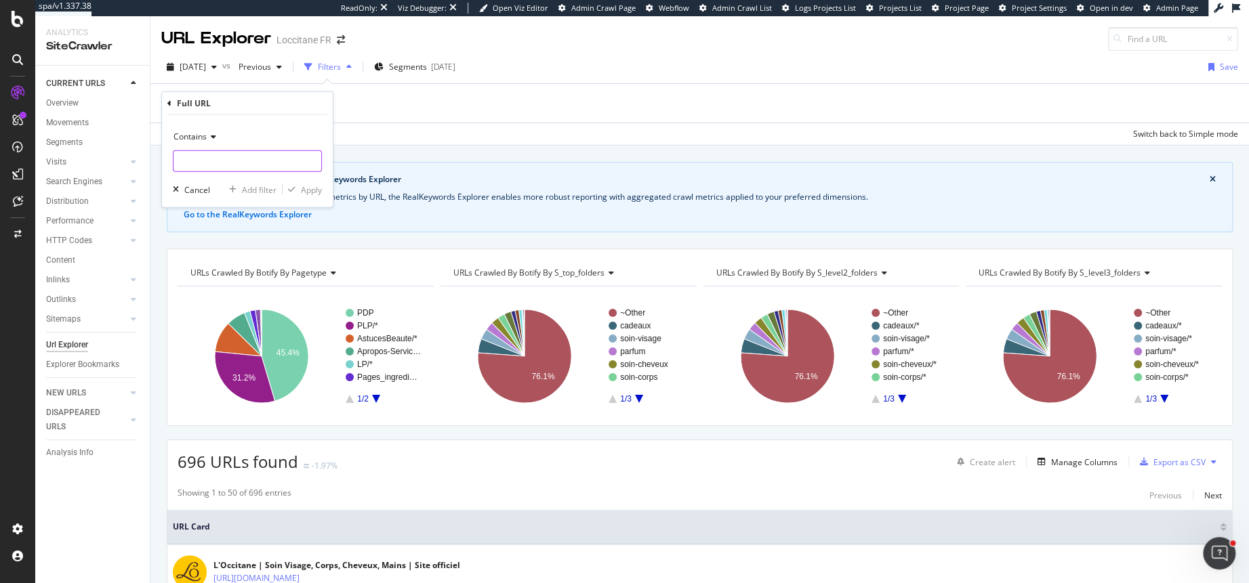
click at [218, 153] on input "text" at bounding box center [247, 161] width 148 height 22
type input "cade"
click at [325, 191] on div "Contains cade Cancel Add filter Apply" at bounding box center [247, 161] width 171 height 92
click at [312, 191] on div "Apply" at bounding box center [311, 190] width 21 height 12
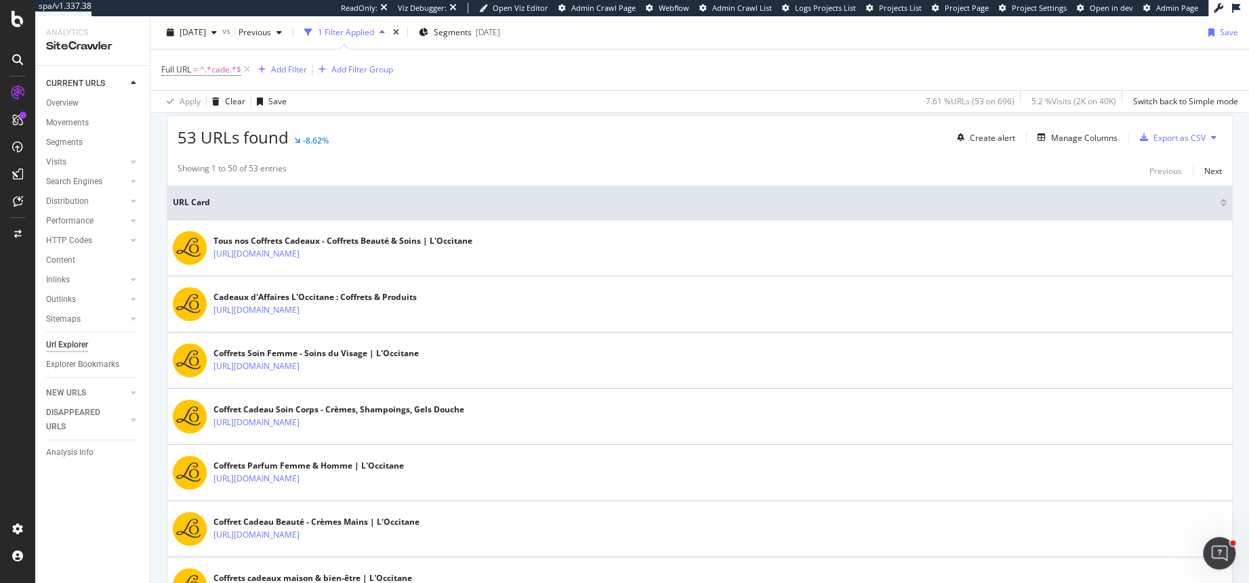
scroll to position [329, 0]
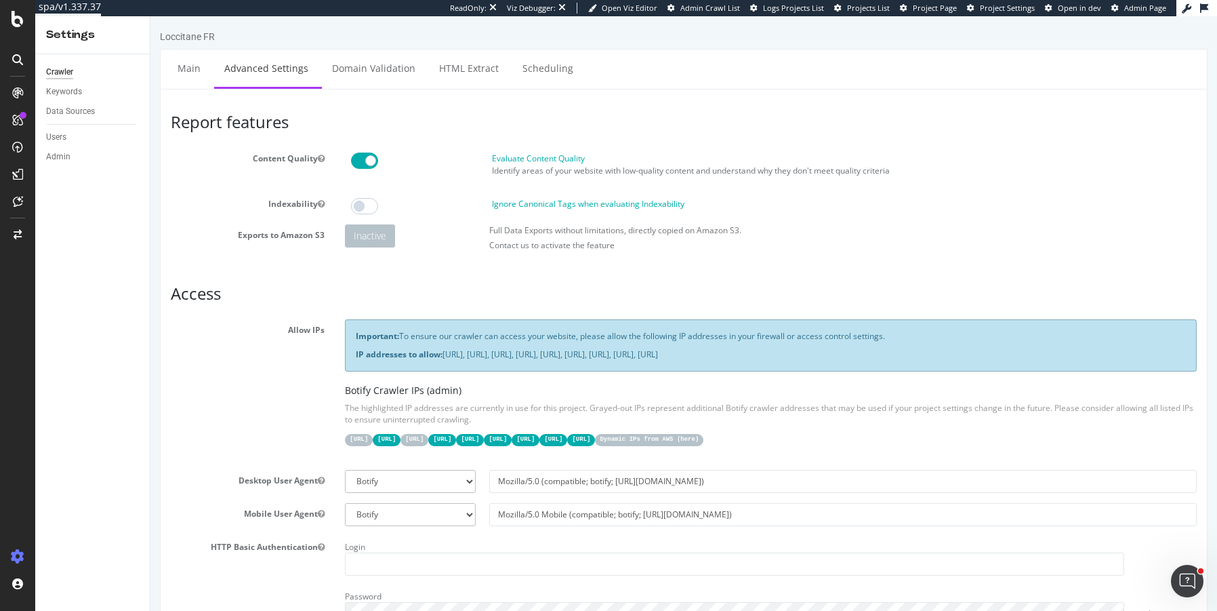
scroll to position [129, 0]
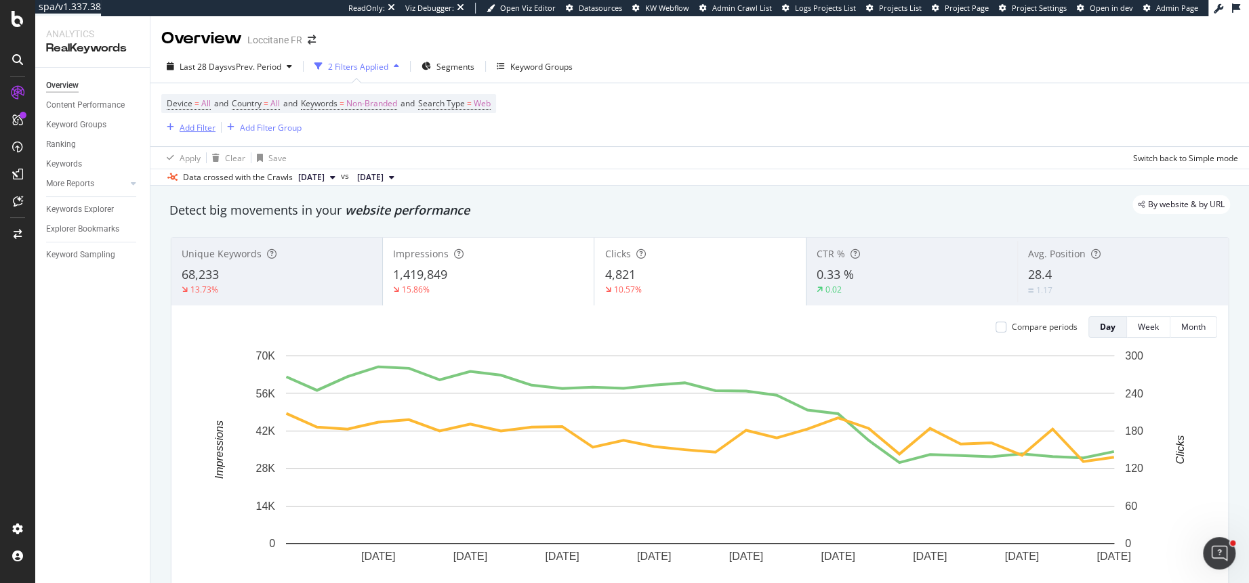
click at [204, 123] on div "Add Filter" at bounding box center [198, 128] width 36 height 12
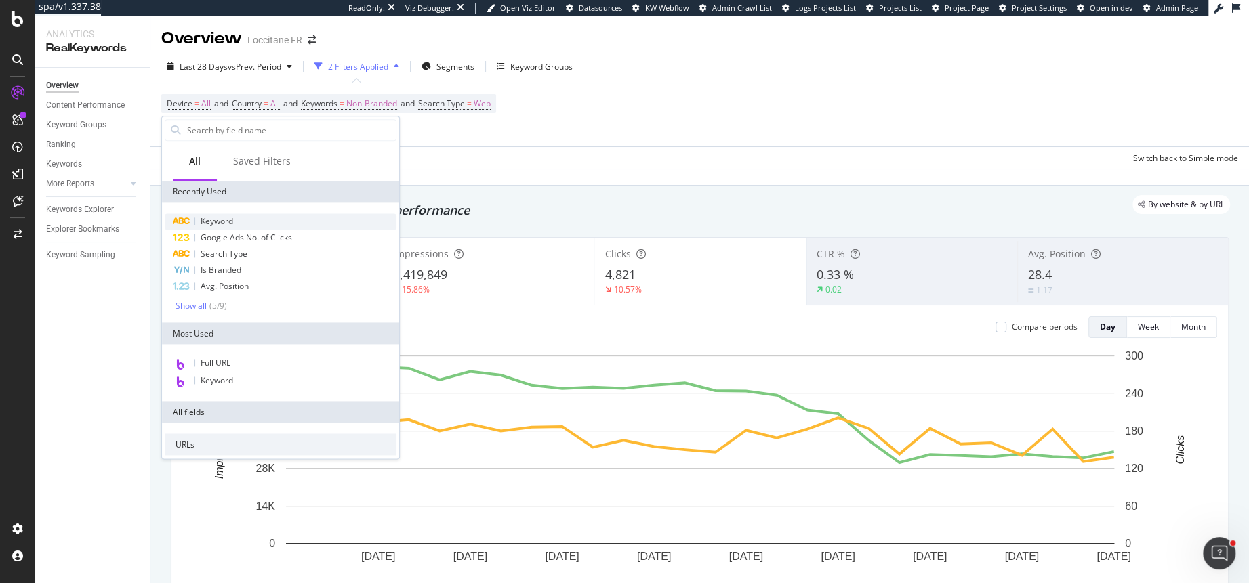
click at [216, 220] on span "Keyword" at bounding box center [217, 221] width 33 height 12
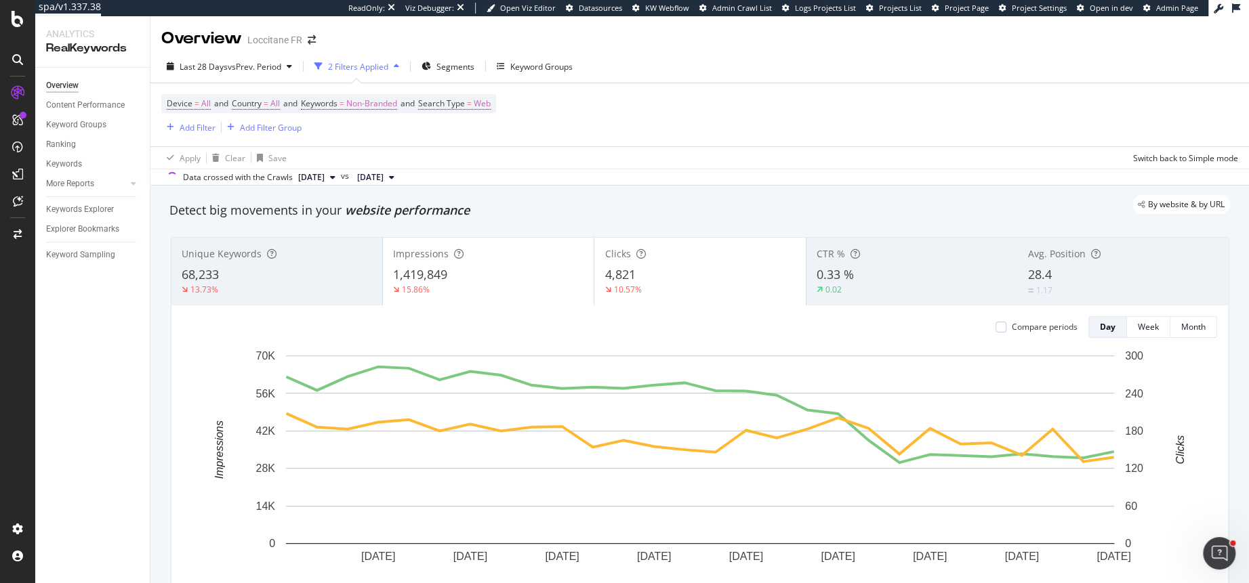
click at [197, 131] on div "Add Filter" at bounding box center [198, 128] width 36 height 12
click at [186, 127] on div "Add Filter" at bounding box center [198, 128] width 36 height 12
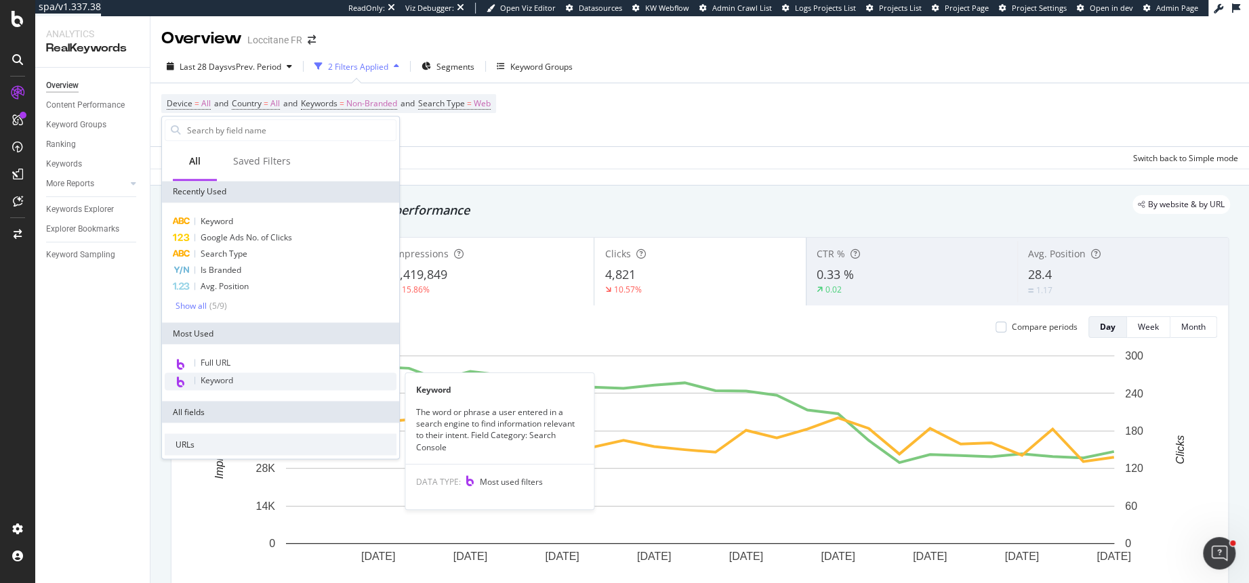
click at [201, 373] on div "Keyword" at bounding box center [281, 382] width 232 height 18
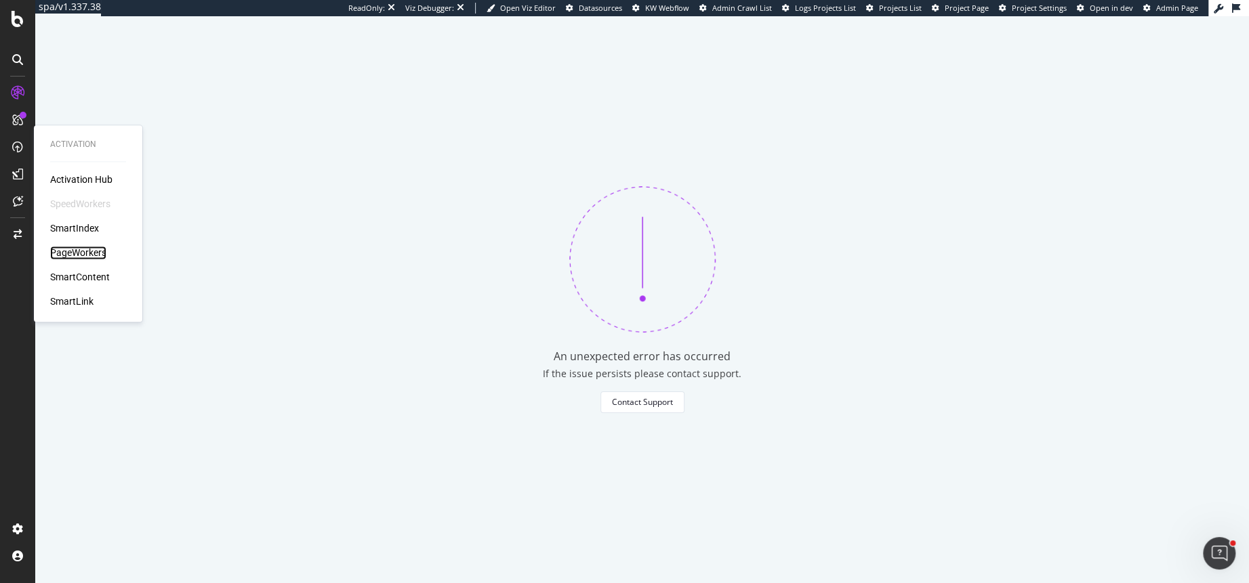
click at [84, 249] on div "PageWorkers" at bounding box center [78, 253] width 56 height 14
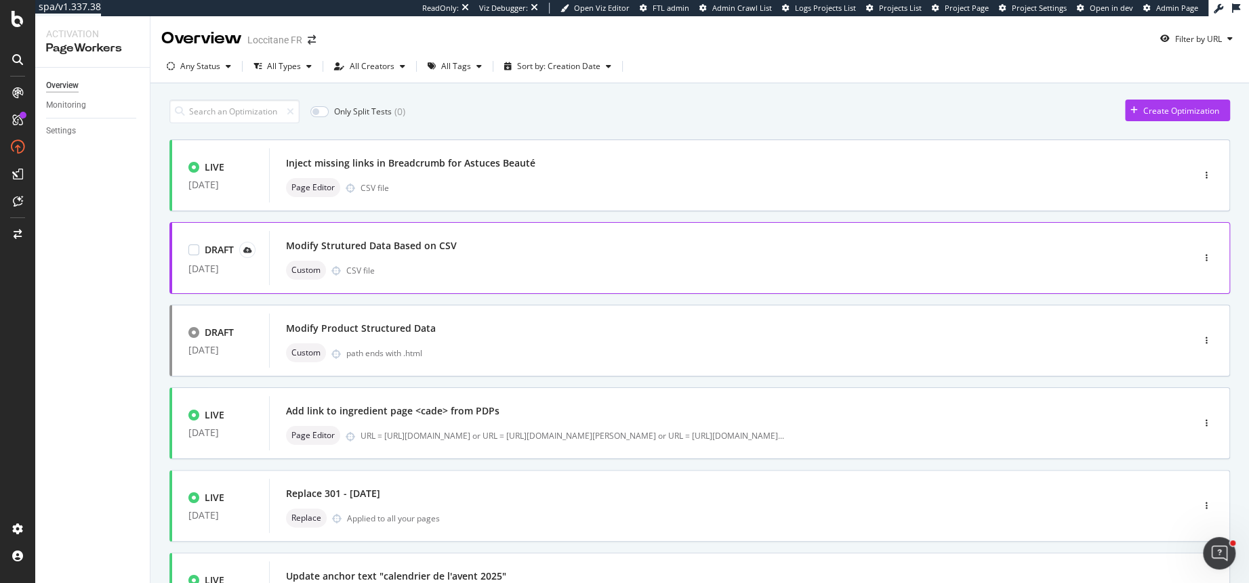
click at [446, 255] on div "Modify Strutured Data Based on CSV" at bounding box center [710, 245] width 849 height 19
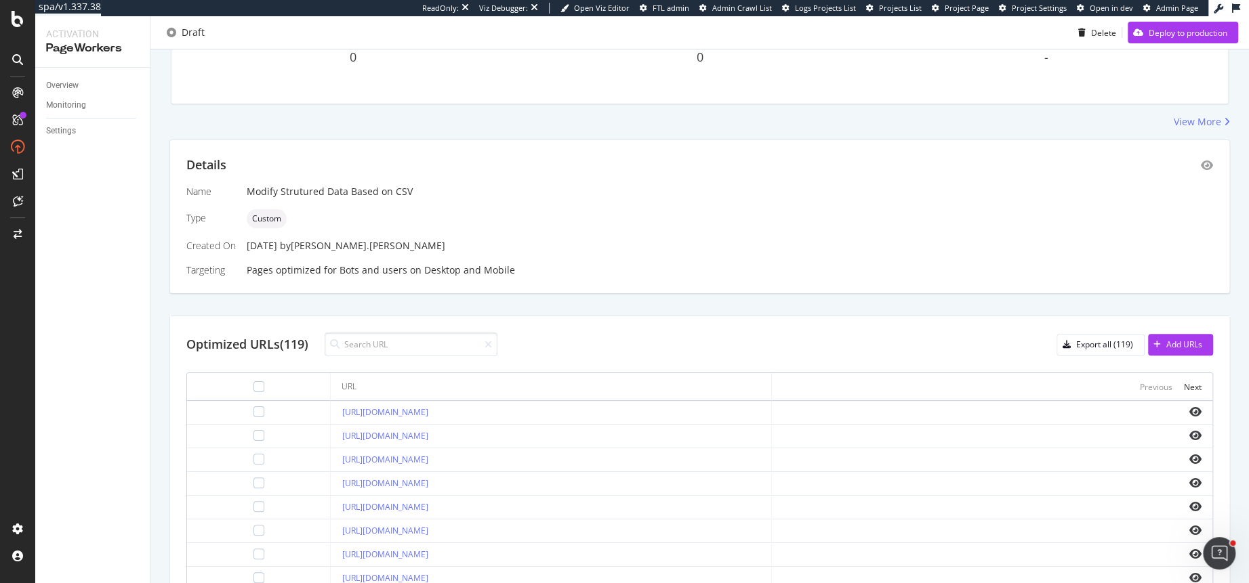
scroll to position [184, 0]
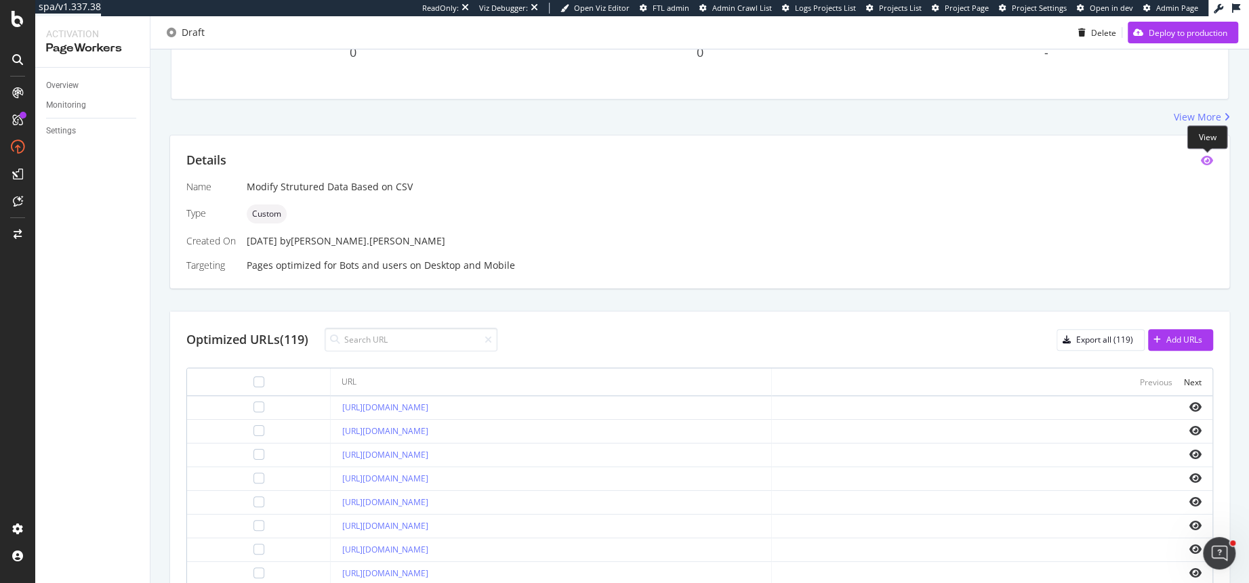
click at [1205, 160] on icon "eye" at bounding box center [1207, 160] width 12 height 11
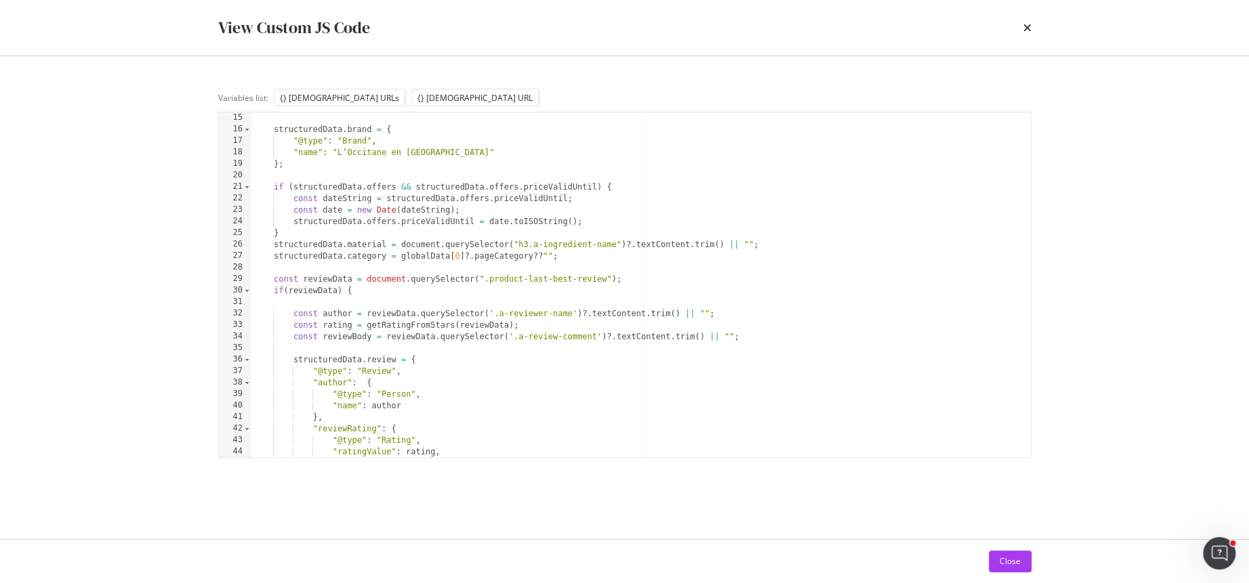
scroll to position [0, 0]
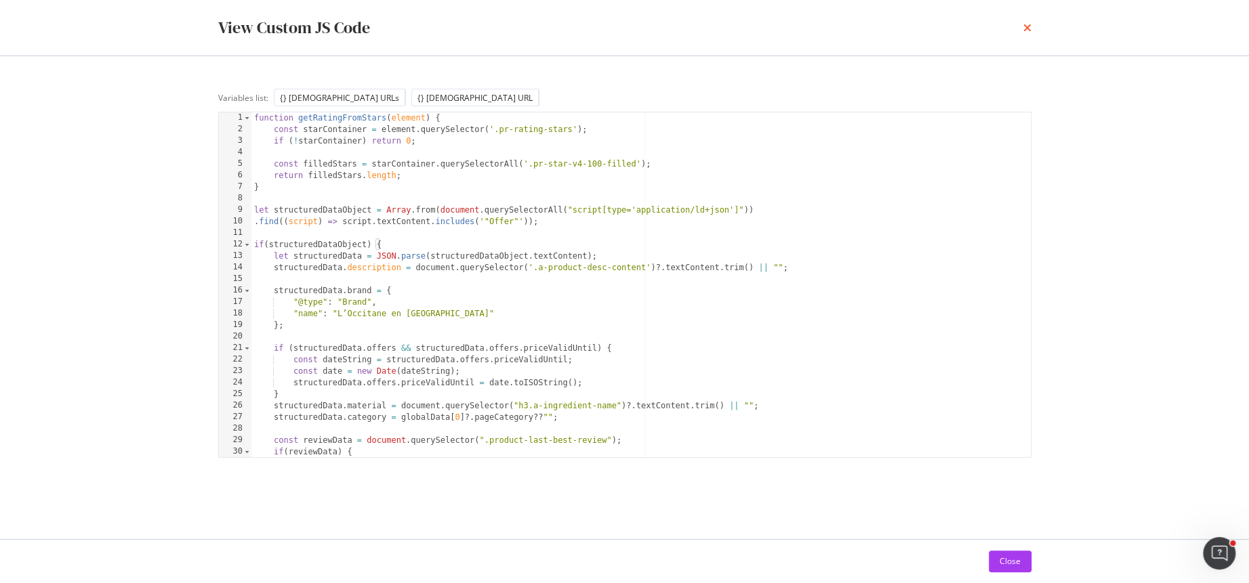
click at [1028, 26] on icon "times" at bounding box center [1027, 27] width 8 height 11
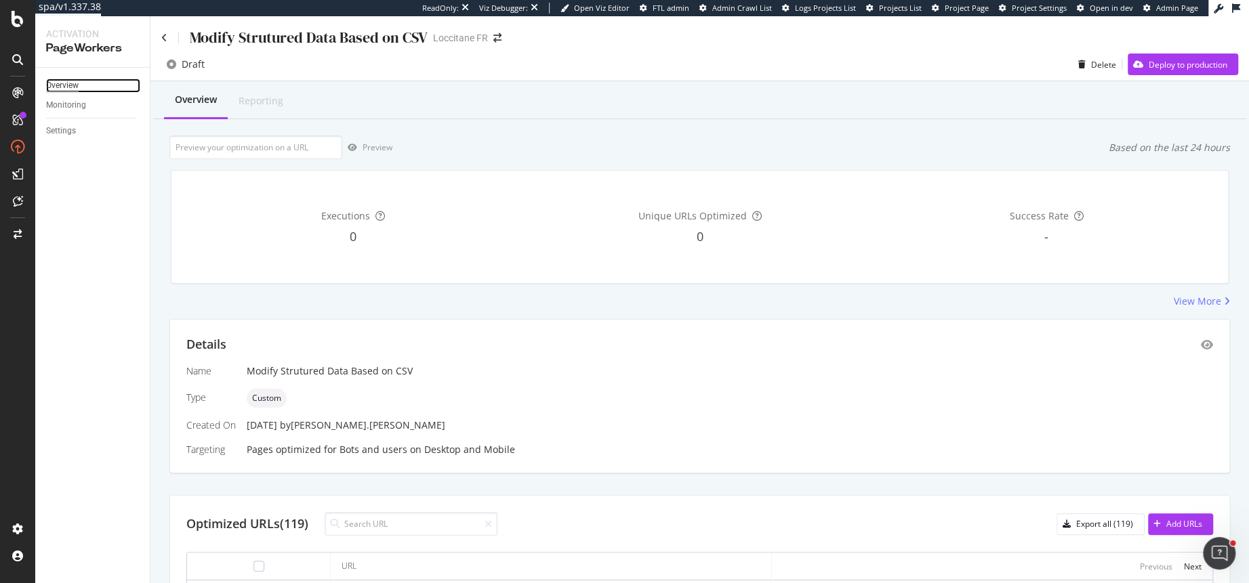
click at [54, 88] on div "Overview" at bounding box center [62, 86] width 33 height 14
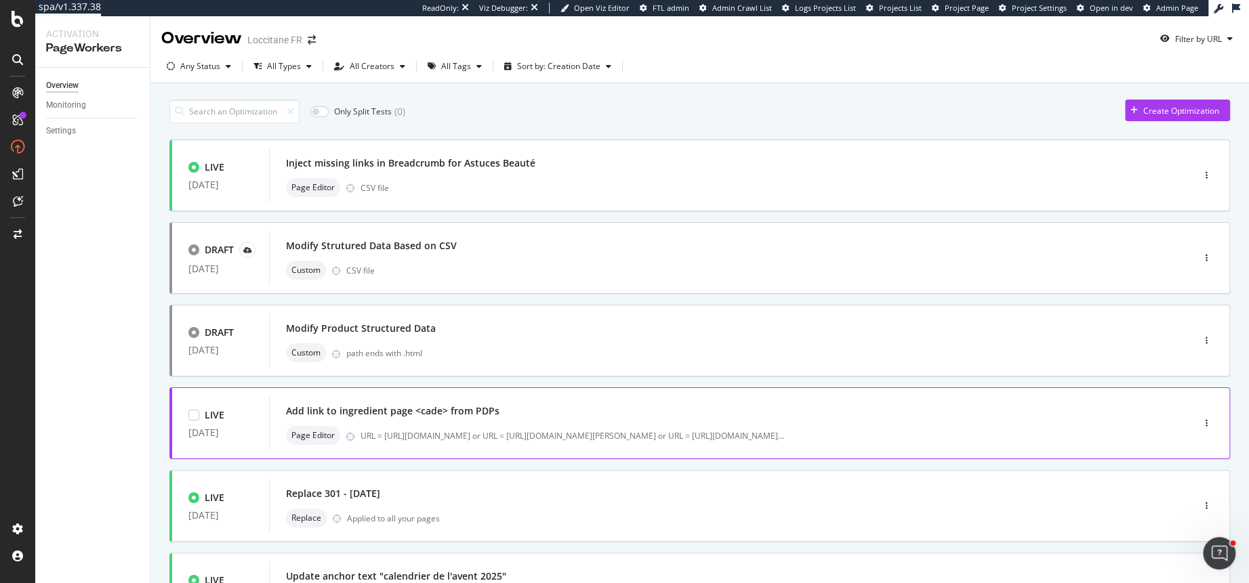
click at [506, 426] on div "Page Editor URL = https://fr.loccitane.com/fluide-energisant-cade-20FE050H20.ht…" at bounding box center [710, 435] width 849 height 19
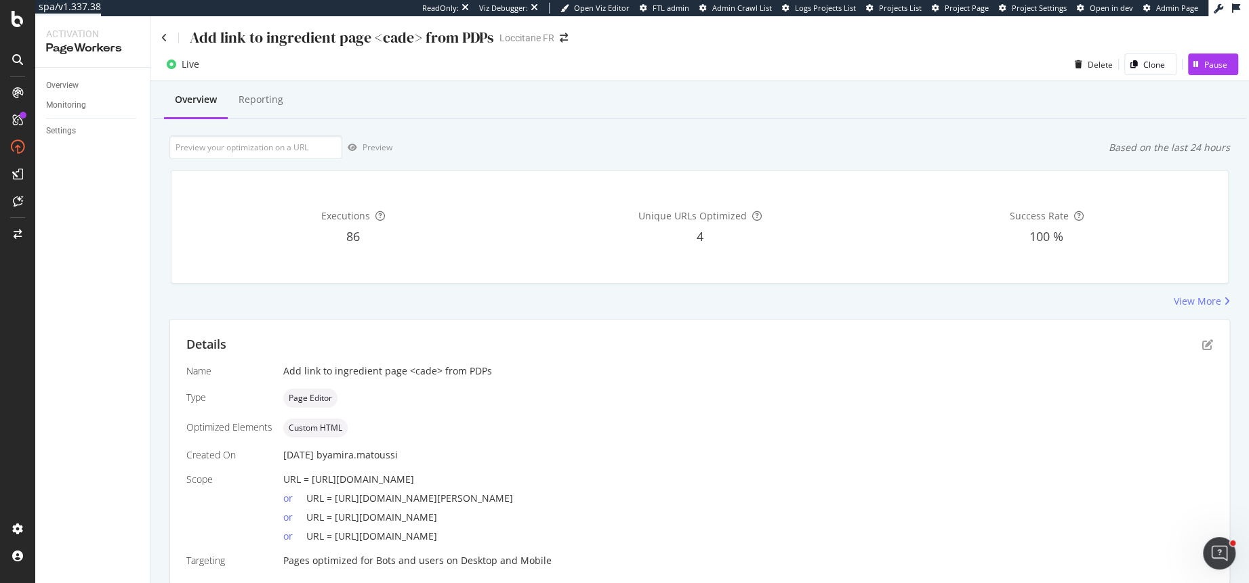
click at [333, 497] on span "URL = https://fr.loccitane.com/savon-a-barbe-cade-20SB100H20.html" at bounding box center [409, 498] width 207 height 13
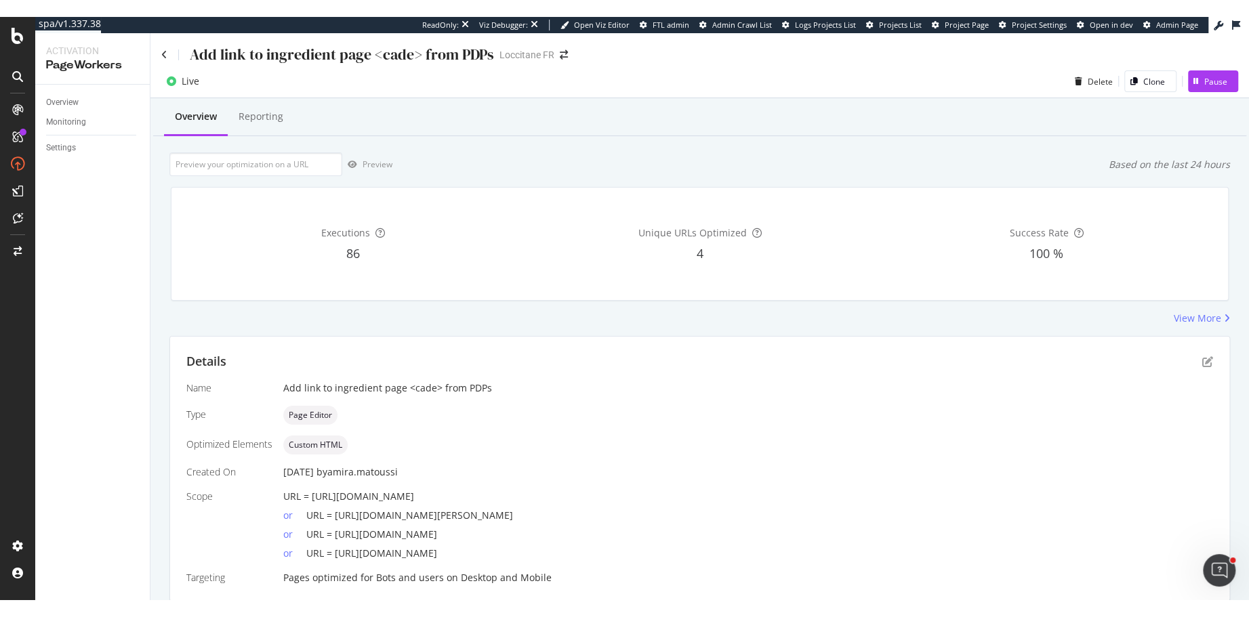
scroll to position [47, 0]
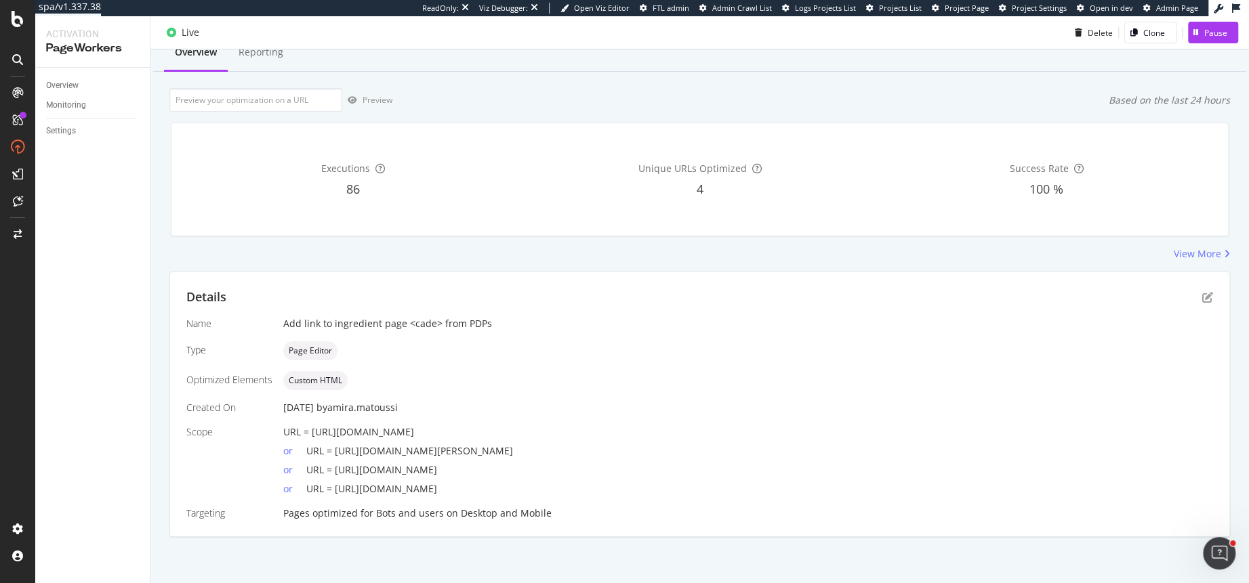
drag, startPoint x: 334, startPoint y: 451, endPoint x: 610, endPoint y: 450, distance: 275.8
click at [610, 450] on div "or URL = https://fr.loccitane.com/savon-a-barbe-cade-20SB100H20.html" at bounding box center [748, 448] width 930 height 19
copy span "https://fr.loccitane.com/savon-a-barbe-cade-20SB100H20.html"
click at [84, 176] on div "LogAnalyzer" at bounding box center [76, 174] width 53 height 14
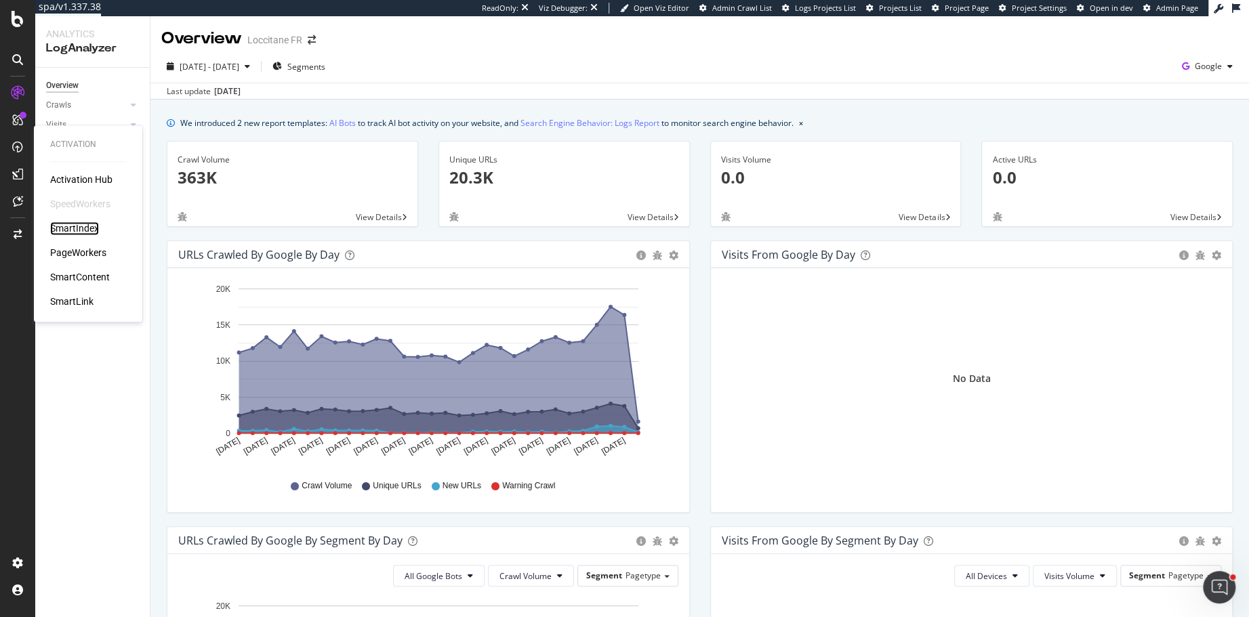
click at [77, 228] on div "SmartIndex" at bounding box center [74, 229] width 49 height 14
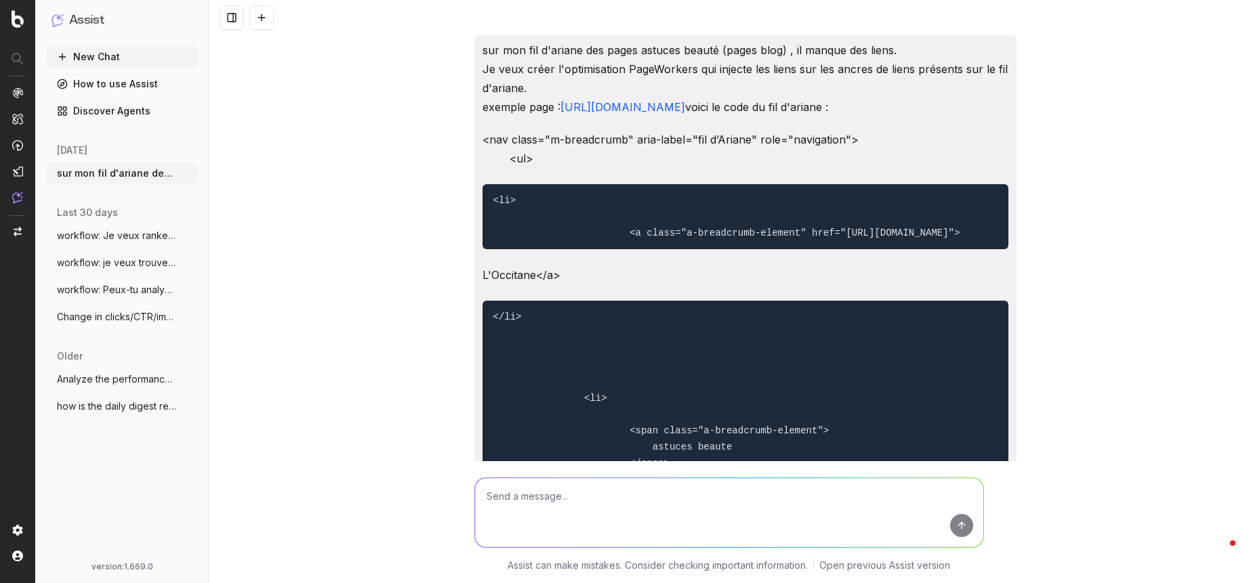
click at [520, 497] on textarea at bounding box center [729, 512] width 508 height 69
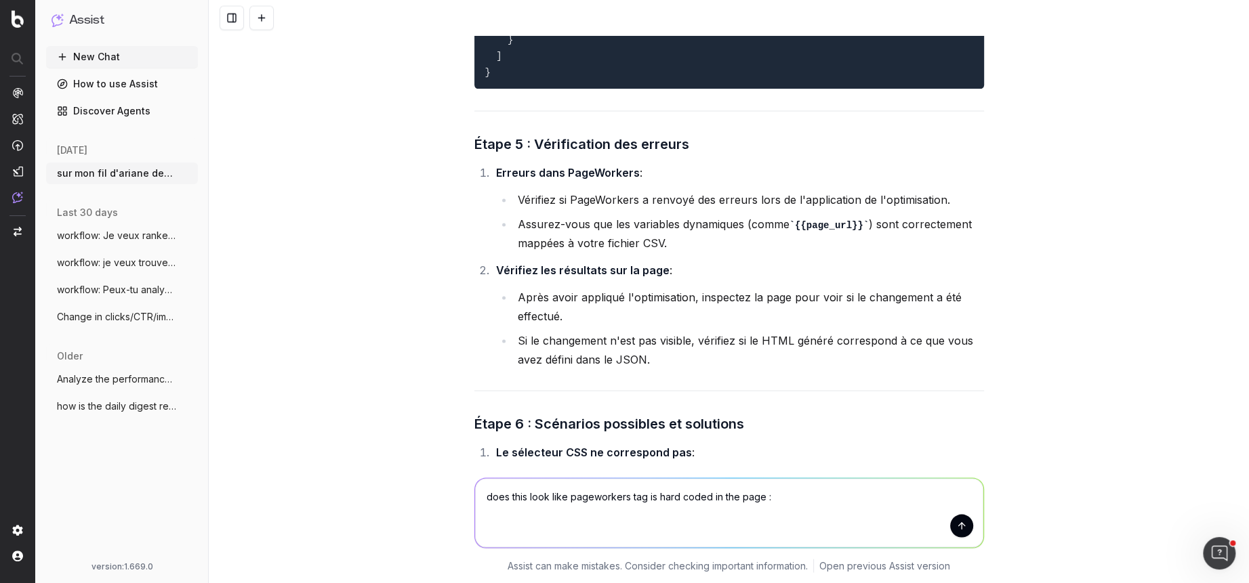
type textarea "does this look like pageworkers tag is hard coded in the page : <script id="" t…"
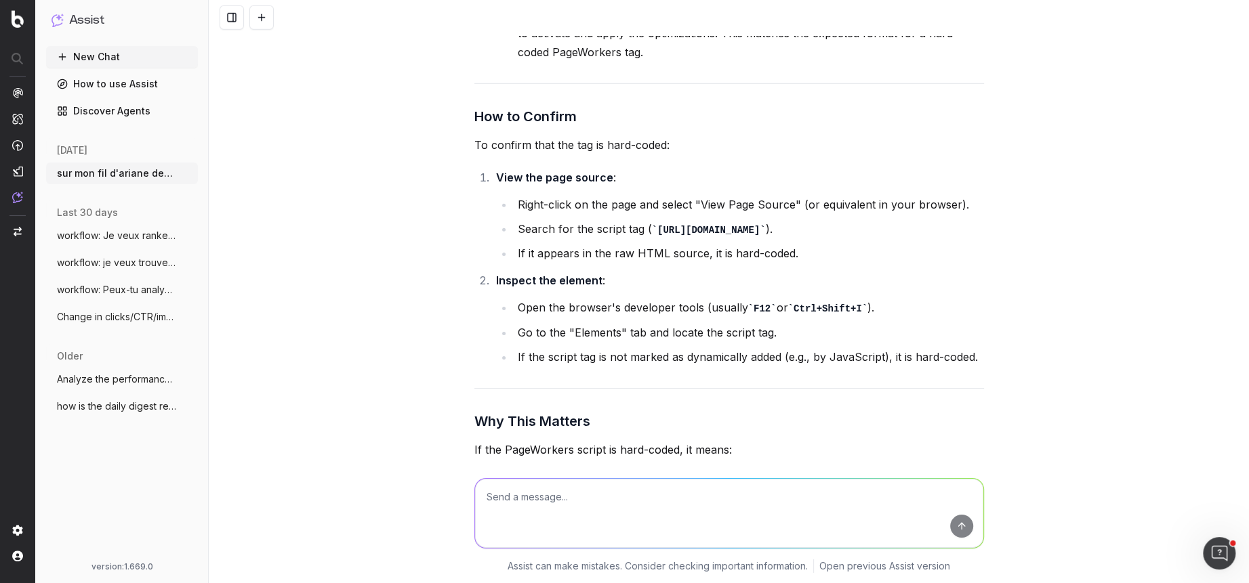
scroll to position [10521, 0]
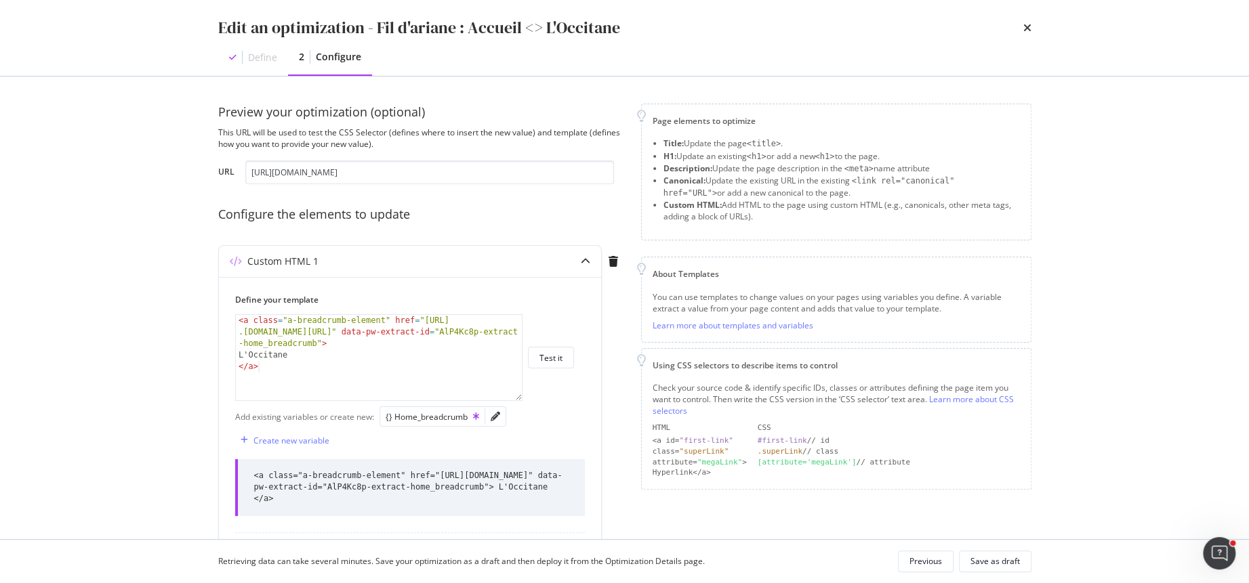
scroll to position [125, 0]
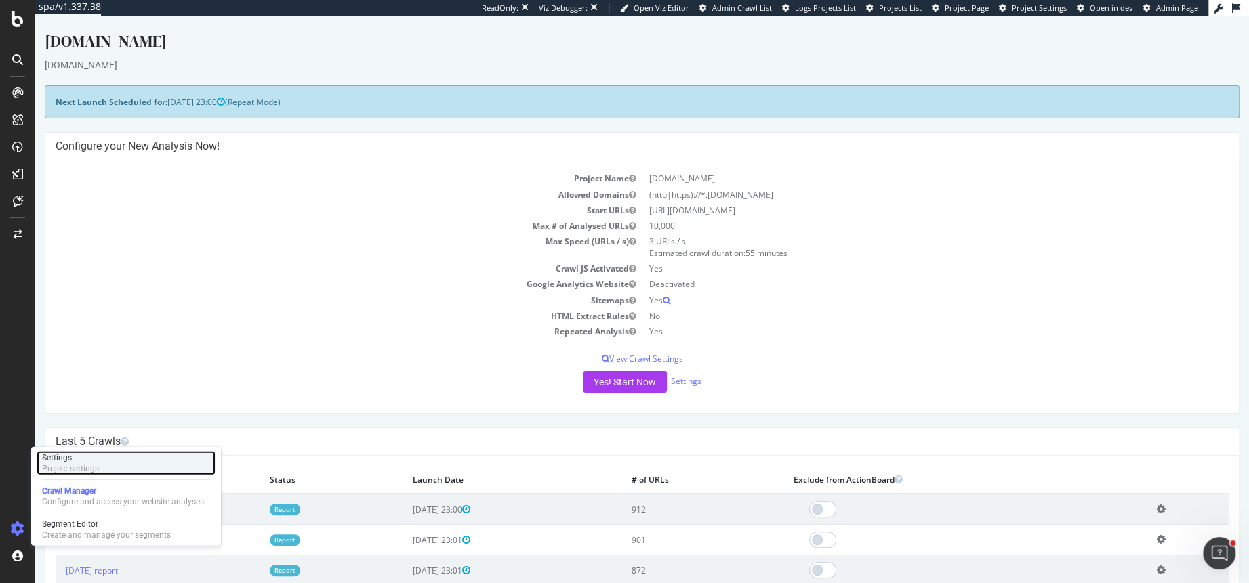
click at [51, 468] on div "Project settings" at bounding box center [70, 468] width 57 height 11
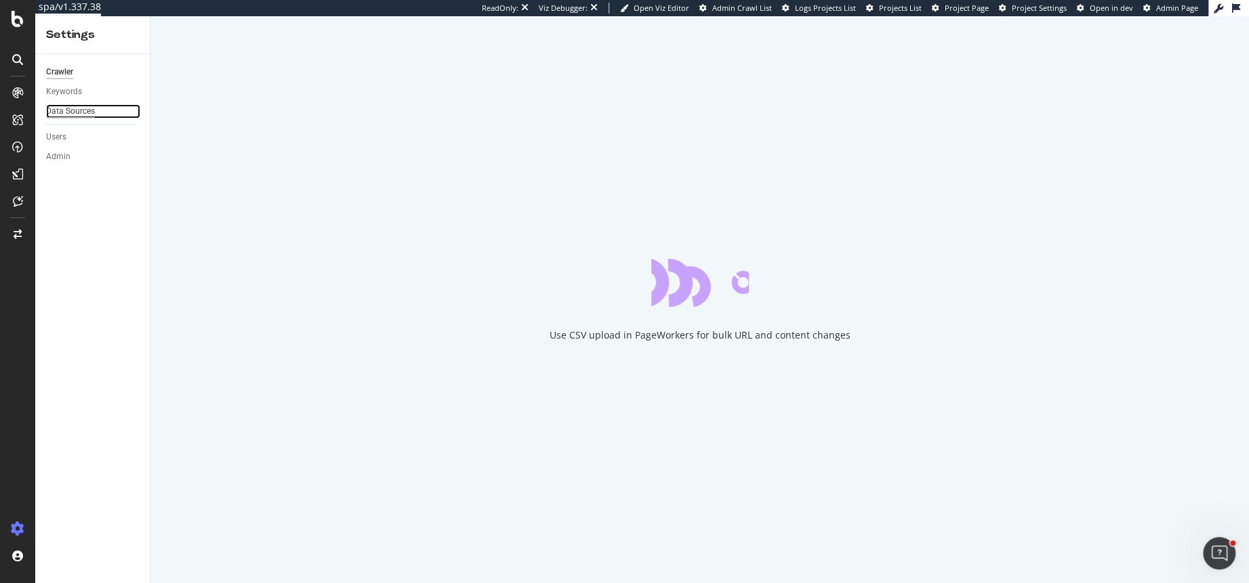
click at [72, 116] on div "Data Sources" at bounding box center [70, 111] width 49 height 14
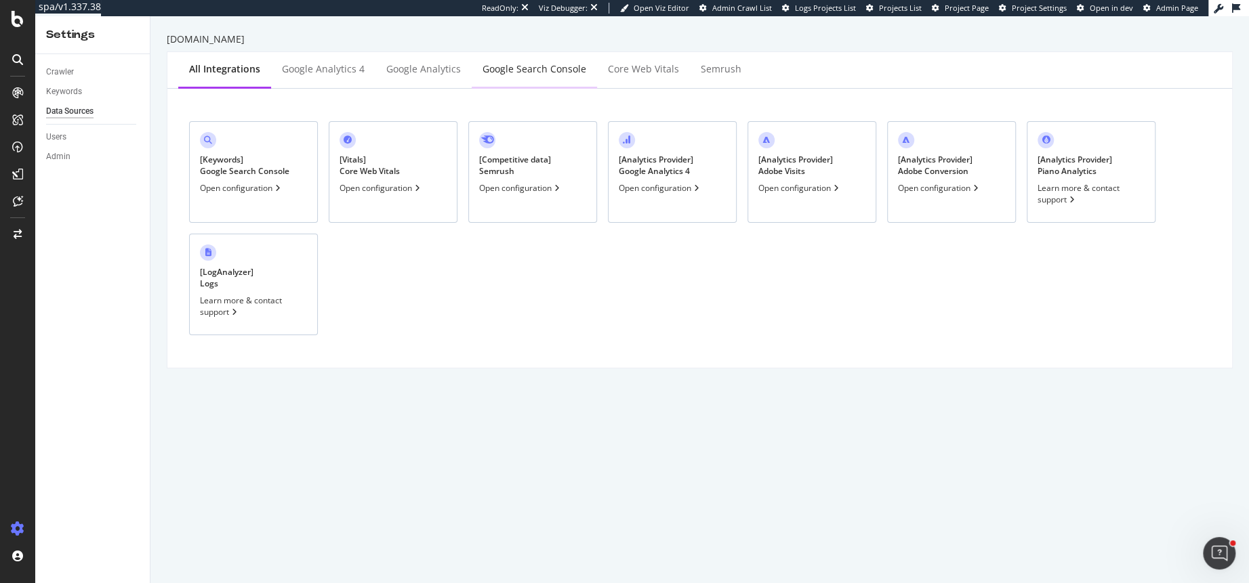
click at [548, 65] on div "Google Search Console" at bounding box center [534, 69] width 104 height 14
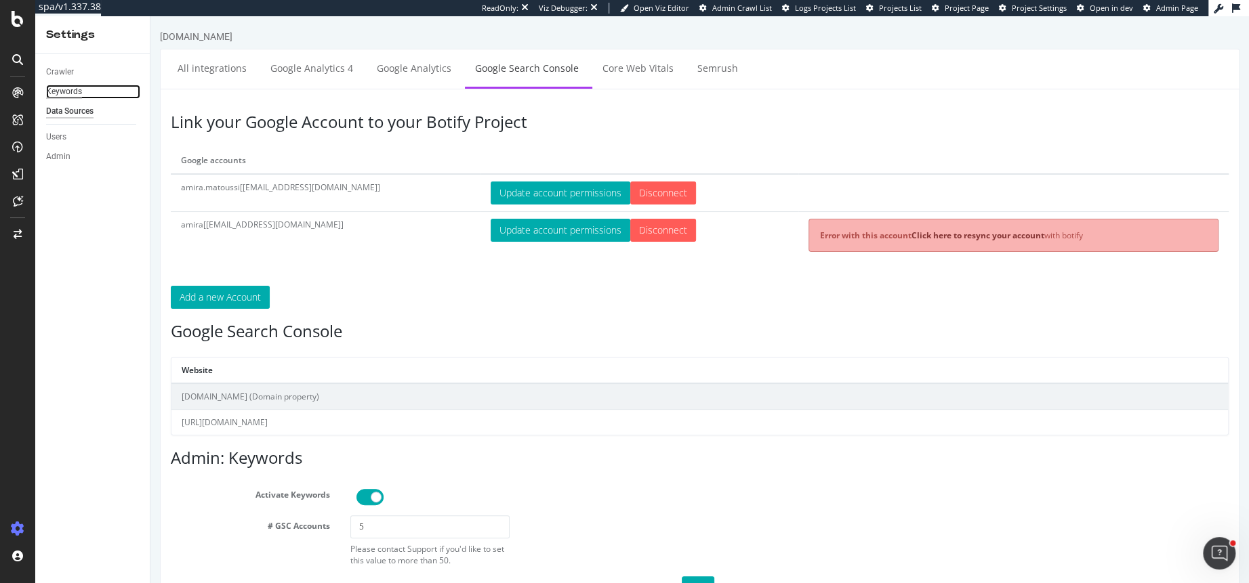
click at [75, 94] on div "Keywords" at bounding box center [64, 92] width 36 height 14
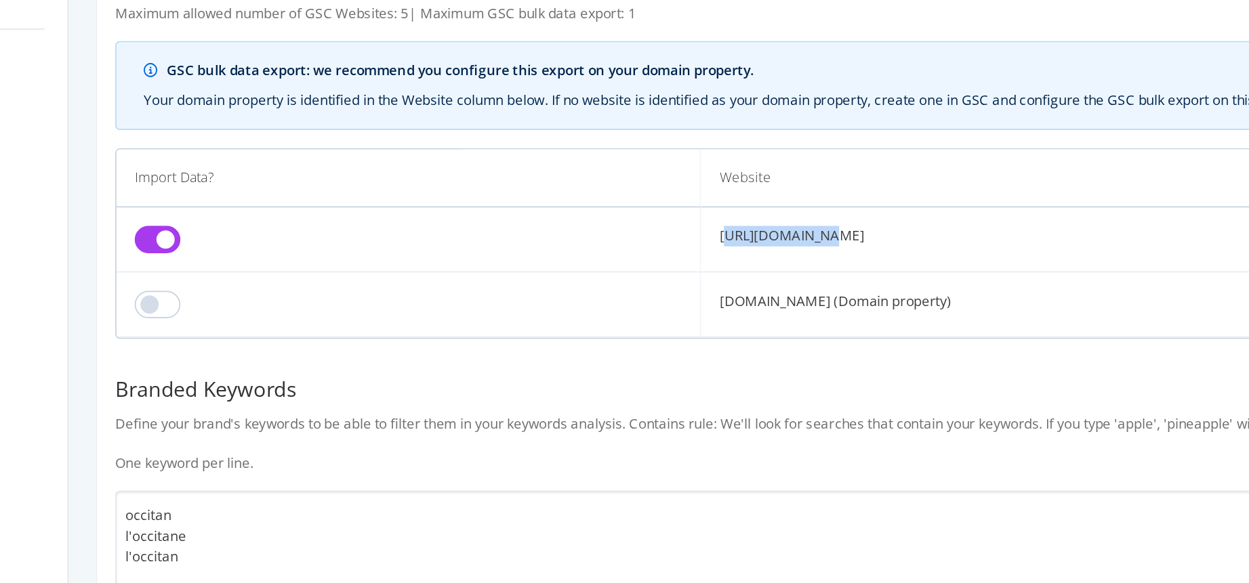
drag, startPoint x: 574, startPoint y: 246, endPoint x: 527, endPoint y: 245, distance: 47.4
click at [527, 245] on td "https://es.loccitane.com/" at bounding box center [699, 249] width 347 height 39
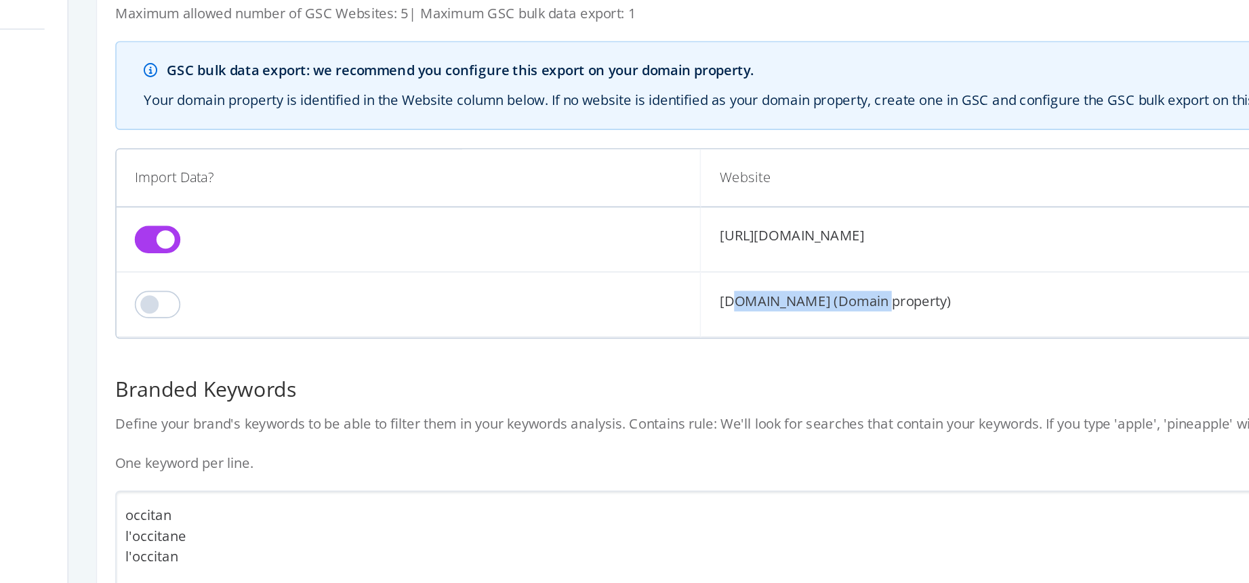
drag, startPoint x: 528, startPoint y: 288, endPoint x: 610, endPoint y: 290, distance: 82.0
click at [610, 290] on td "loccitane.com (Domain property)" at bounding box center [699, 288] width 347 height 39
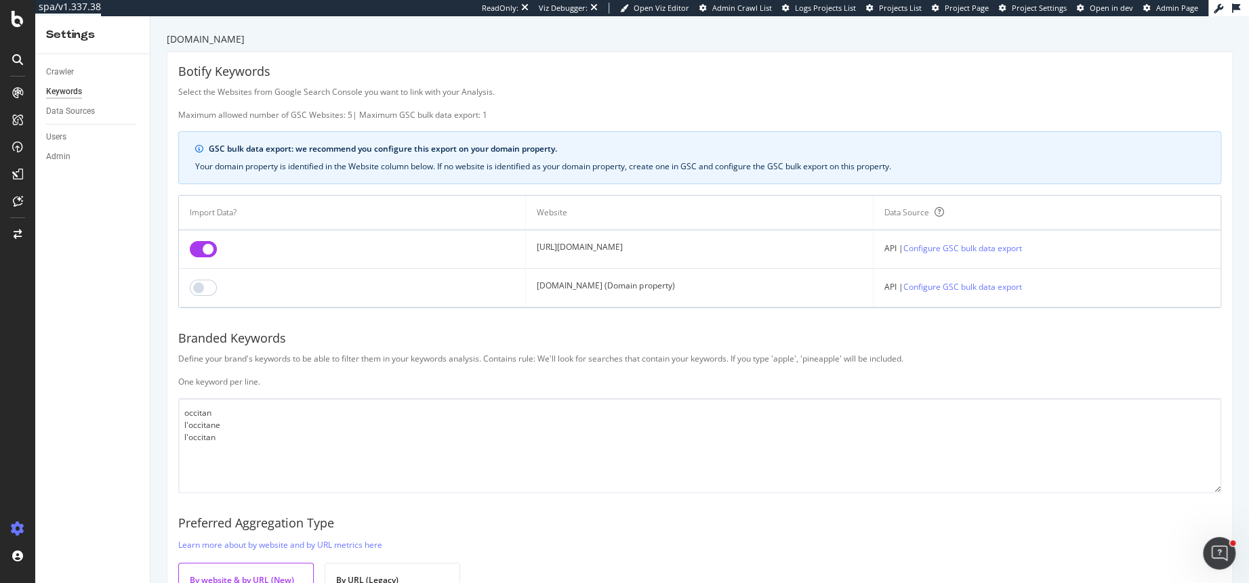
click at [168, 295] on div "Botify Keywords Select the Websites from Google Search Console you want to link…" at bounding box center [699, 368] width 1065 height 632
click at [167, 292] on div "Botify Keywords Select the Websites from Google Search Console you want to link…" at bounding box center [700, 368] width 1066 height 634
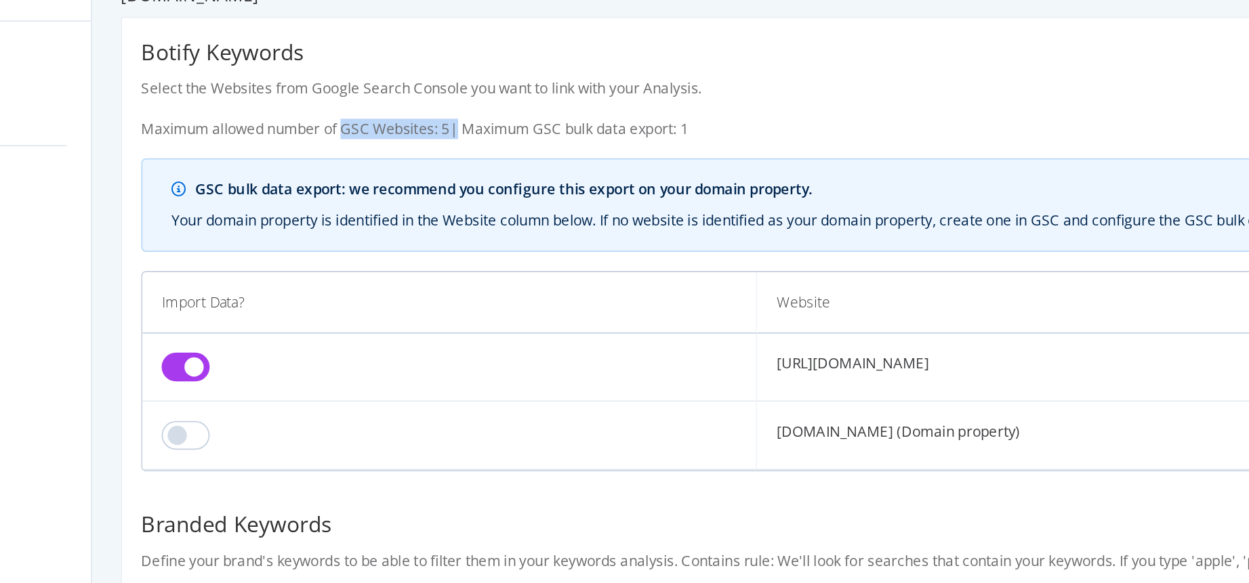
drag, startPoint x: 291, startPoint y: 112, endPoint x: 356, endPoint y: 116, distance: 64.5
click at [356, 116] on div "Select the Websites from Google Search Console you want to link with your Analy…" at bounding box center [699, 103] width 1043 height 35
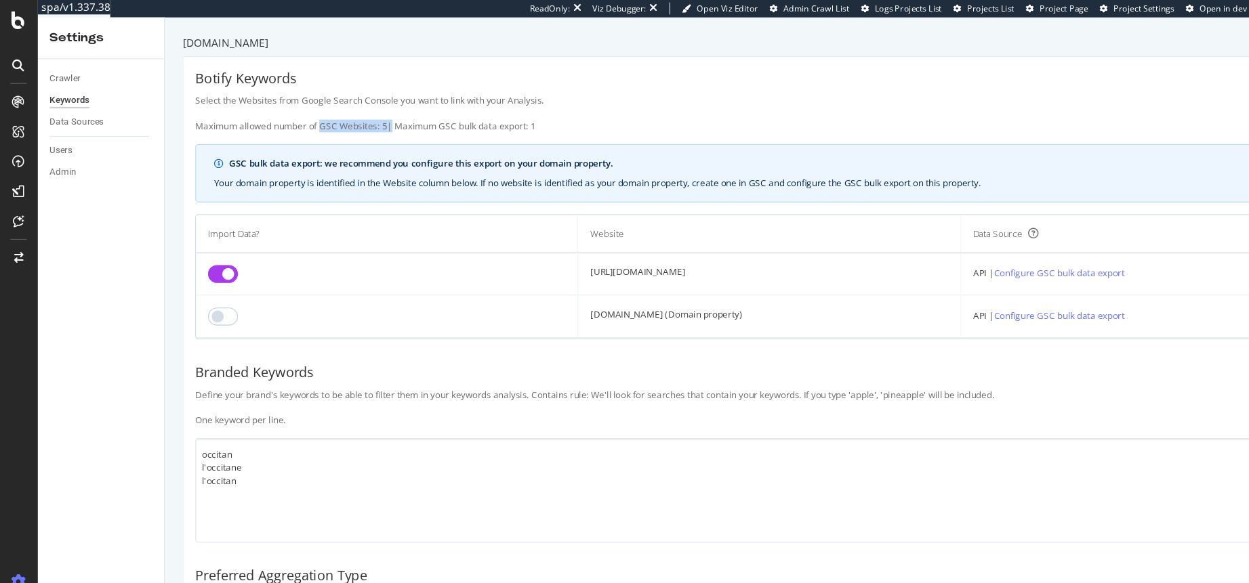
click at [354, 115] on div "Select the Websites from Google Search Console you want to link with your Analy…" at bounding box center [699, 103] width 1043 height 35
drag, startPoint x: 354, startPoint y: 115, endPoint x: 305, endPoint y: 117, distance: 49.5
click at [305, 117] on div "Select the Websites from Google Search Console you want to link with your Analy…" at bounding box center [699, 103] width 1043 height 35
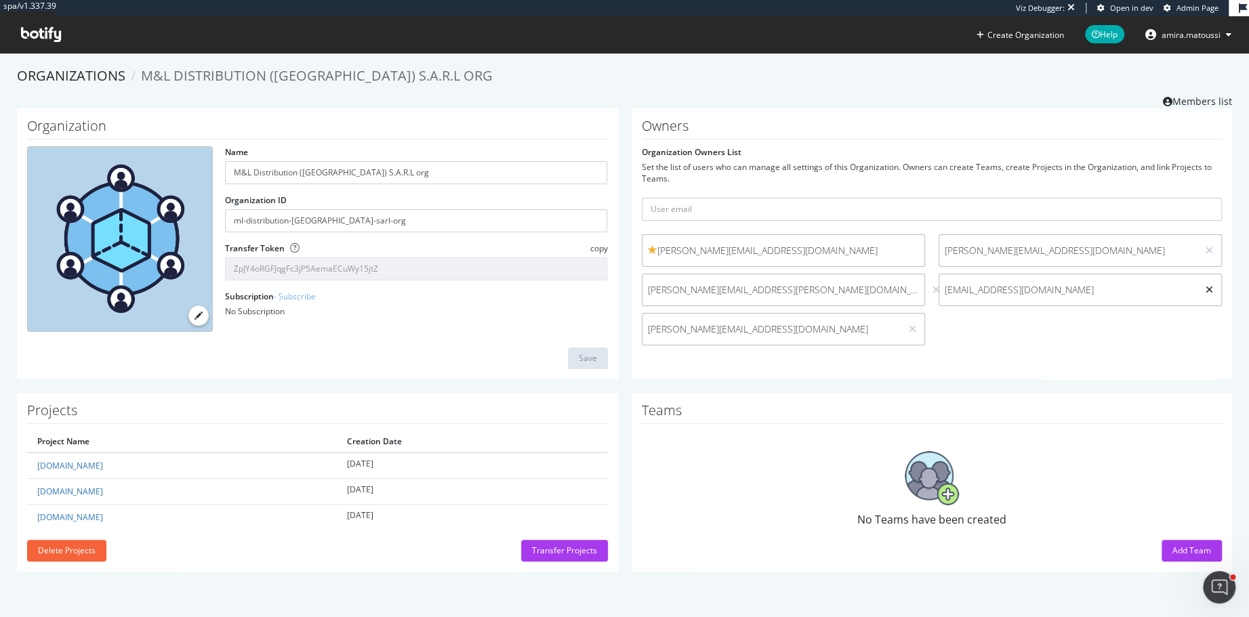
click at [1208, 289] on icon at bounding box center [1208, 289] width 7 height 9
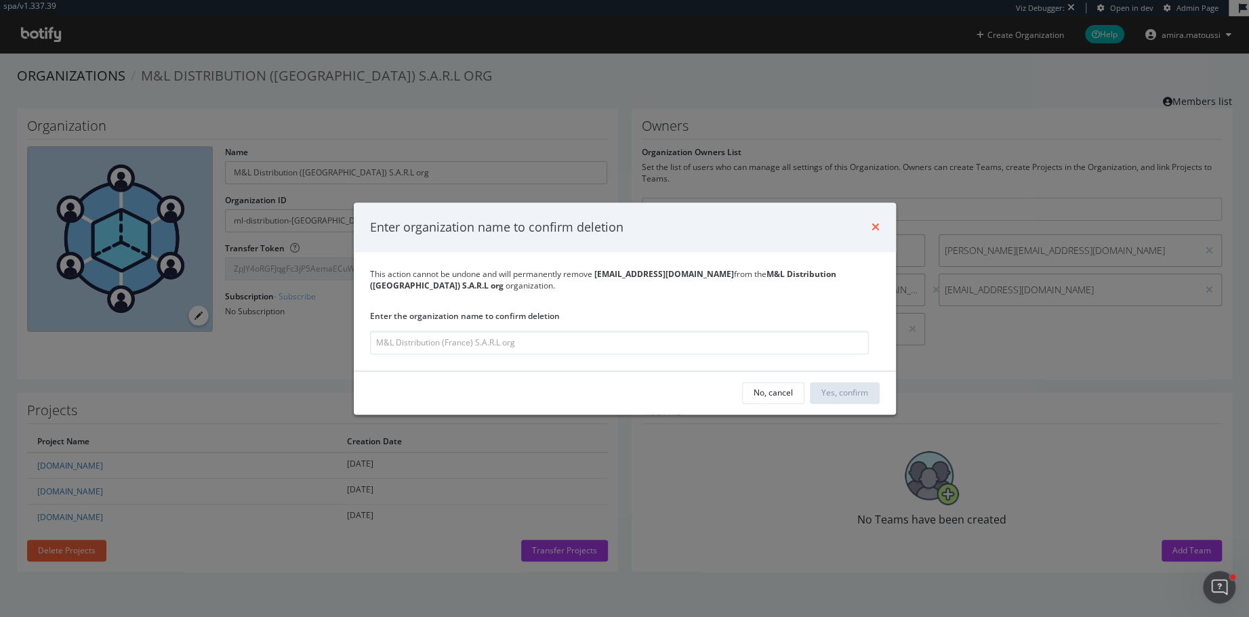
click at [873, 227] on icon "times" at bounding box center [875, 227] width 8 height 11
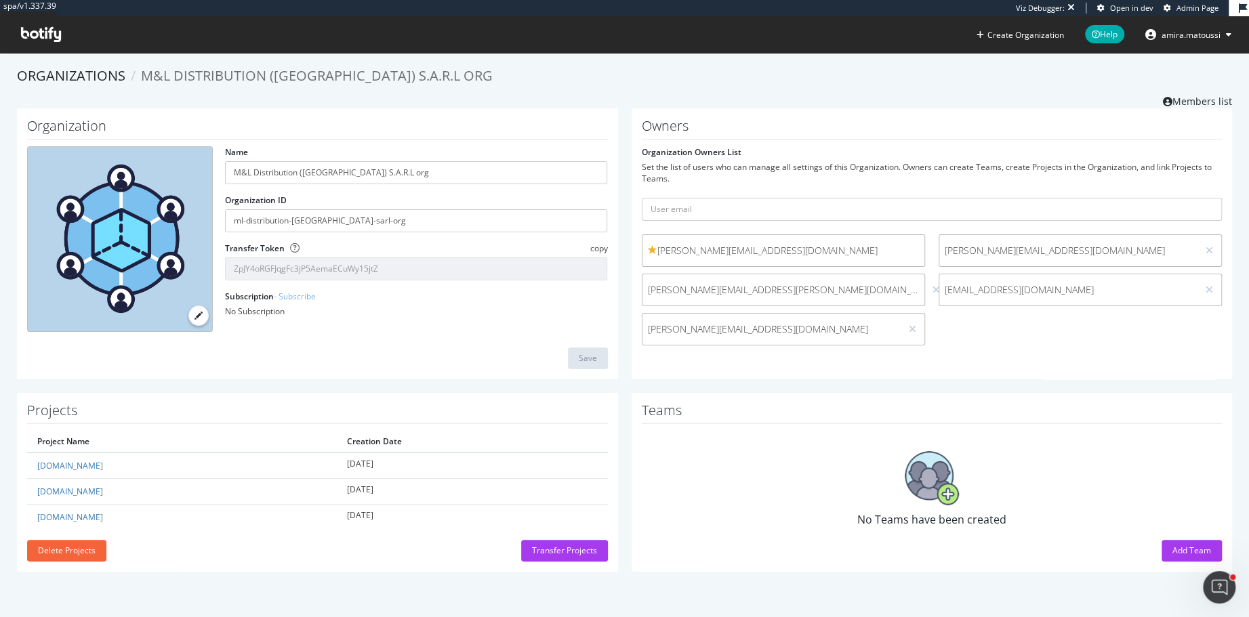
drag, startPoint x: 1079, startPoint y: 290, endPoint x: 941, endPoint y: 294, distance: 139.0
click at [941, 294] on span "[EMAIL_ADDRESS][DOMAIN_NAME]" at bounding box center [1068, 290] width 258 height 14
click at [824, 332] on span "[PERSON_NAME][EMAIL_ADDRESS][DOMAIN_NAME]" at bounding box center [771, 330] width 247 height 14
